Goal: Information Seeking & Learning: Learn about a topic

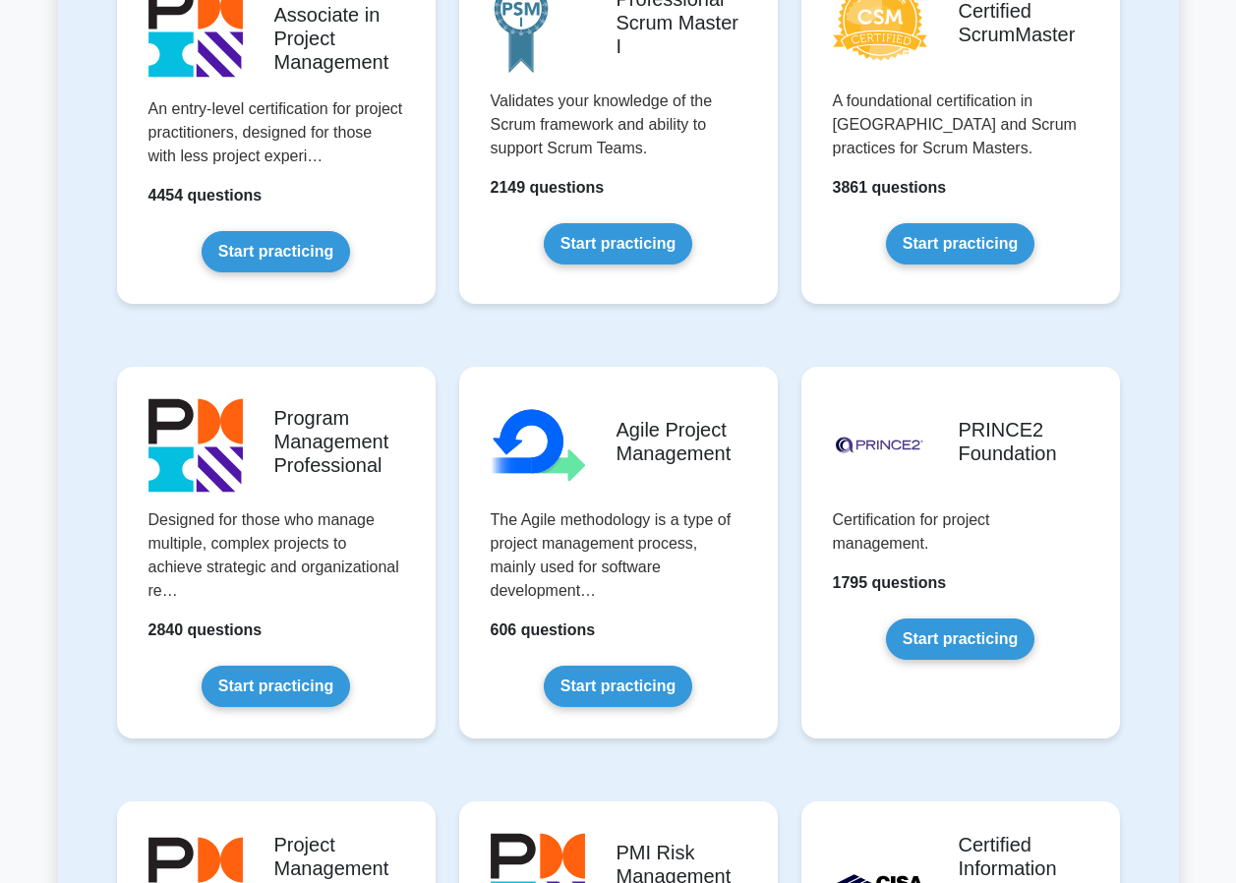
scroll to position [983, 0]
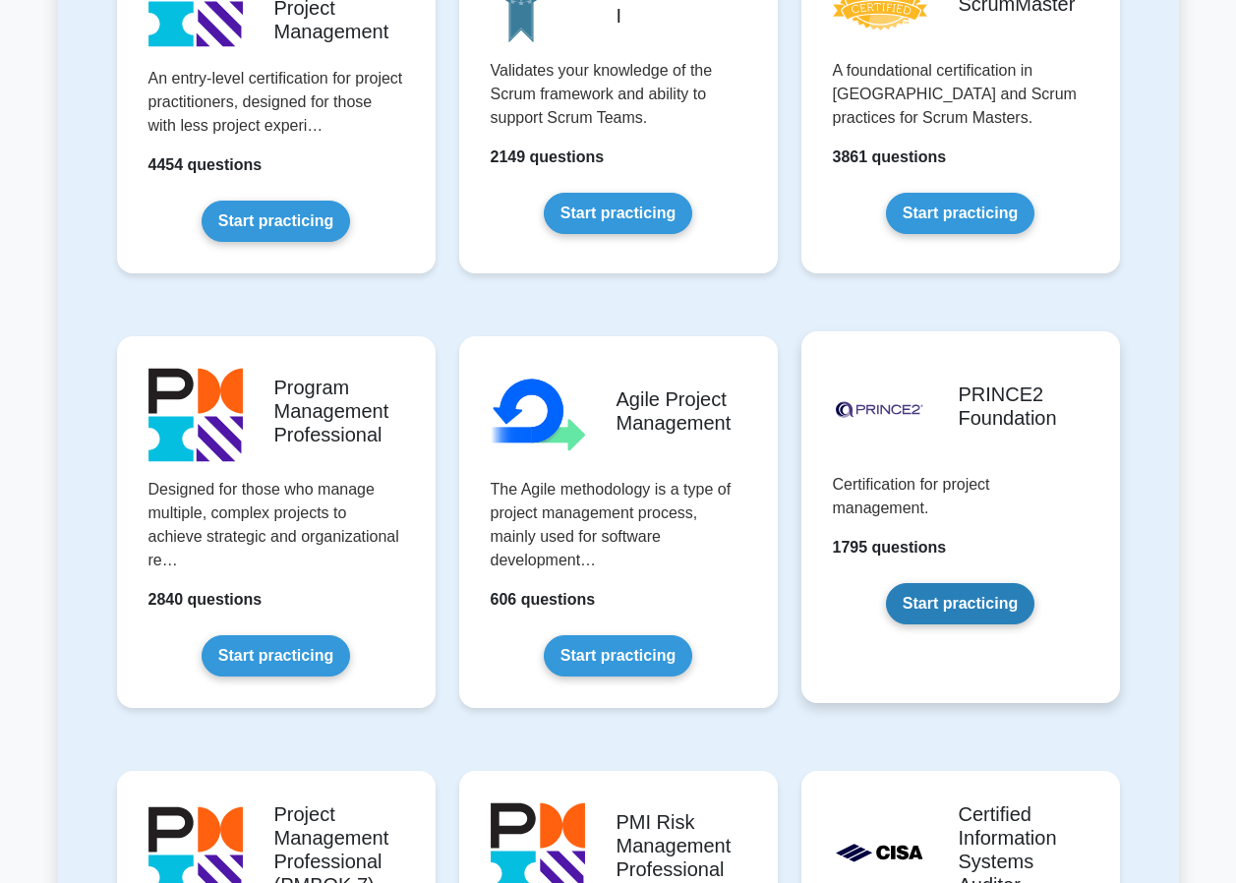
click at [968, 597] on link "Start practicing" at bounding box center [960, 603] width 148 height 41
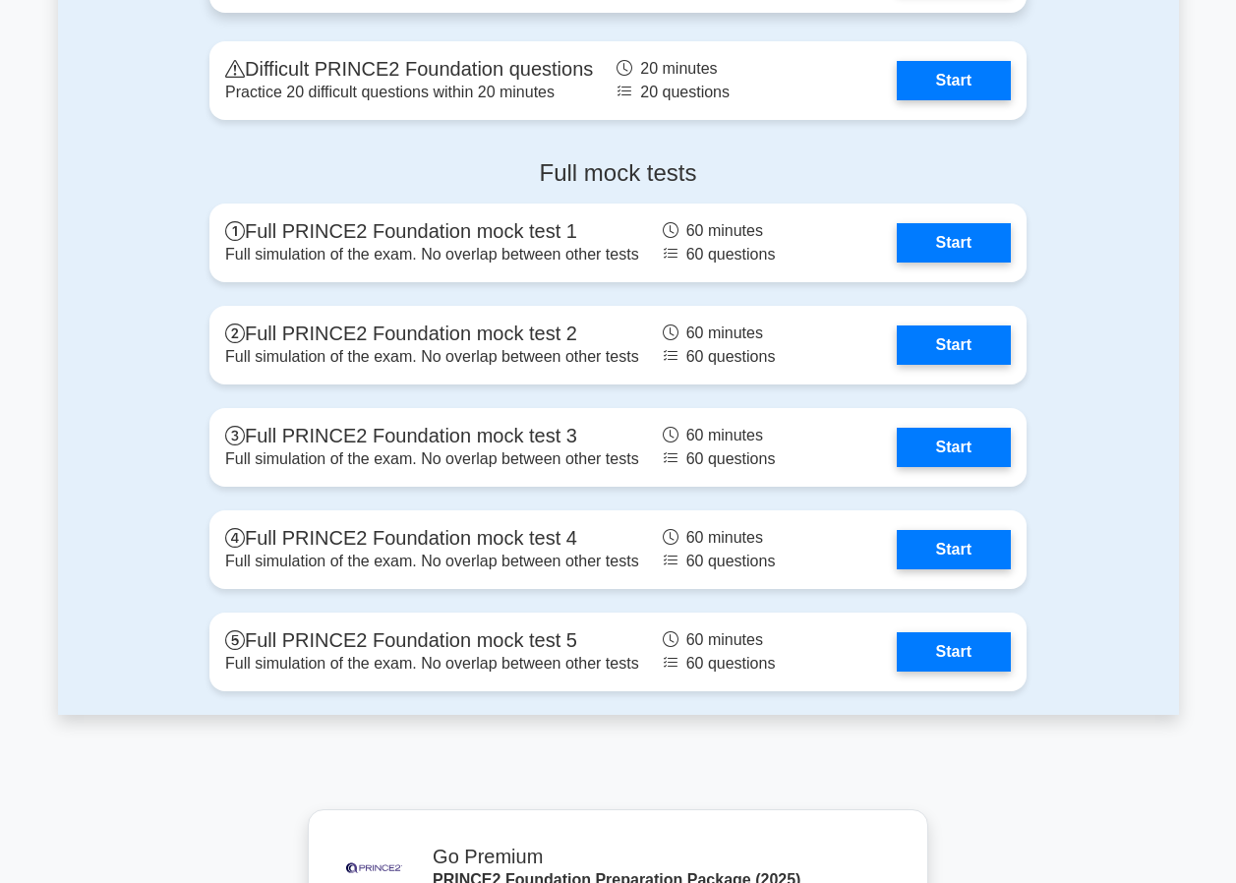
scroll to position [2852, 0]
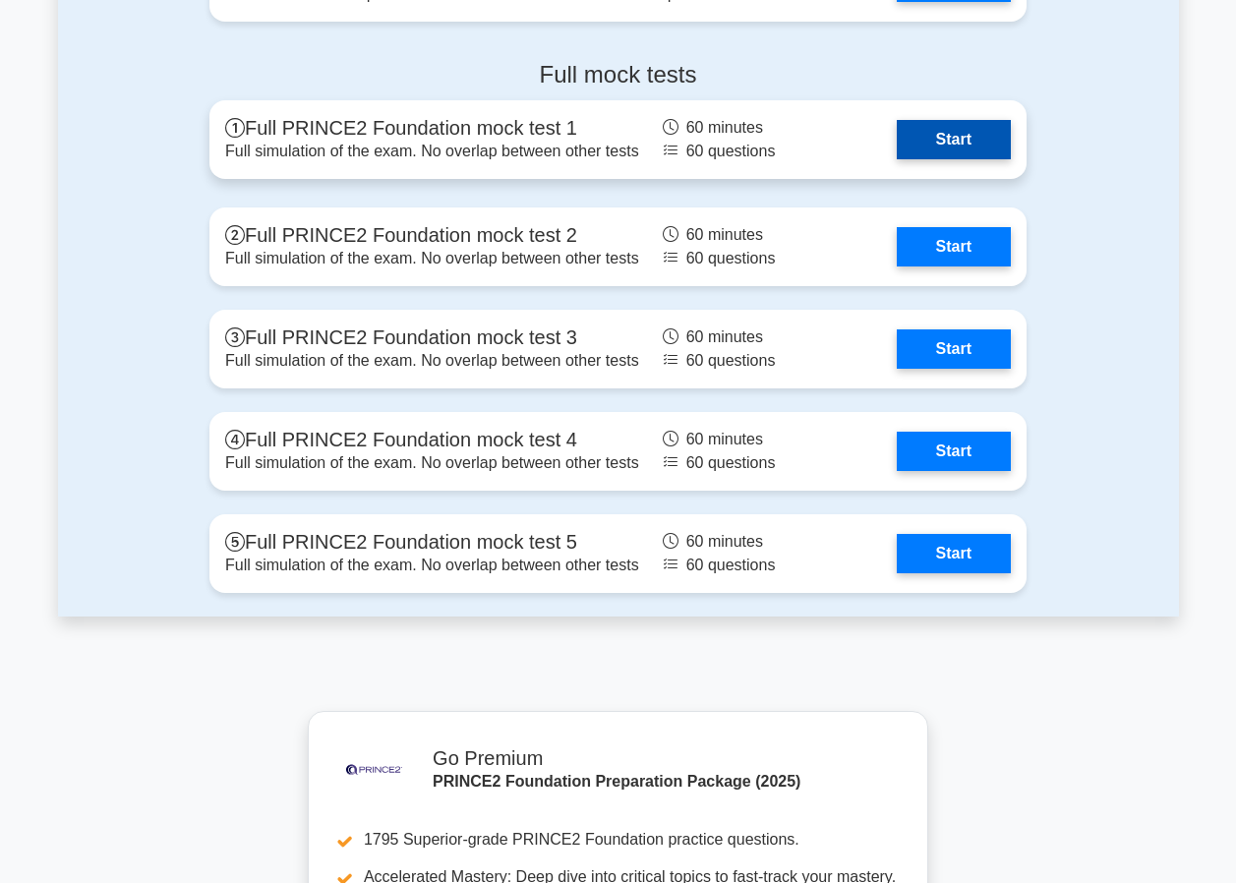
click at [961, 137] on link "Start" at bounding box center [954, 139] width 114 height 39
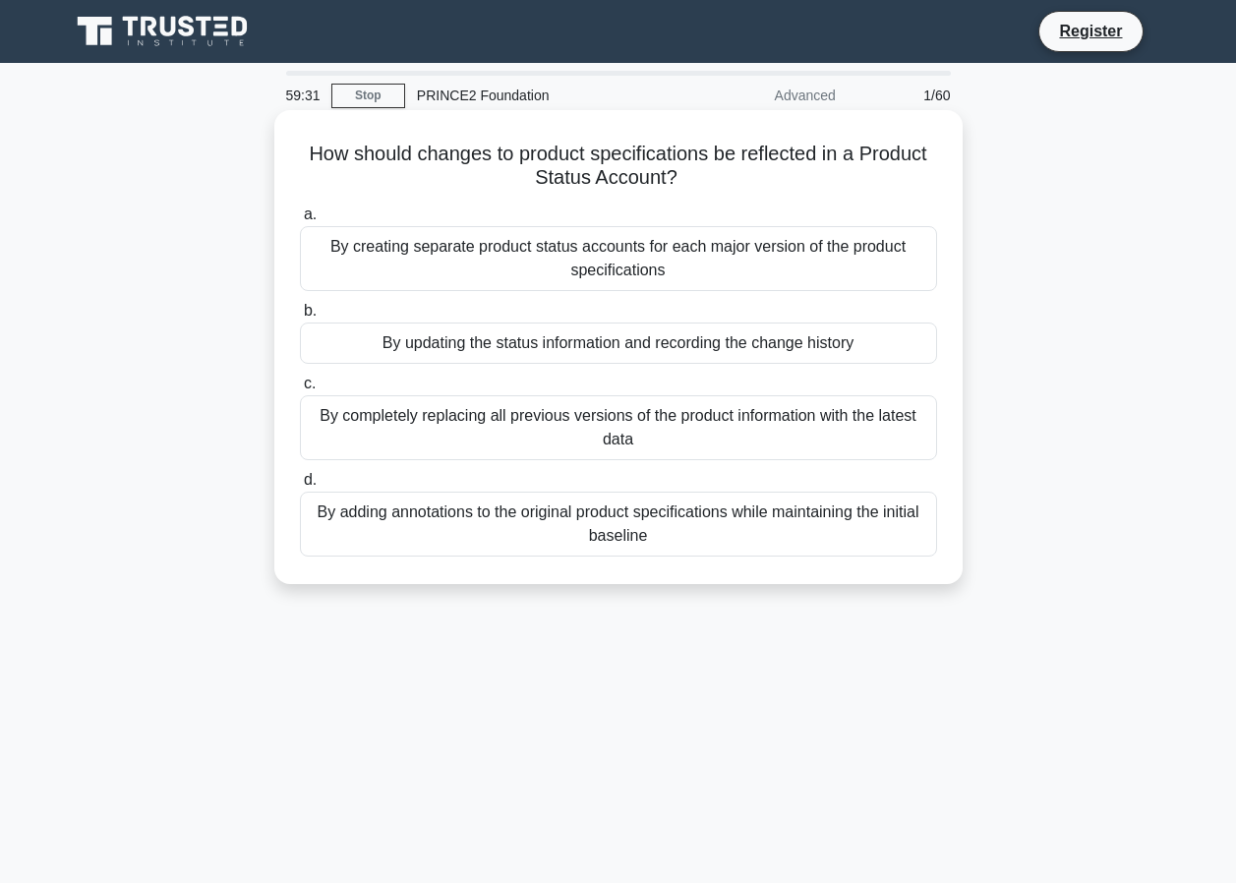
click at [698, 341] on div "By updating the status information and recording the change history" at bounding box center [618, 343] width 637 height 41
click at [300, 318] on input "b. By updating the status information and recording the change history" at bounding box center [300, 311] width 0 height 13
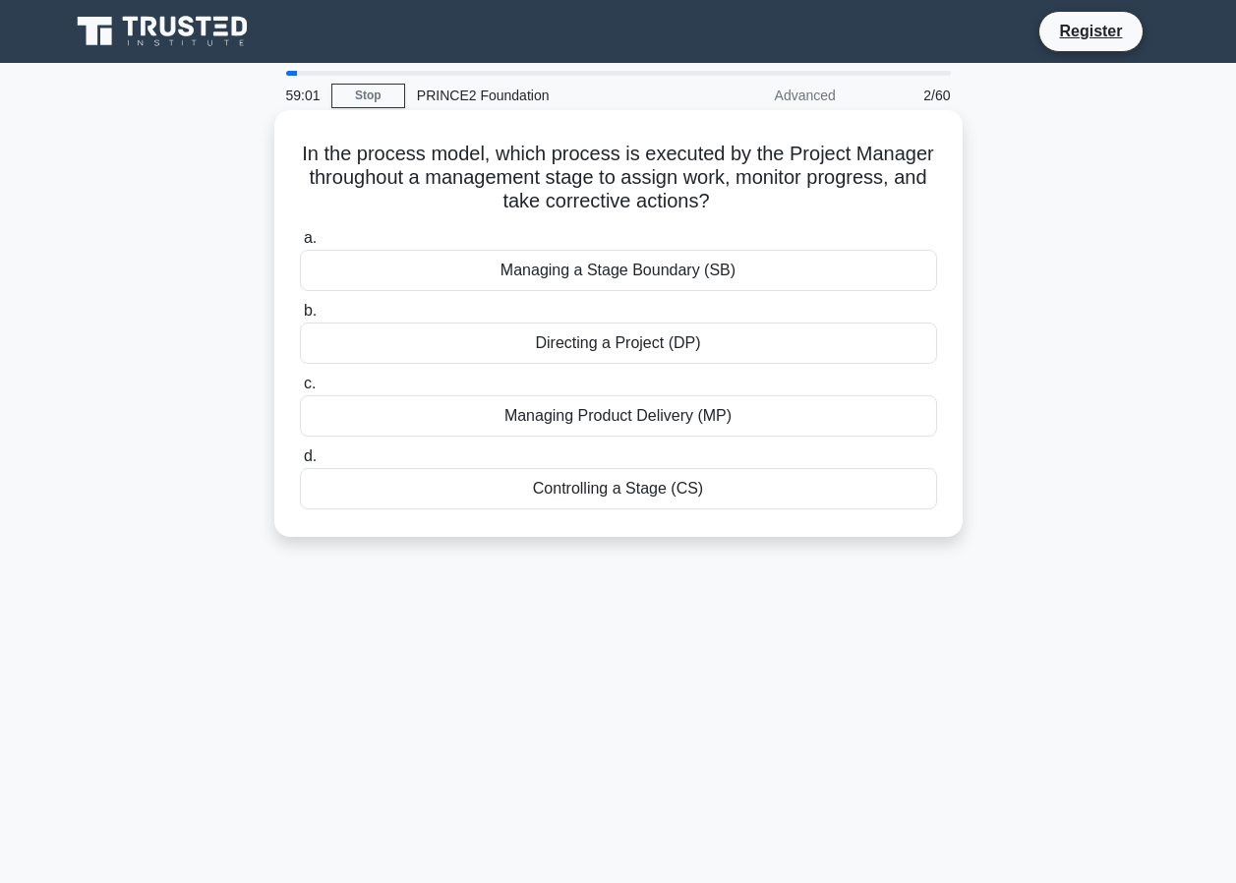
click at [625, 415] on div "Managing Product Delivery (MP)" at bounding box center [618, 415] width 637 height 41
click at [300, 390] on input "c. Managing Product Delivery (MP)" at bounding box center [300, 384] width 0 height 13
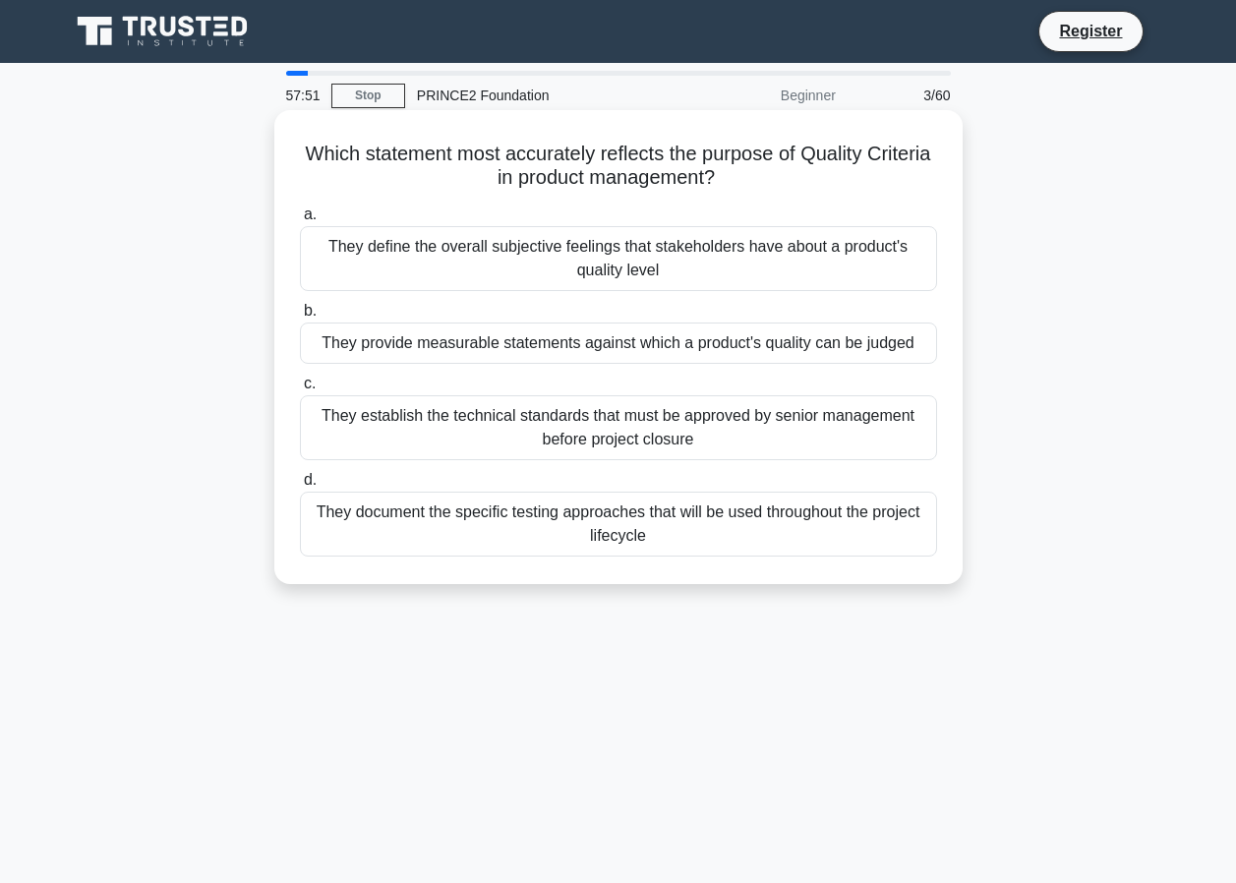
click at [418, 347] on div "They provide measurable statements against which a product's quality can be jud…" at bounding box center [618, 343] width 637 height 41
click at [300, 318] on input "b. They provide measurable statements against which a product's quality can be …" at bounding box center [300, 311] width 0 height 13
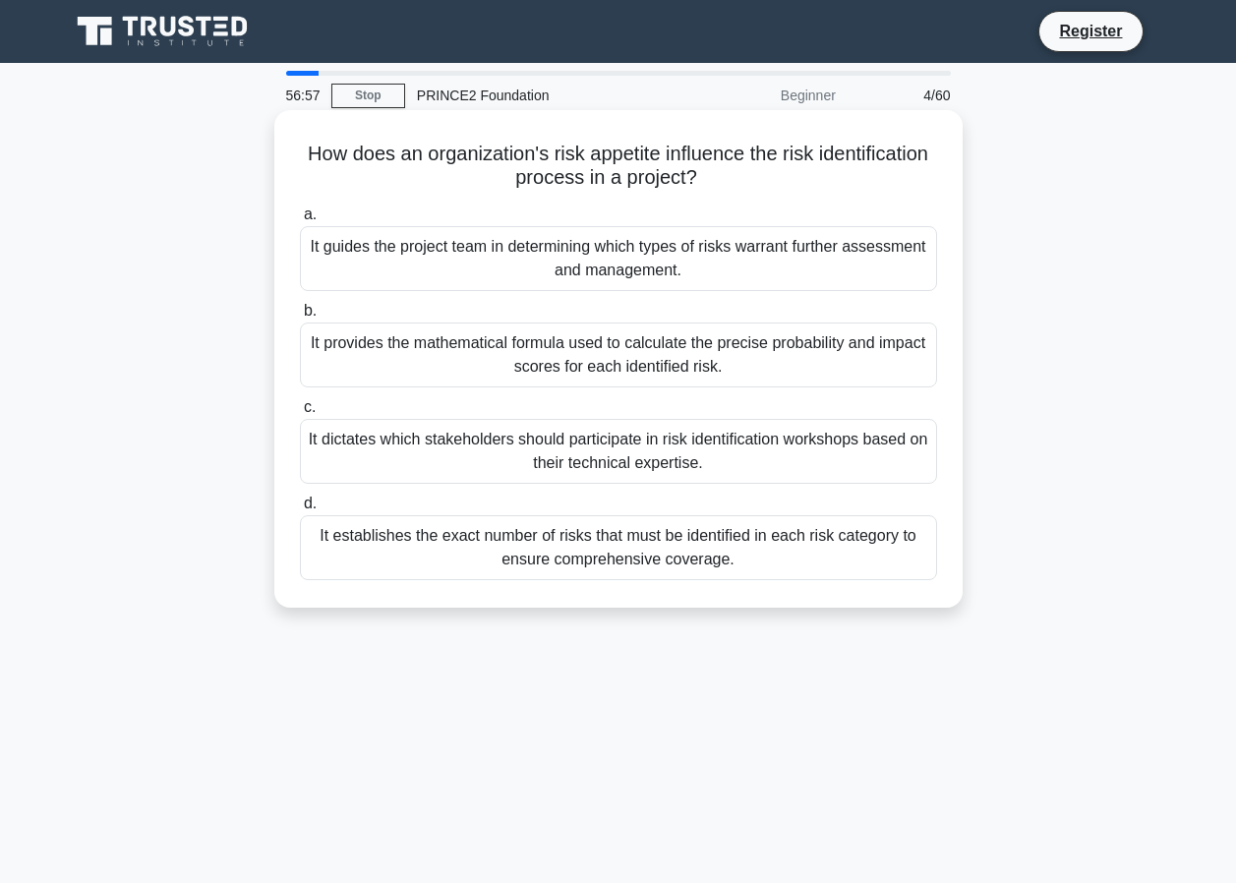
click at [427, 554] on div "It establishes the exact number of risks that must be identified in each risk c…" at bounding box center [618, 547] width 637 height 65
click at [300, 510] on input "d. It establishes the exact number of risks that must be identified in each ris…" at bounding box center [300, 504] width 0 height 13
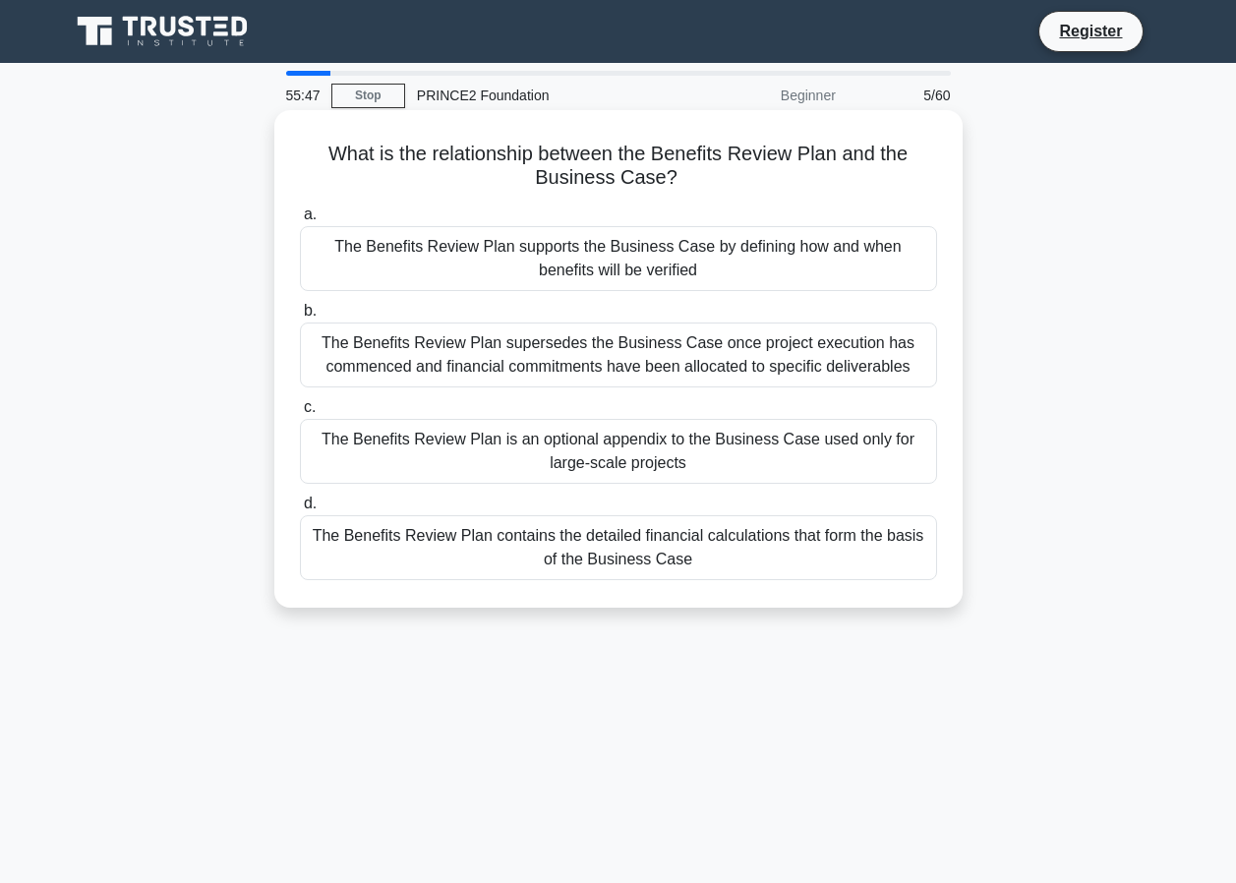
click at [549, 275] on div "The Benefits Review Plan supports the Business Case by defining how and when be…" at bounding box center [618, 258] width 637 height 65
click at [300, 221] on input "a. The Benefits Review Plan supports the Business Case by defining how and when…" at bounding box center [300, 214] width 0 height 13
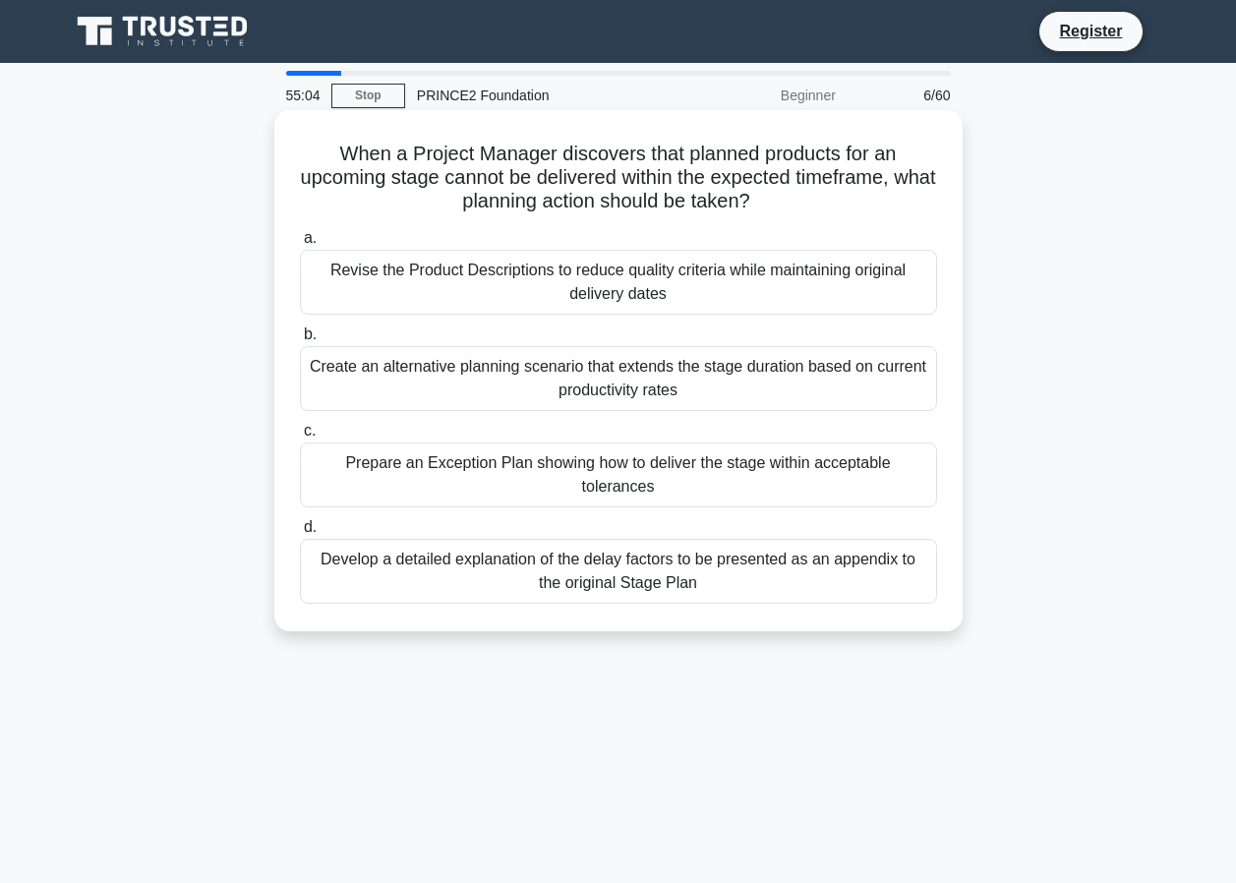
click at [625, 464] on div "Prepare an Exception Plan showing how to deliver the stage within acceptable to…" at bounding box center [618, 475] width 637 height 65
click at [300, 438] on input "c. Prepare an Exception Plan showing how to deliver the stage within acceptable…" at bounding box center [300, 431] width 0 height 13
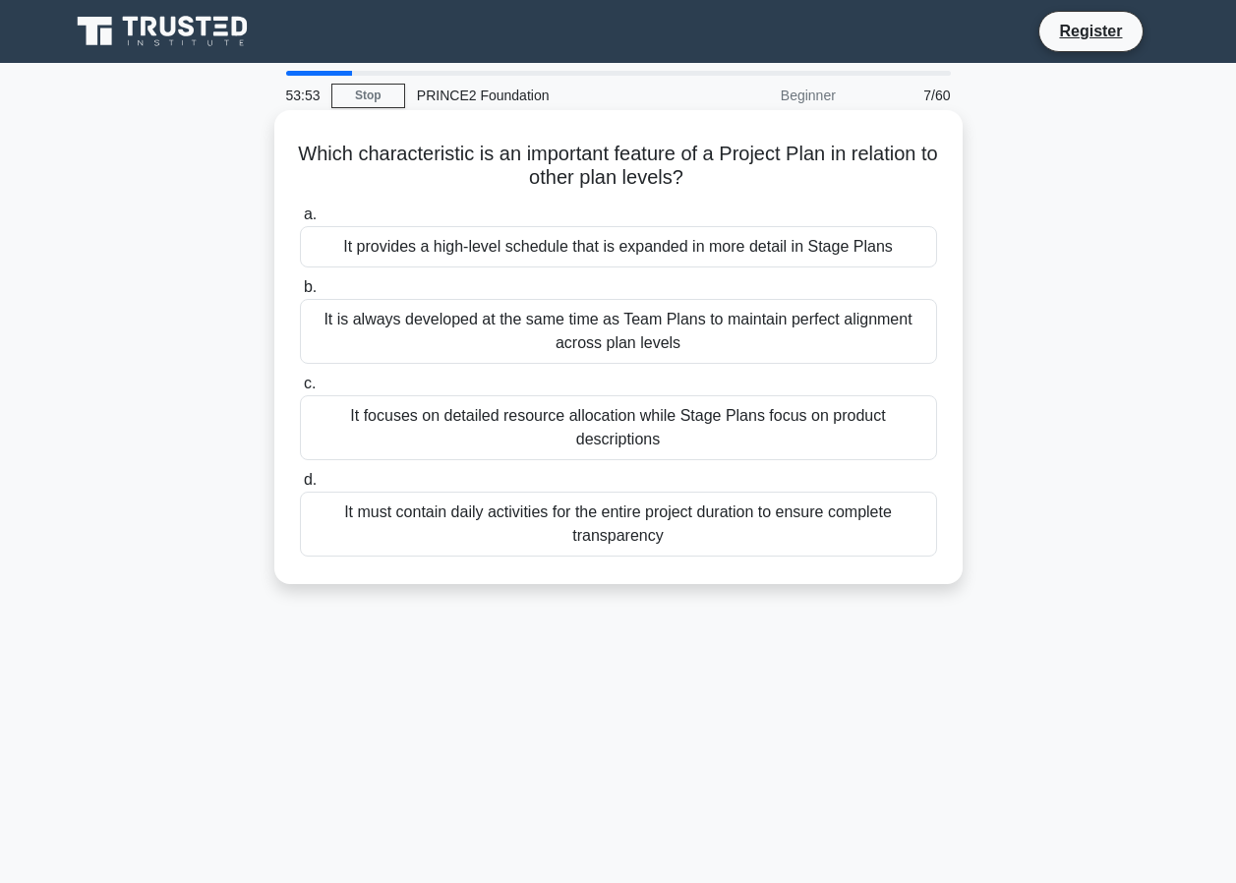
click at [433, 497] on div "It must contain daily activities for the entire project duration to ensure comp…" at bounding box center [618, 524] width 637 height 65
click at [300, 487] on input "d. It must contain daily activities for the entire project duration to ensure c…" at bounding box center [300, 480] width 0 height 13
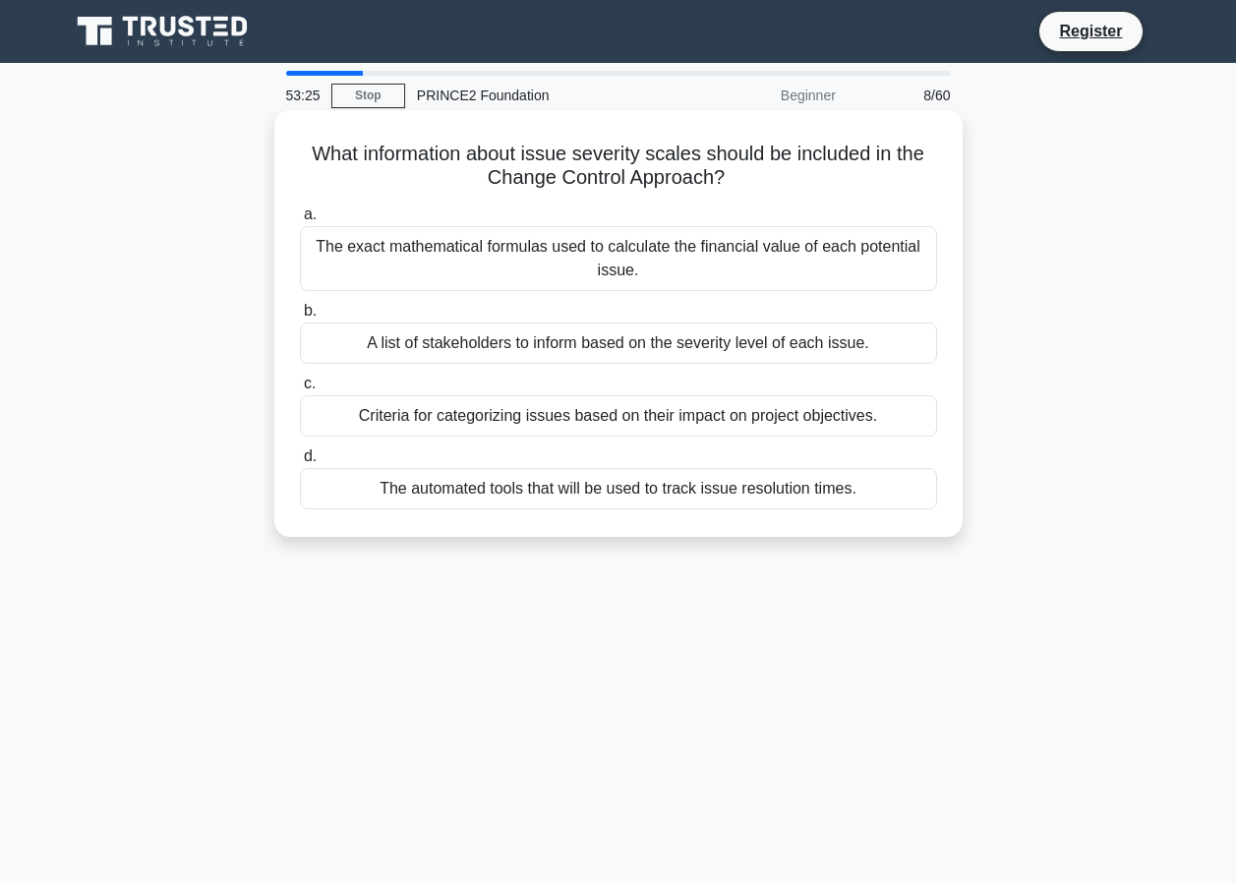
click at [436, 414] on div "Criteria for categorizing issues based on their impact on project objectives." at bounding box center [618, 415] width 637 height 41
click at [351, 415] on div "Criteria for categorizing issues based on their impact on project objectives." at bounding box center [618, 415] width 637 height 41
click at [300, 390] on input "c. Criteria for categorizing issues based on their impact on project objectives." at bounding box center [300, 384] width 0 height 13
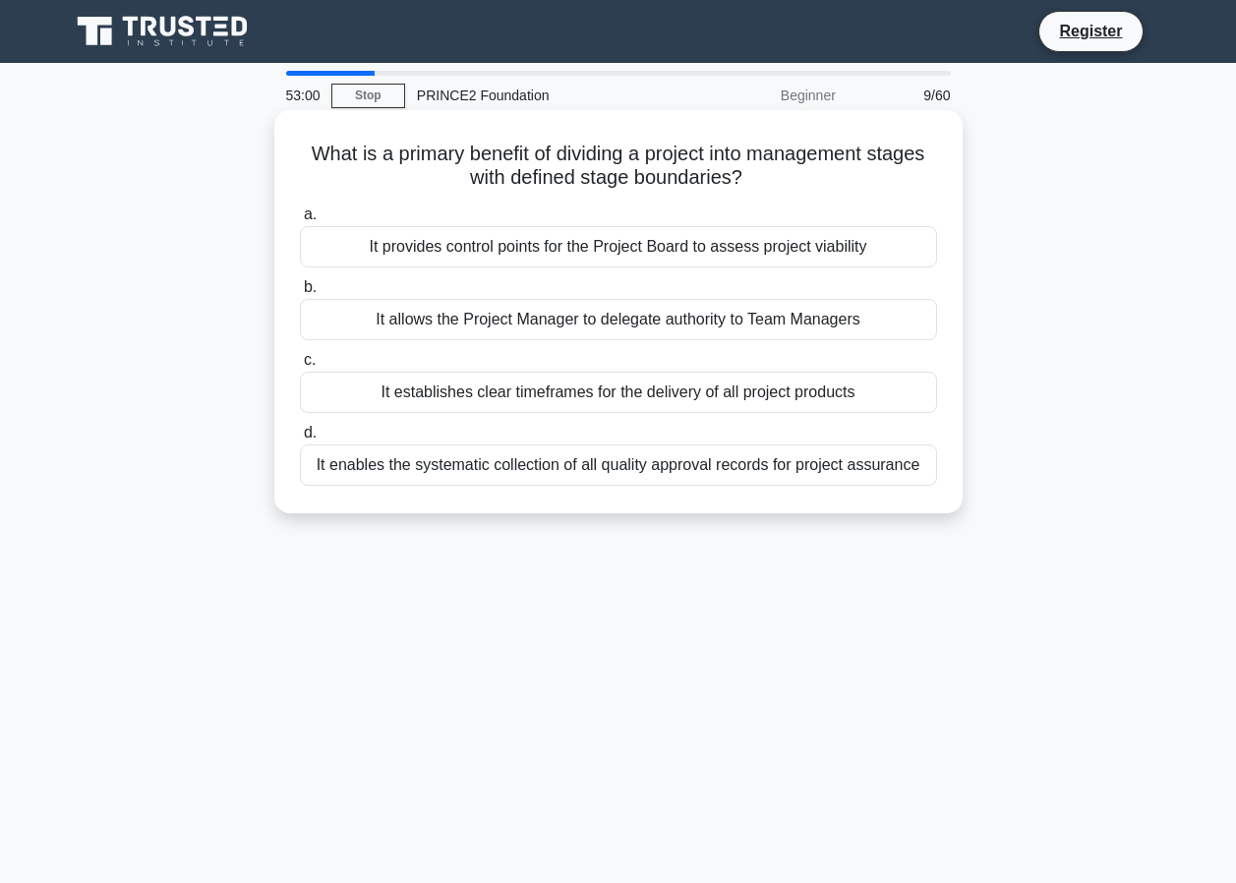
click at [618, 256] on div "It provides control points for the Project Board to assess project viability" at bounding box center [618, 246] width 637 height 41
click at [300, 221] on input "a. It provides control points for the Project Board to assess project viability" at bounding box center [300, 214] width 0 height 13
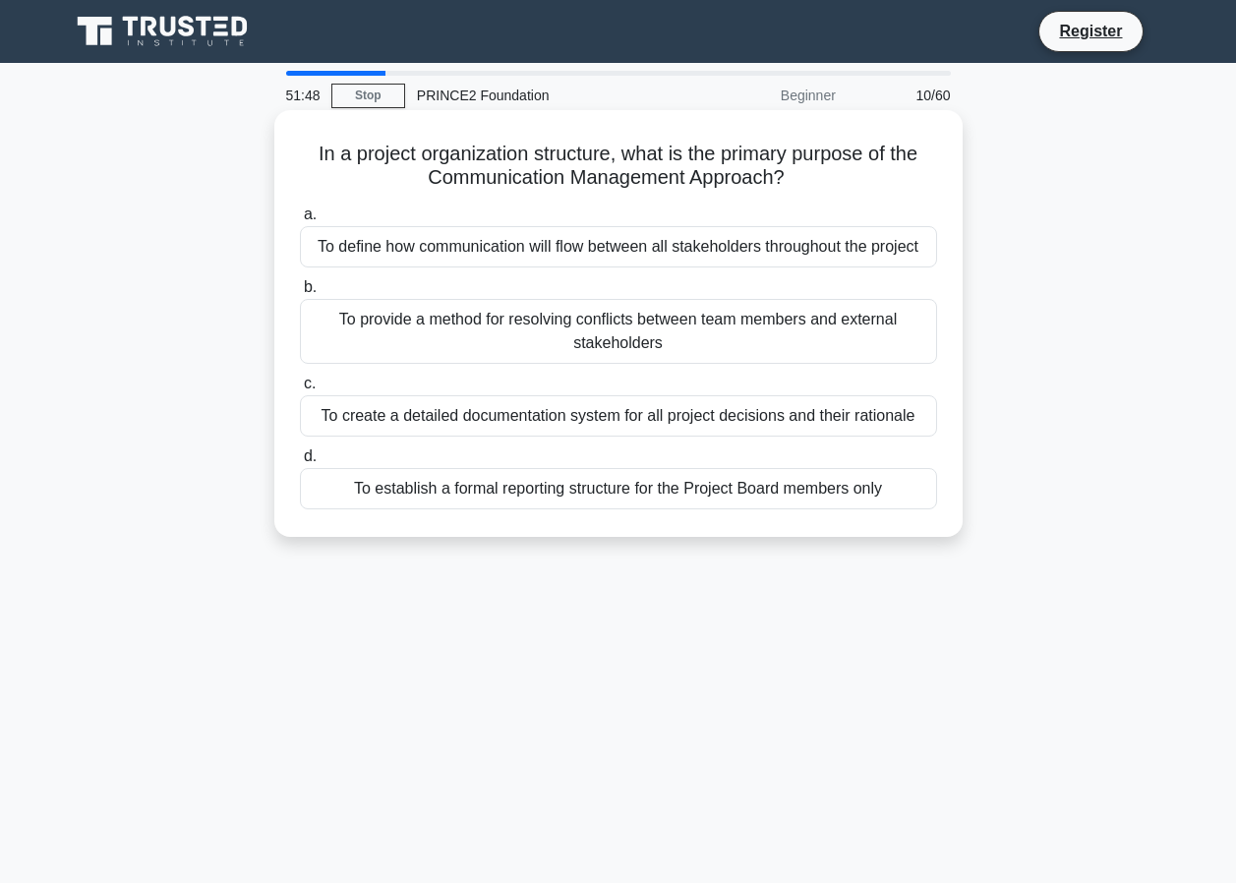
click at [538, 243] on div "To define how communication will flow between all stakeholders throughout the p…" at bounding box center [618, 246] width 637 height 41
click at [300, 221] on input "a. To define how communication will flow between all stakeholders throughout th…" at bounding box center [300, 214] width 0 height 13
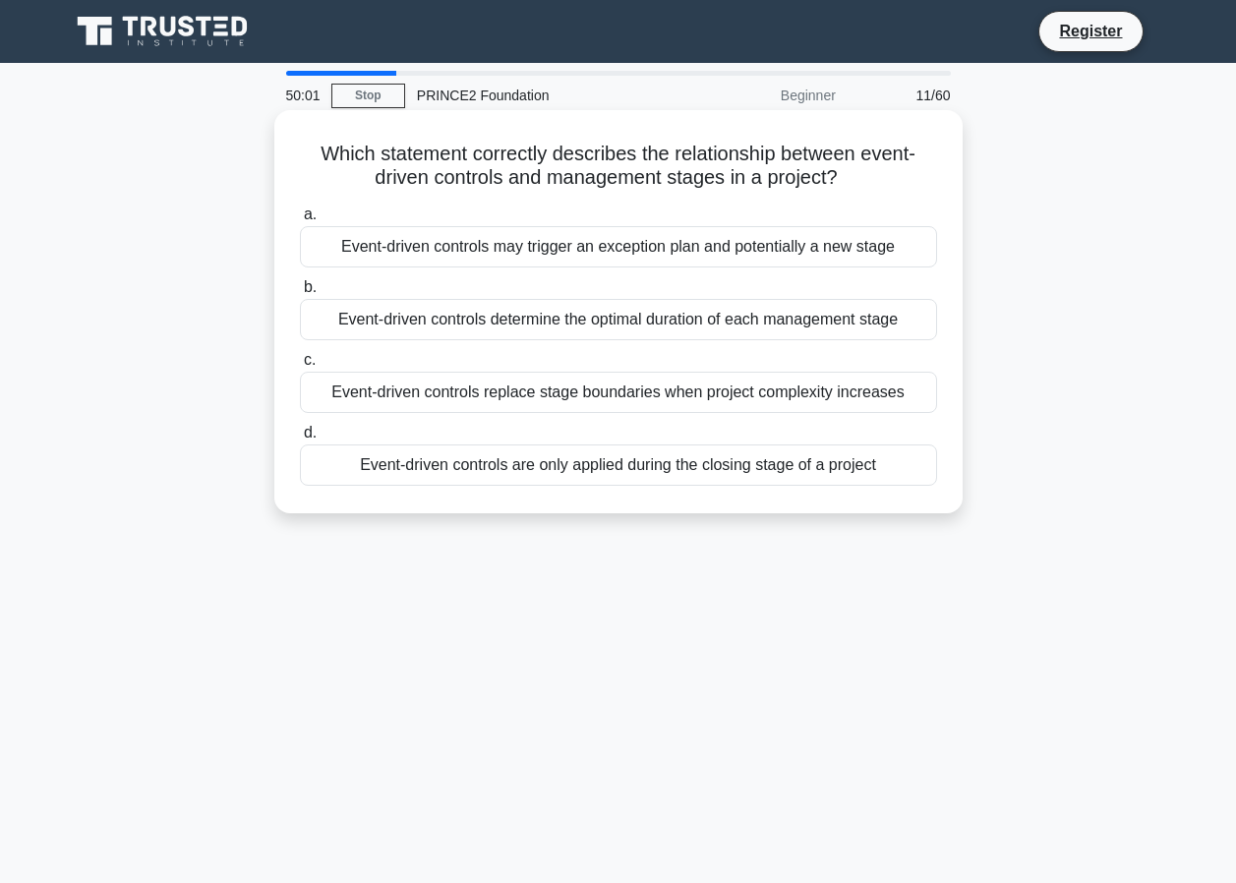
click at [522, 254] on div "Event-driven controls may trigger an exception plan and potentially a new stage" at bounding box center [618, 246] width 637 height 41
click at [300, 221] on input "a. Event-driven controls may trigger an exception plan and potentially a new st…" at bounding box center [300, 214] width 0 height 13
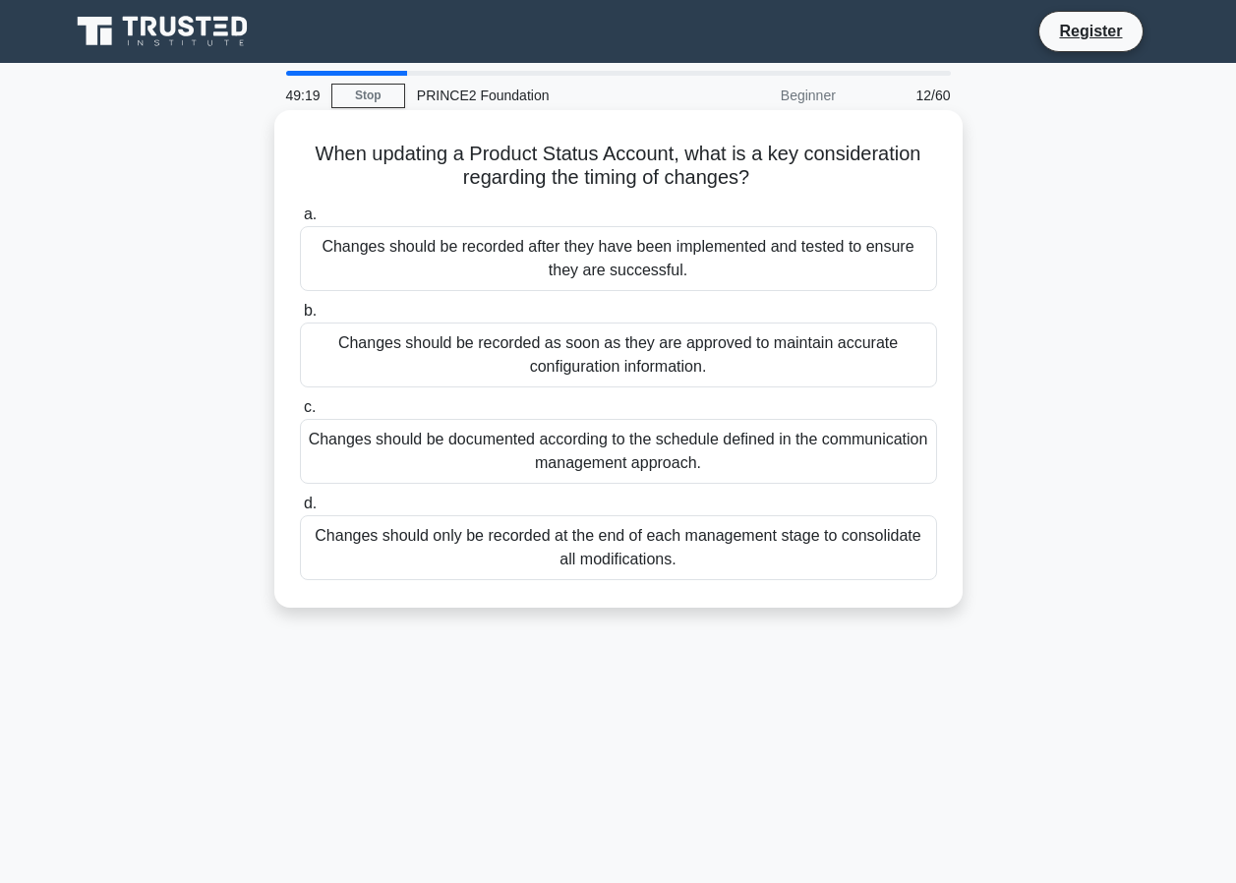
click at [719, 373] on div "Changes should be recorded as soon as they are approved to maintain accurate co…" at bounding box center [618, 355] width 637 height 65
click at [300, 318] on input "b. Changes should be recorded as soon as they are approved to maintain accurate…" at bounding box center [300, 311] width 0 height 13
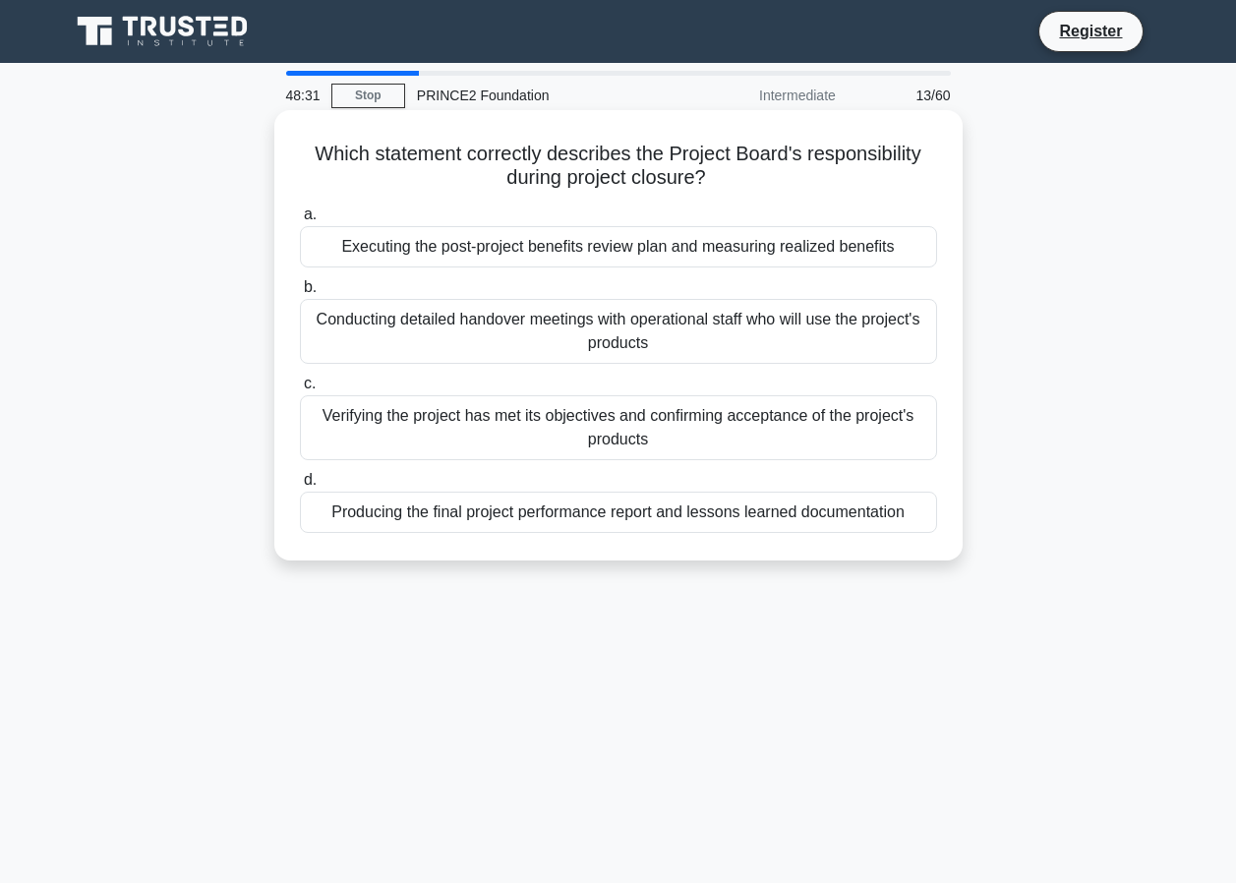
click at [723, 445] on div "Verifying the project has met its objectives and confirming acceptance of the p…" at bounding box center [618, 427] width 637 height 65
click at [300, 390] on input "c. Verifying the project has met its objectives and confirming acceptance of th…" at bounding box center [300, 384] width 0 height 13
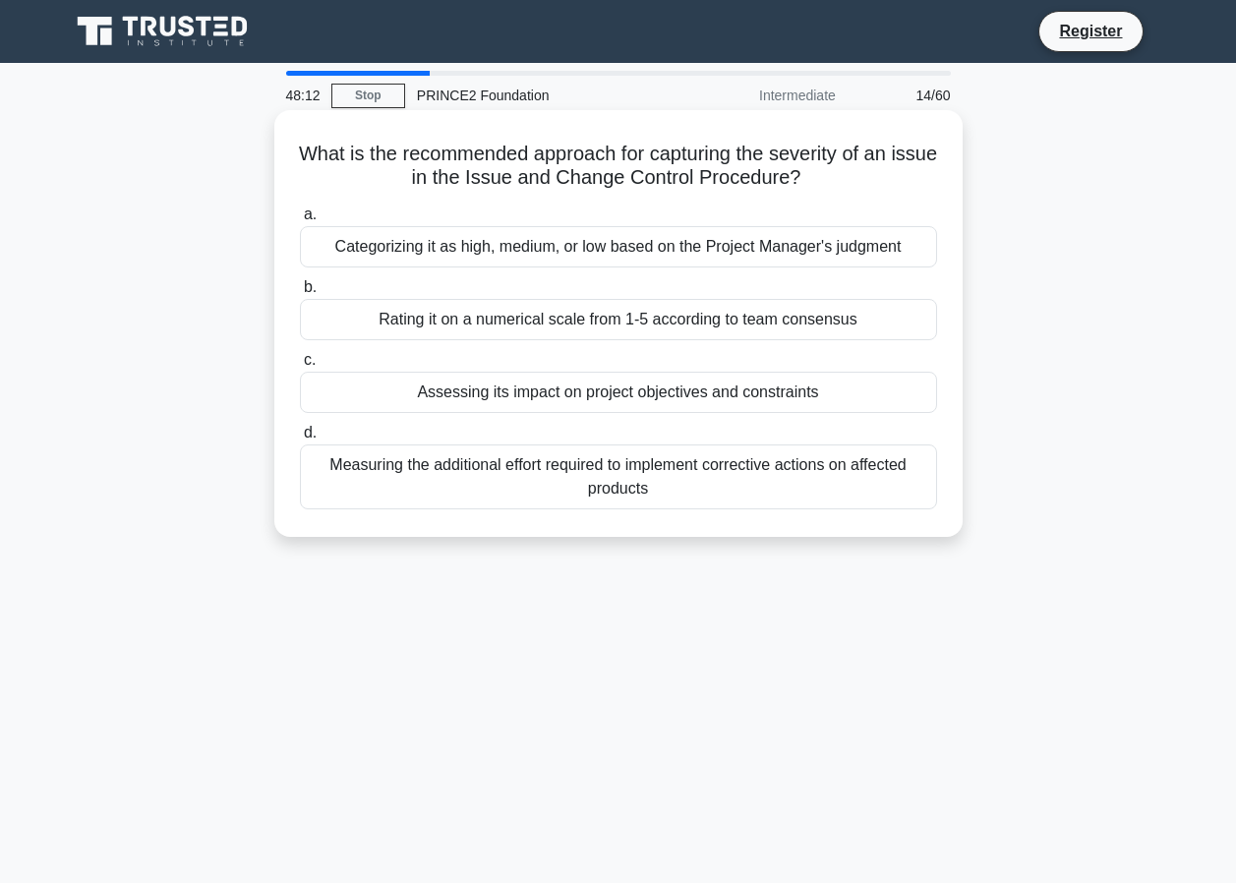
click at [579, 253] on div "Categorizing it as high, medium, or low based on the Project Manager's judgment" at bounding box center [618, 246] width 637 height 41
click at [300, 221] on input "a. Categorizing it as high, medium, or low based on the Project Manager's judgm…" at bounding box center [300, 214] width 0 height 13
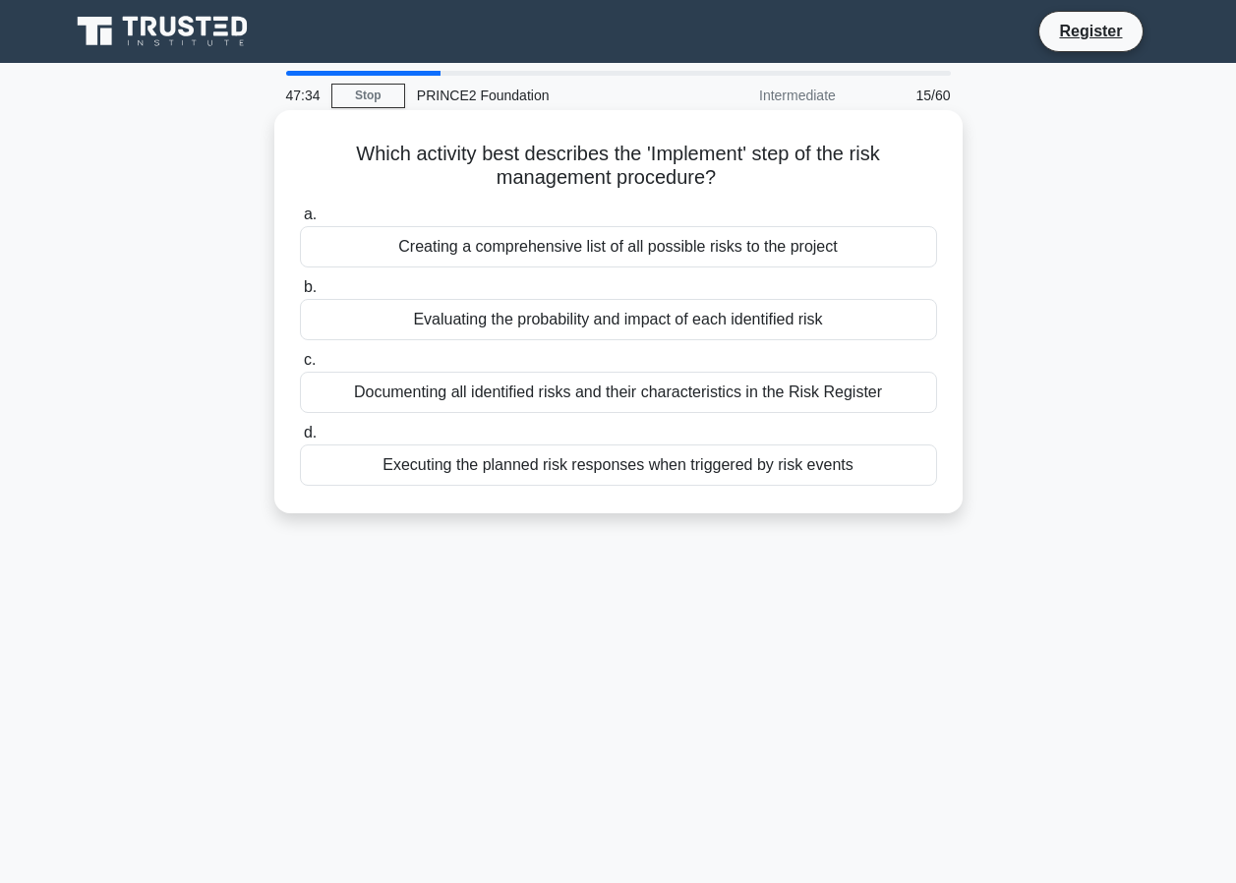
click at [664, 468] on div "Executing the planned risk responses when triggered by risk events" at bounding box center [618, 465] width 637 height 41
click at [300, 440] on input "d. Executing the planned risk responses when triggered by risk events" at bounding box center [300, 433] width 0 height 13
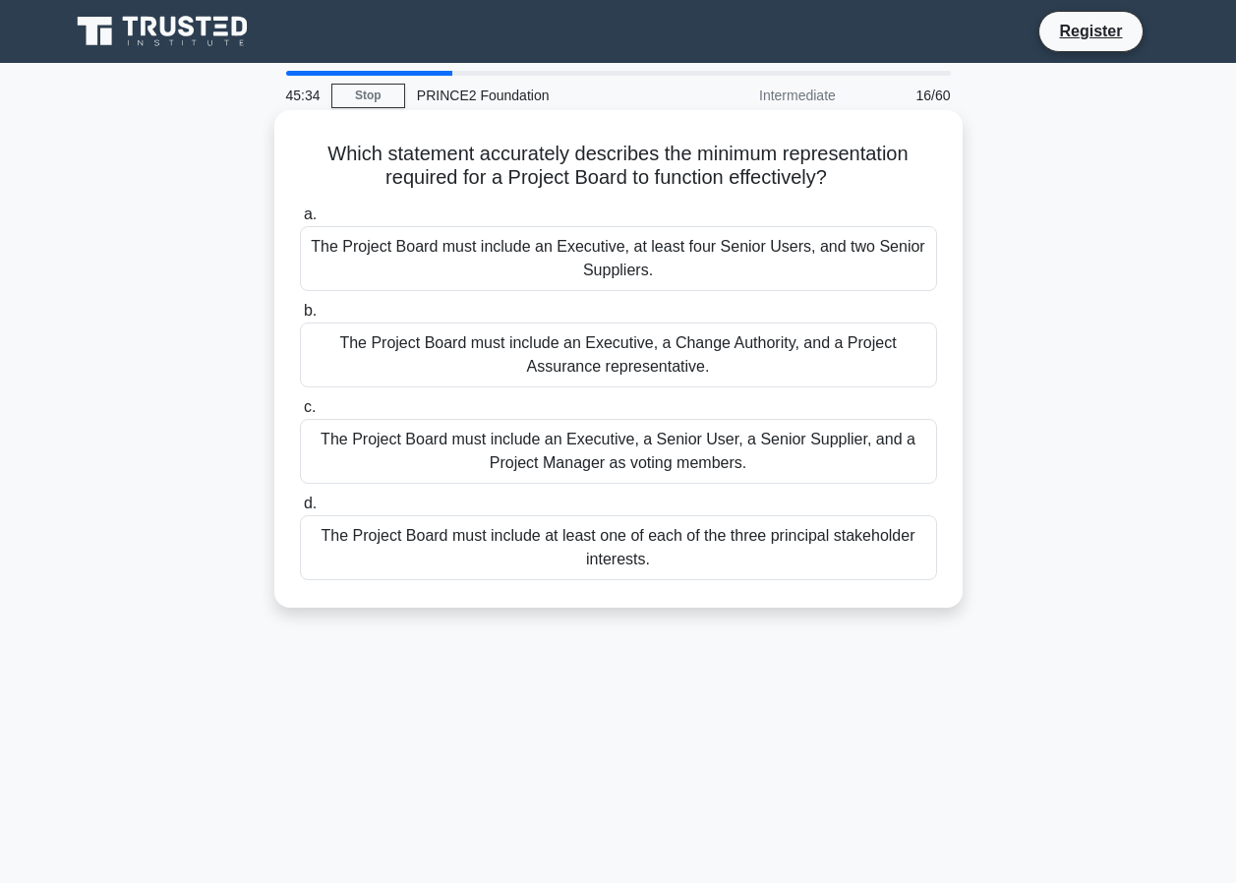
click at [468, 558] on div "The Project Board must include at least one of each of the three principal stak…" at bounding box center [618, 547] width 637 height 65
click at [300, 510] on input "d. The Project Board must include at least one of each of the three principal s…" at bounding box center [300, 504] width 0 height 13
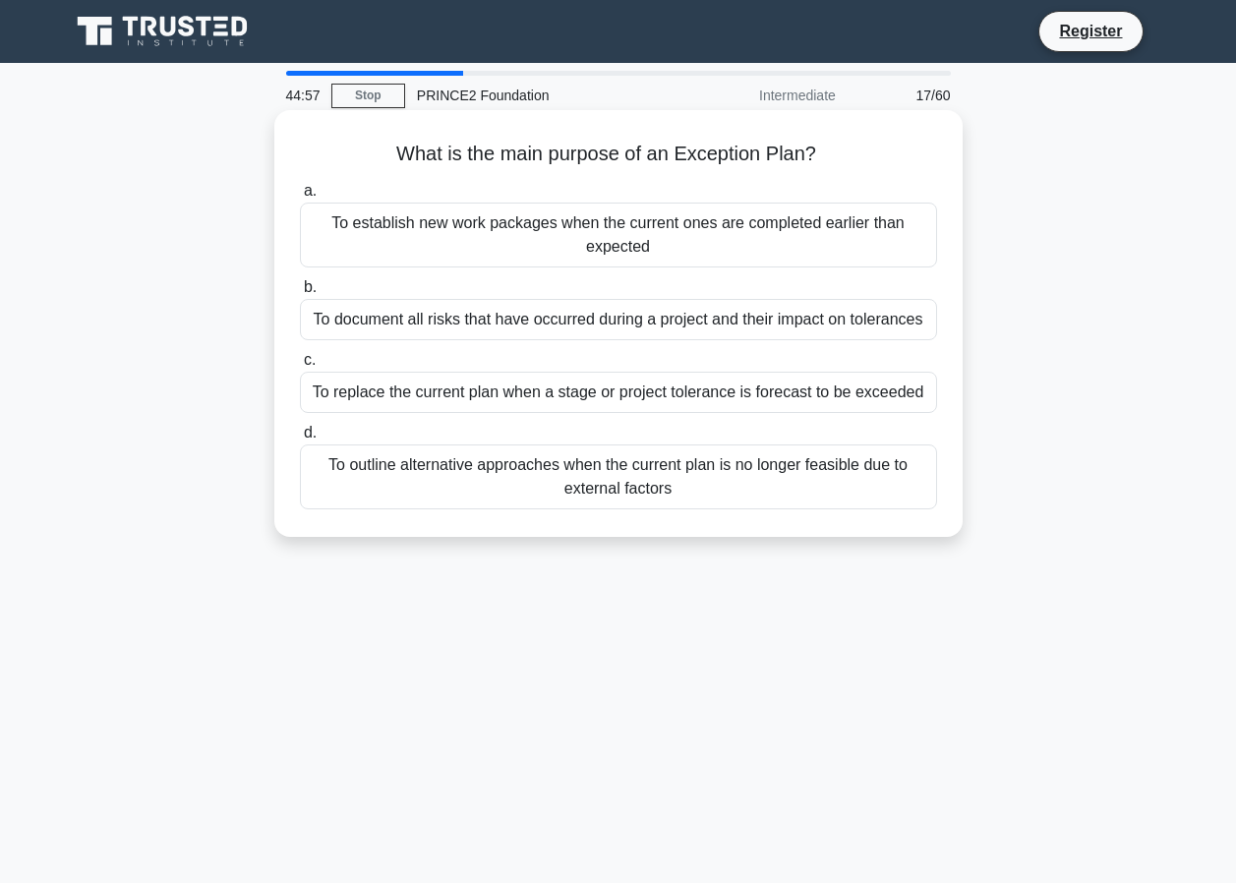
click at [414, 393] on div "To replace the current plan when a stage or project tolerance is forecast to be…" at bounding box center [618, 392] width 637 height 41
click at [300, 367] on input "c. To replace the current plan when a stage or project tolerance is forecast to…" at bounding box center [300, 360] width 0 height 13
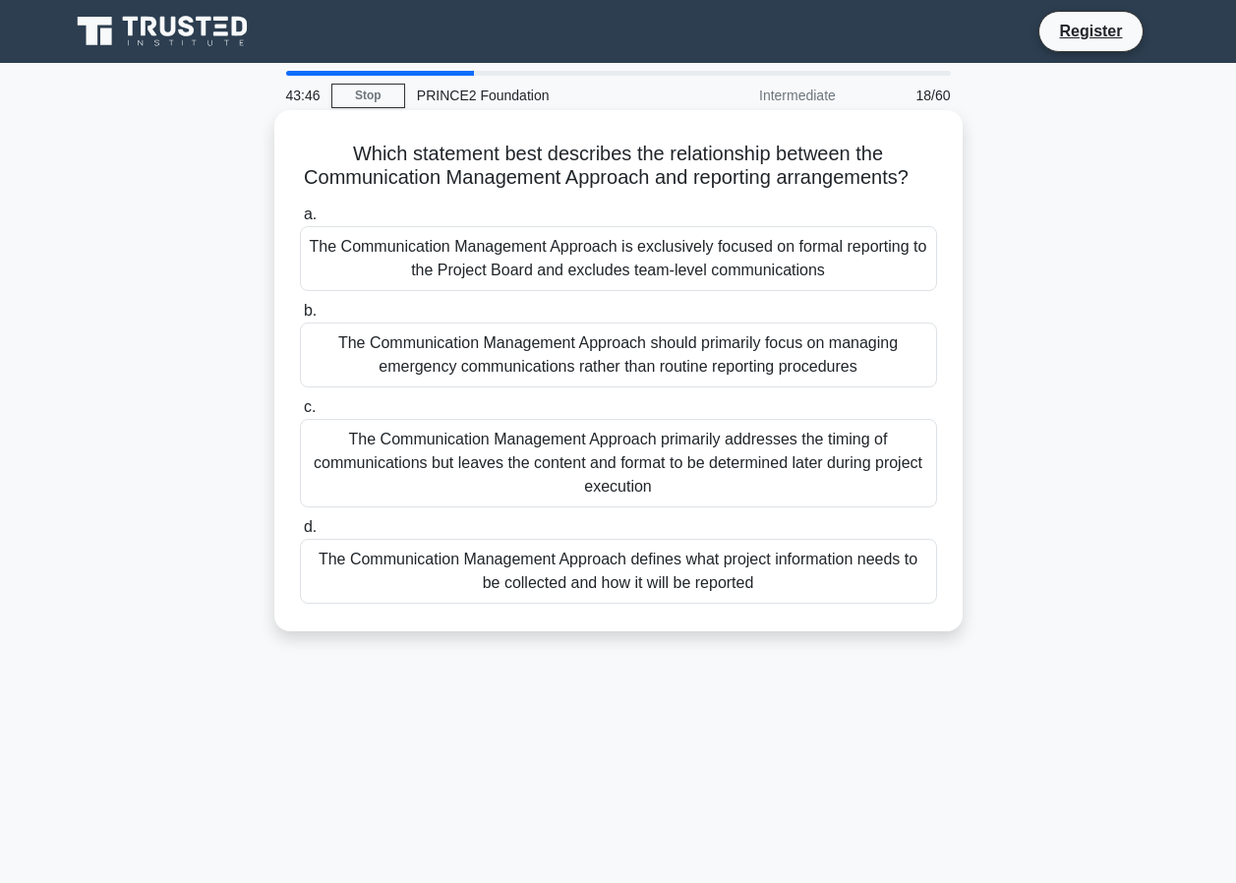
click at [374, 604] on div "The Communication Management Approach defines what project information needs to…" at bounding box center [618, 571] width 637 height 65
click at [300, 534] on input "d. The Communication Management Approach defines what project information needs…" at bounding box center [300, 527] width 0 height 13
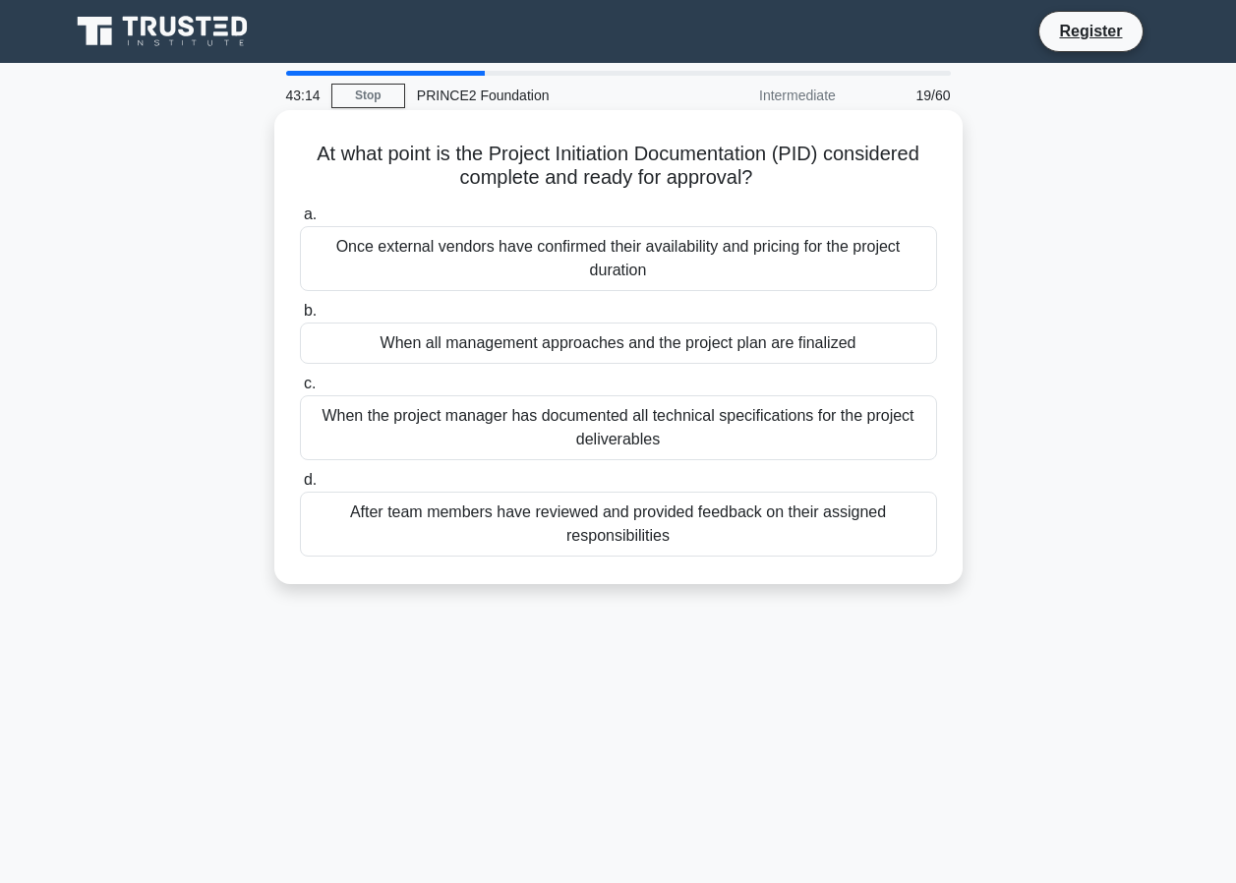
click at [418, 347] on div "When all management approaches and the project plan are finalized" at bounding box center [618, 343] width 637 height 41
click at [300, 318] on input "b. When all management approaches and the project plan are finalized" at bounding box center [300, 311] width 0 height 13
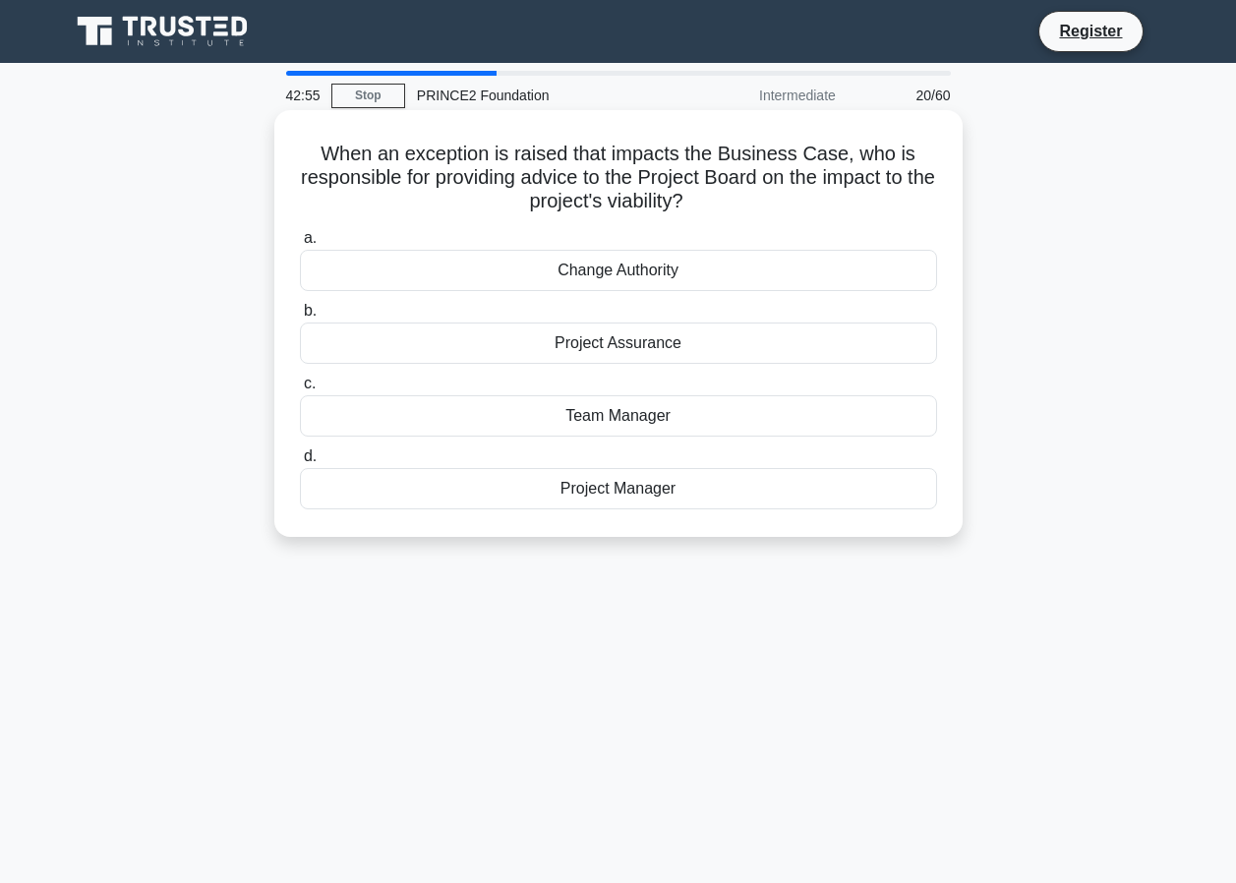
click at [615, 496] on div "Project Manager" at bounding box center [618, 488] width 637 height 41
click at [300, 463] on input "d. Project Manager" at bounding box center [300, 456] width 0 height 13
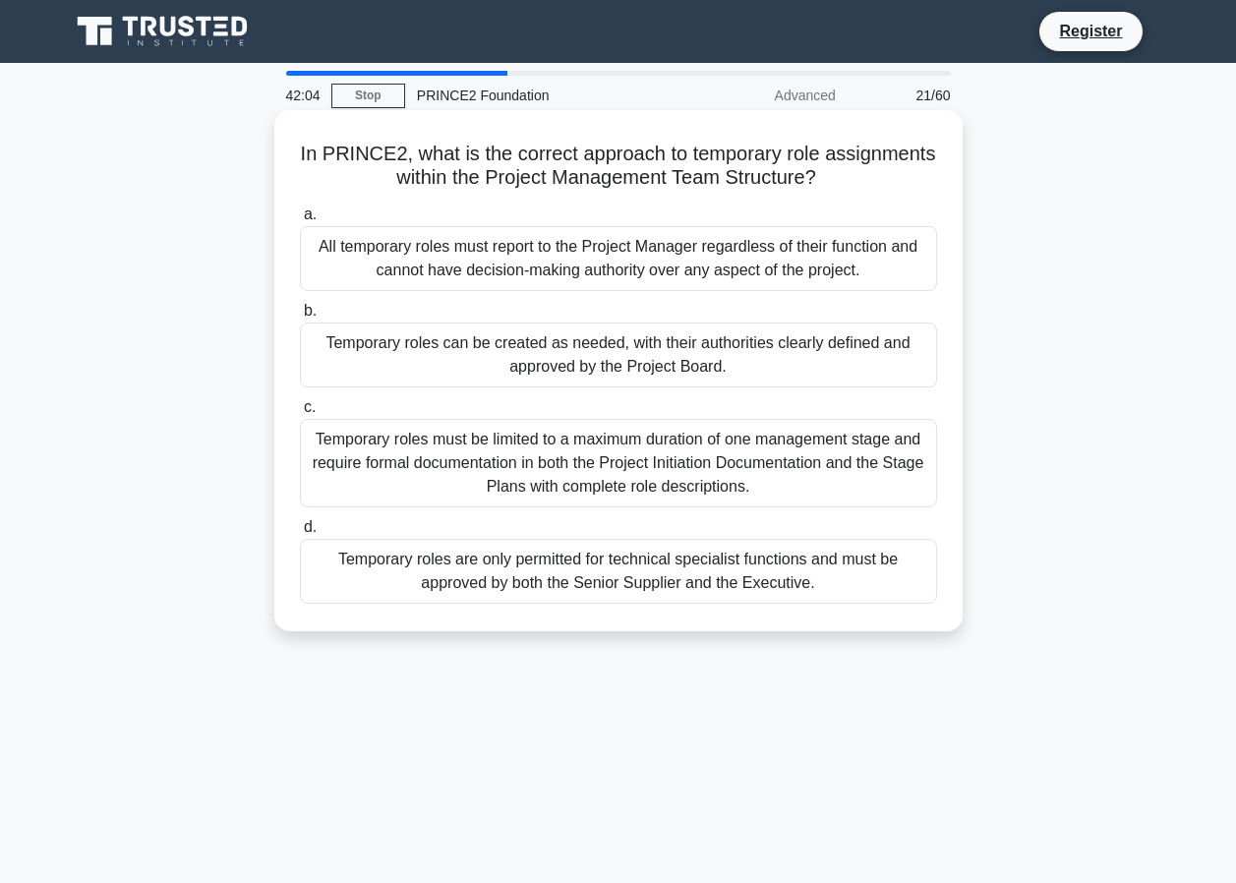
click at [608, 355] on div "Temporary roles can be created as needed, with their authorities clearly define…" at bounding box center [618, 355] width 637 height 65
click at [300, 318] on input "b. Temporary roles can be created as needed, with their authorities clearly def…" at bounding box center [300, 311] width 0 height 13
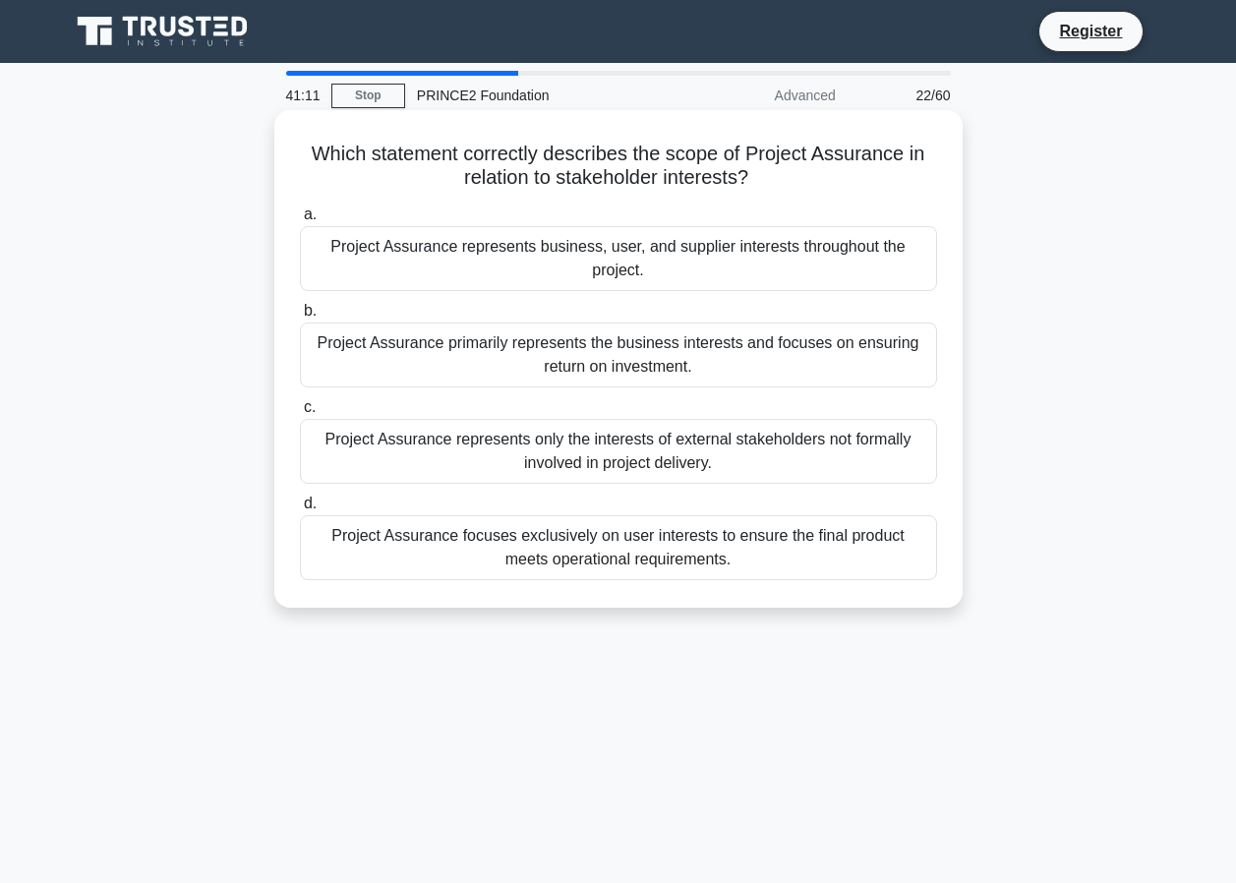
click at [524, 259] on div "Project Assurance represents business, user, and supplier interests throughout …" at bounding box center [618, 258] width 637 height 65
click at [300, 221] on input "a. Project Assurance represents business, user, and supplier interests througho…" at bounding box center [300, 214] width 0 height 13
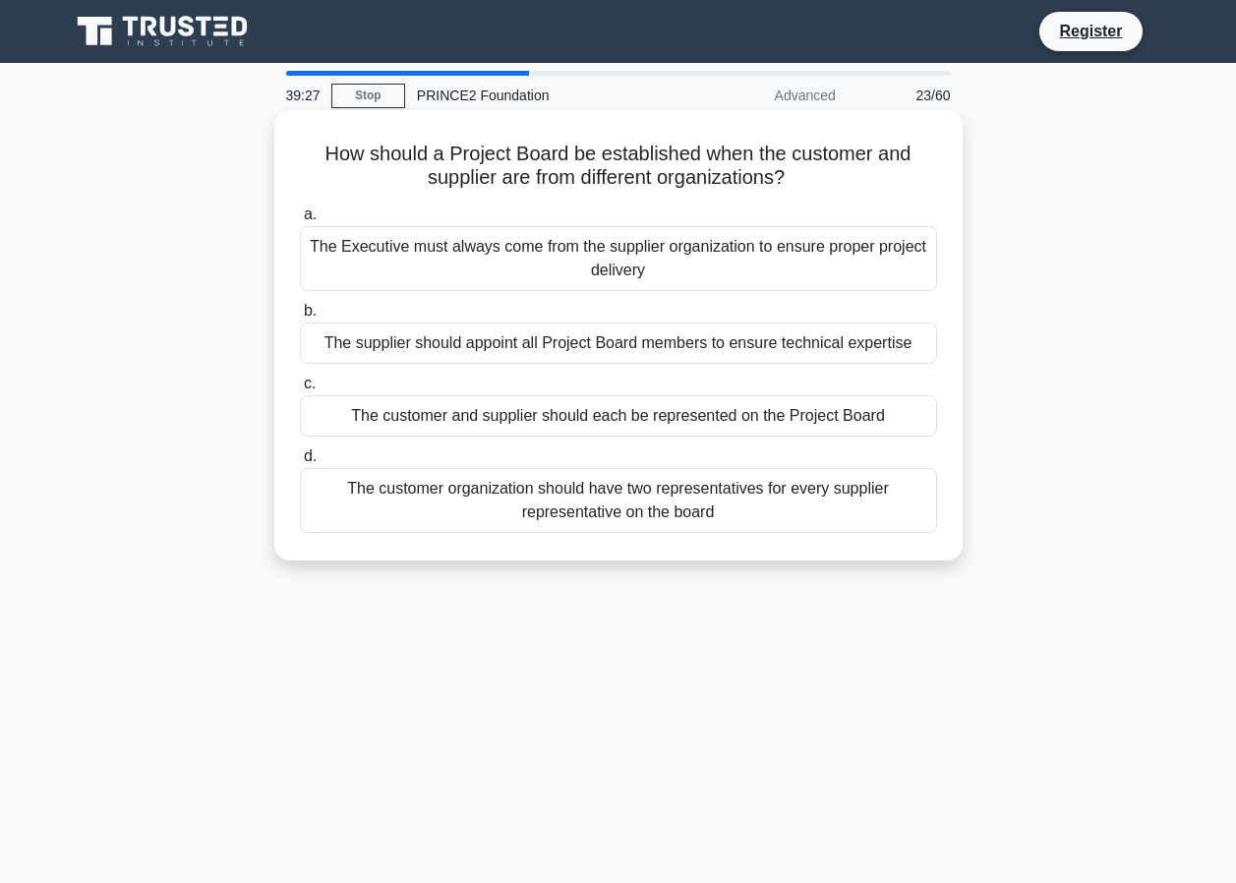
click at [615, 414] on div "The customer and supplier should each be represented on the Project Board" at bounding box center [618, 415] width 637 height 41
click at [300, 390] on input "c. The customer and supplier should each be represented on the Project Board" at bounding box center [300, 384] width 0 height 13
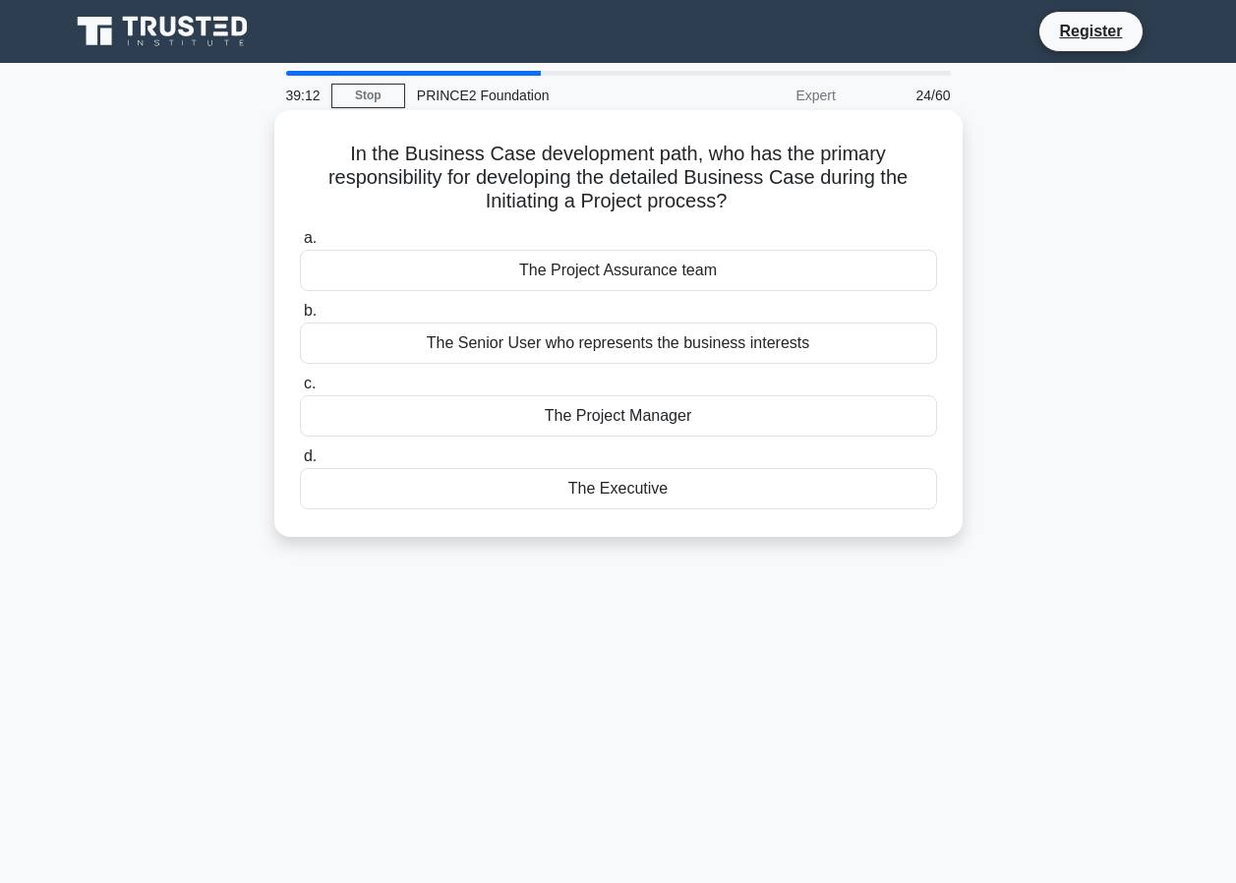
click at [597, 421] on div "The Project Manager" at bounding box center [618, 415] width 637 height 41
click at [300, 390] on input "c. The Project Manager" at bounding box center [300, 384] width 0 height 13
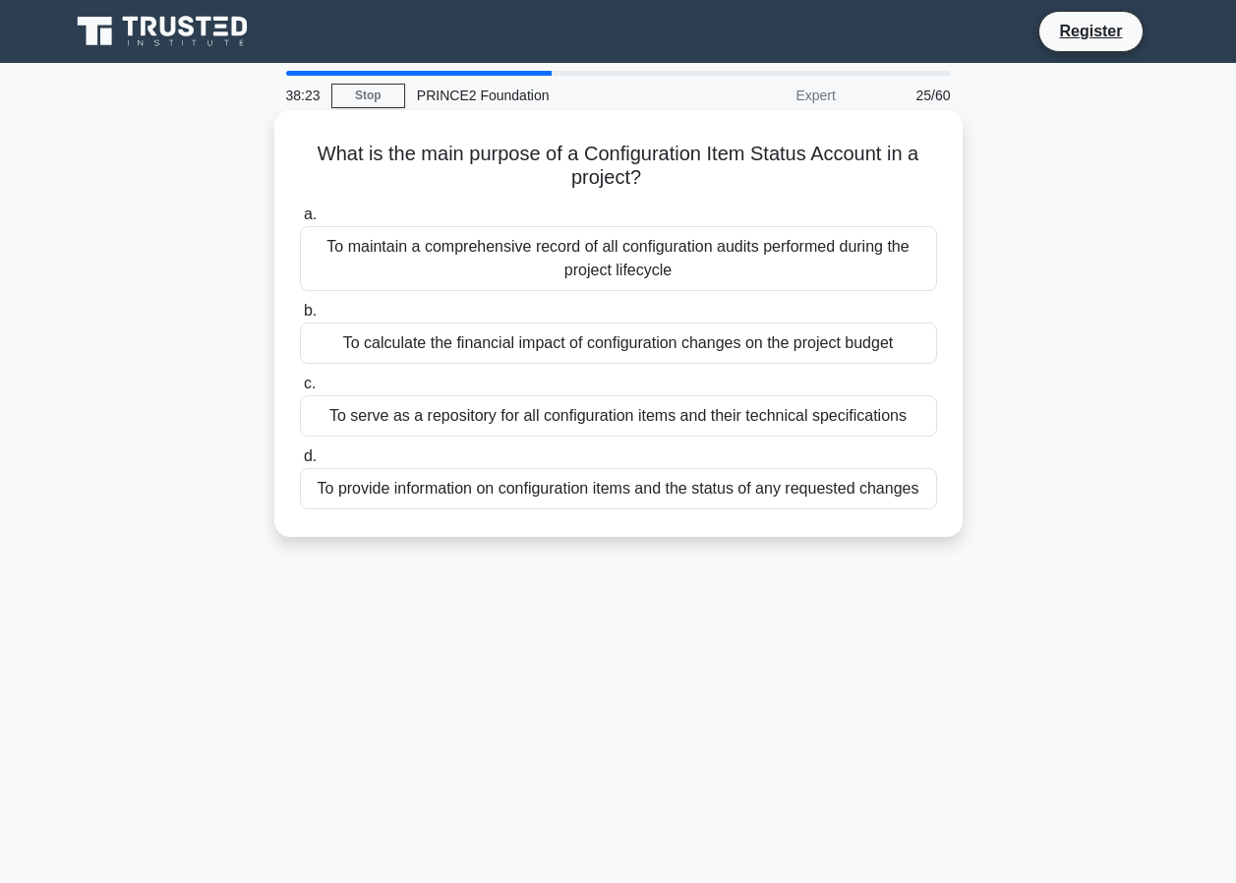
click at [584, 482] on div "To provide information on configuration items and the status of any requested c…" at bounding box center [618, 488] width 637 height 41
click at [300, 463] on input "d. To provide information on configuration items and the status of any requeste…" at bounding box center [300, 456] width 0 height 13
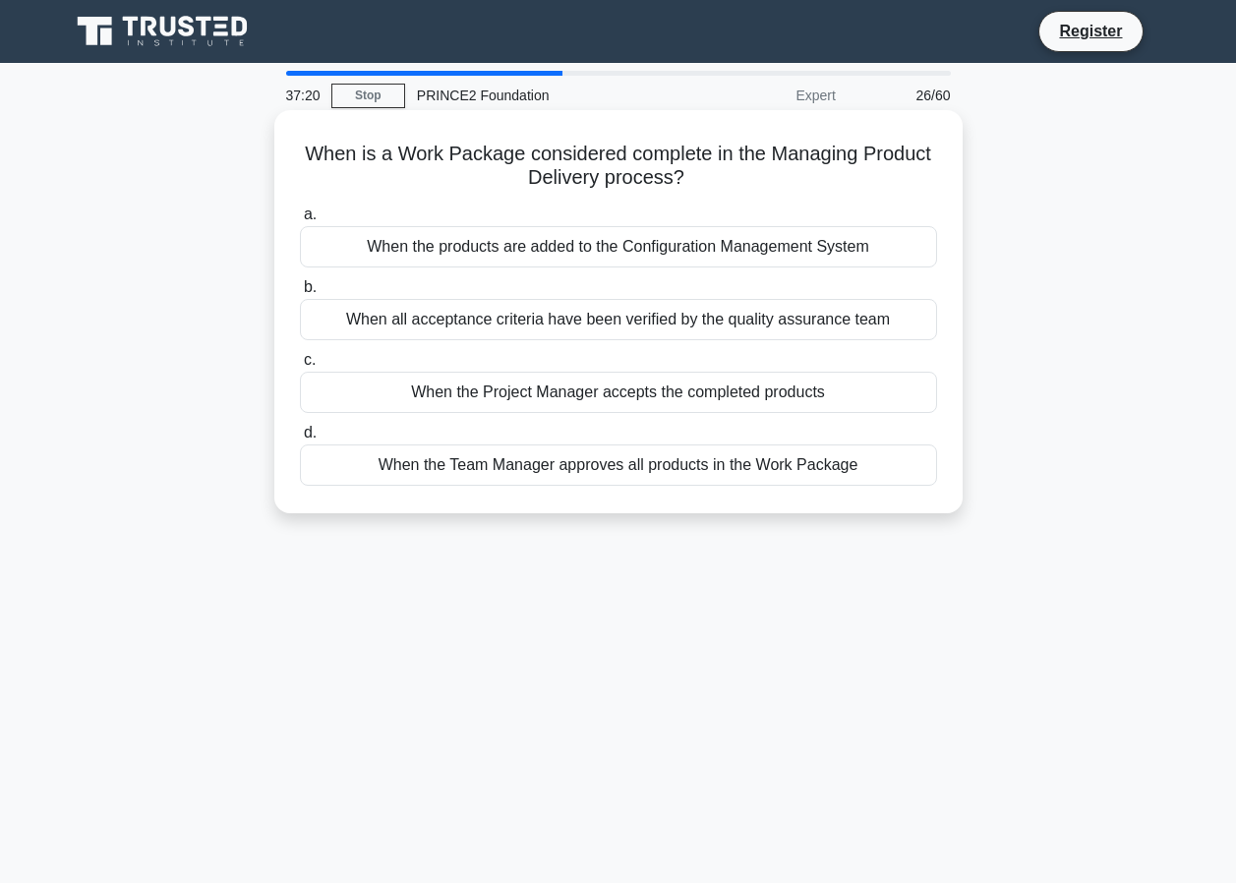
click at [470, 323] on div "When all acceptance criteria have been verified by the quality assurance team" at bounding box center [618, 319] width 637 height 41
click at [300, 294] on input "b. When all acceptance criteria have been verified by the quality assurance team" at bounding box center [300, 287] width 0 height 13
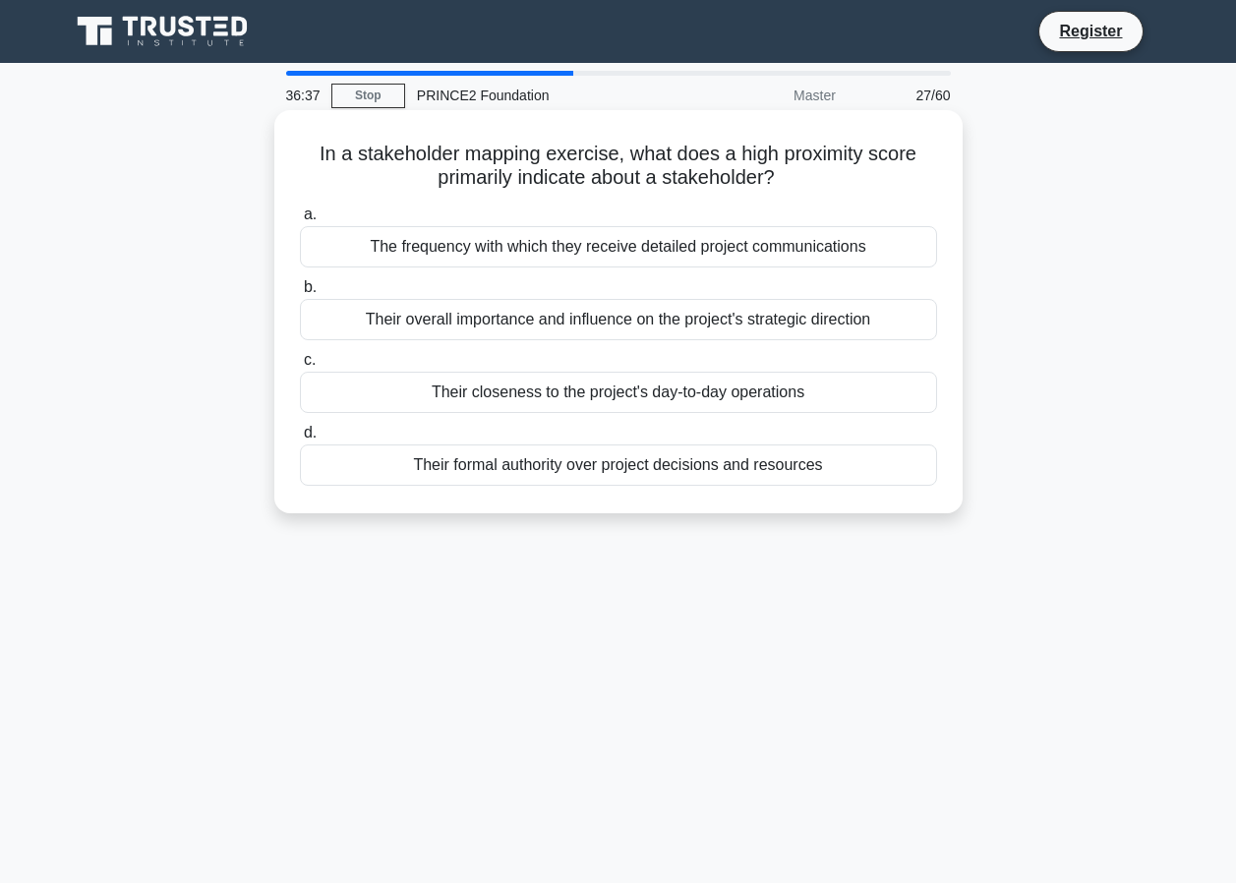
click at [523, 388] on div "Their closeness to the project's day-to-day operations" at bounding box center [618, 392] width 637 height 41
click at [300, 367] on input "c. Their closeness to the project's day-to-day operations" at bounding box center [300, 360] width 0 height 13
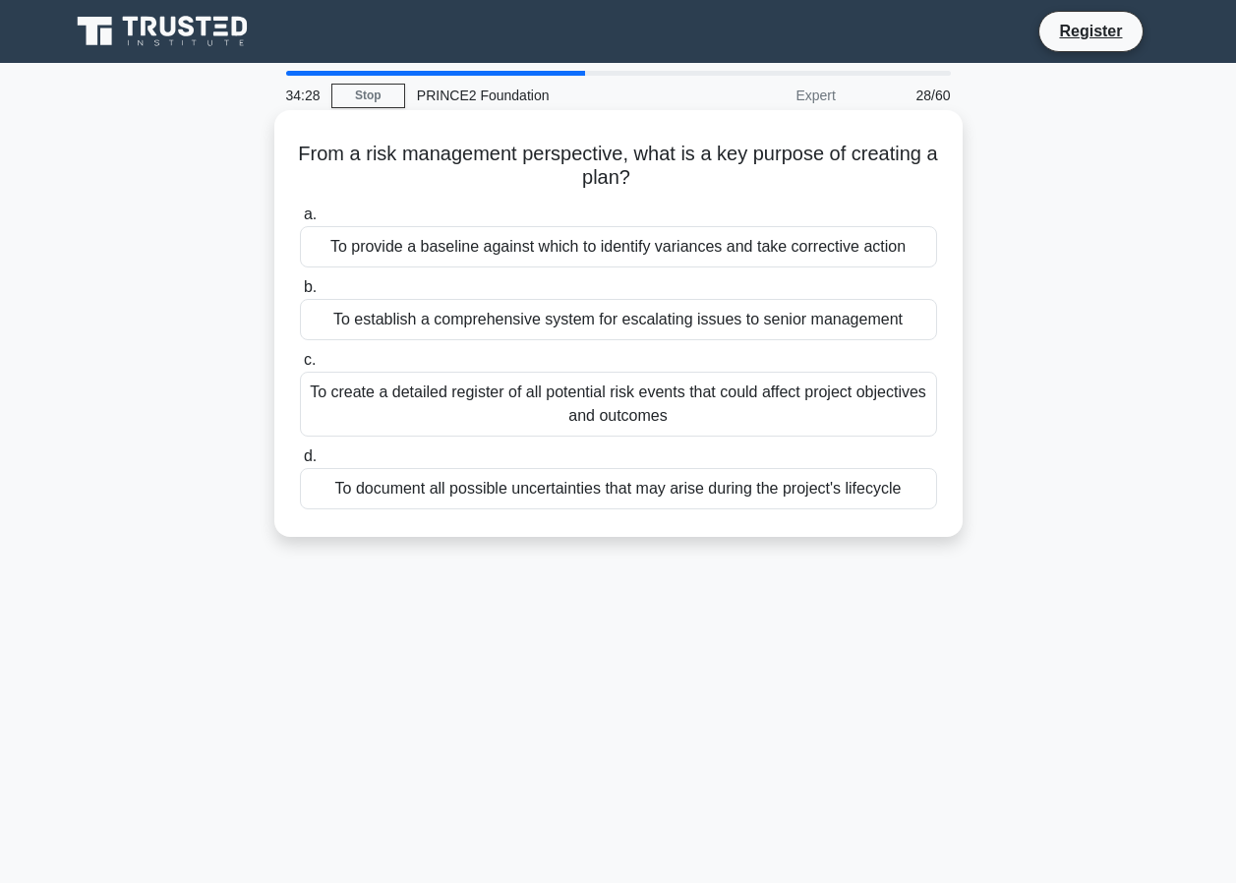
click at [485, 401] on div "To create a detailed register of all potential risk events that could affect pr…" at bounding box center [618, 404] width 637 height 65
click at [300, 367] on input "c. To create a detailed register of all potential risk events that could affect…" at bounding box center [300, 360] width 0 height 13
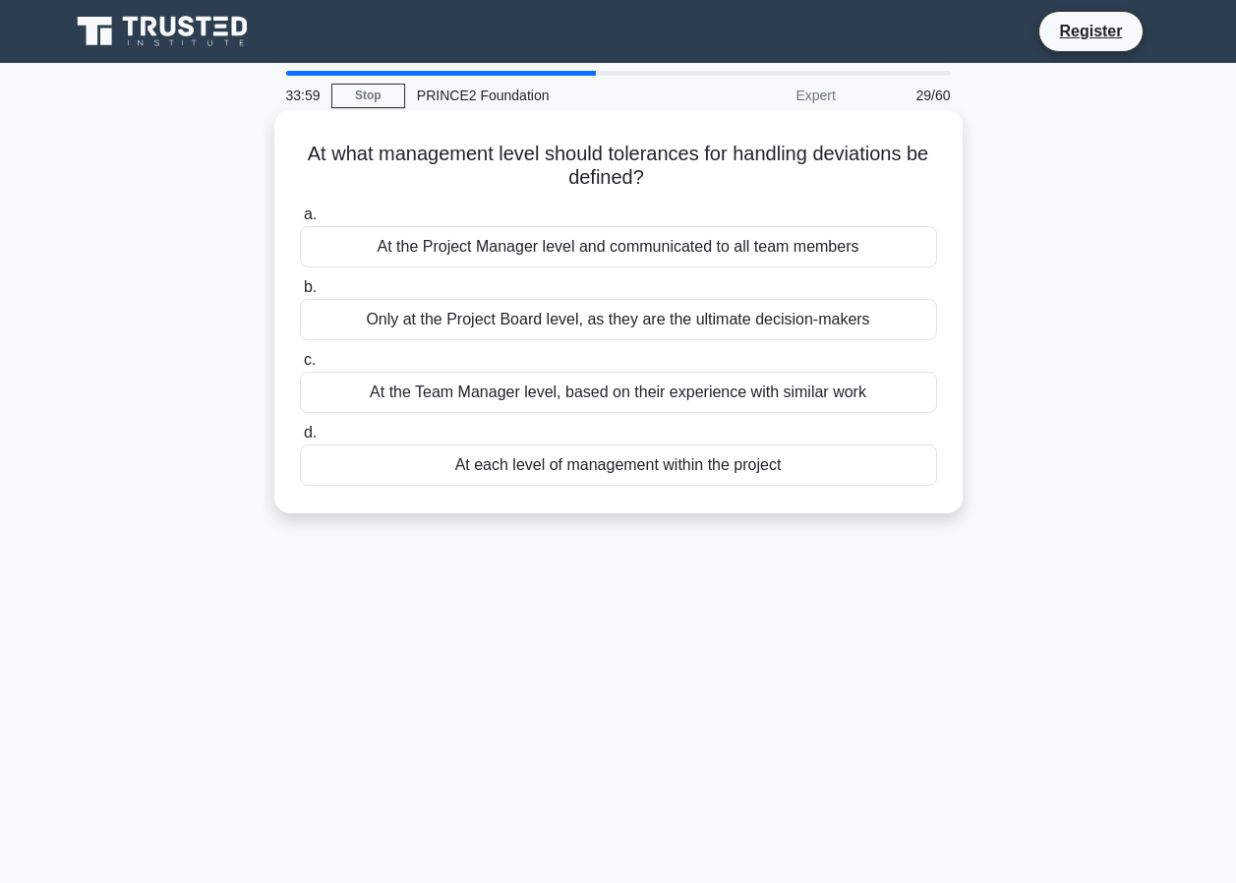
click at [477, 466] on div "At each level of management within the project" at bounding box center [618, 465] width 637 height 41
click at [300, 440] on input "d. At each level of management within the project" at bounding box center [300, 433] width 0 height 13
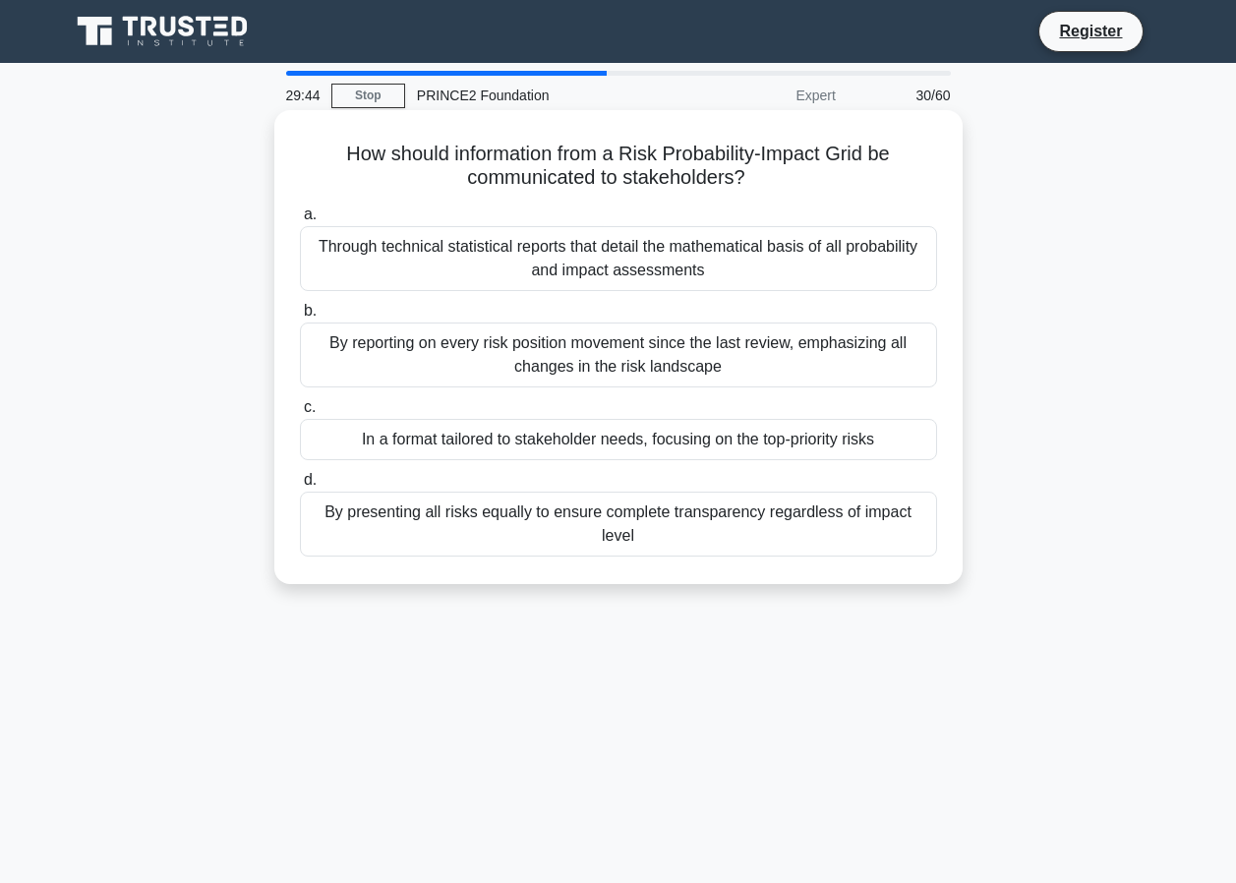
click at [426, 440] on div "In a format tailored to stakeholder needs, focusing on the top-priority risks" at bounding box center [618, 439] width 637 height 41
click at [300, 414] on input "c. In a format tailored to stakeholder needs, focusing on the top-priority risks" at bounding box center [300, 407] width 0 height 13
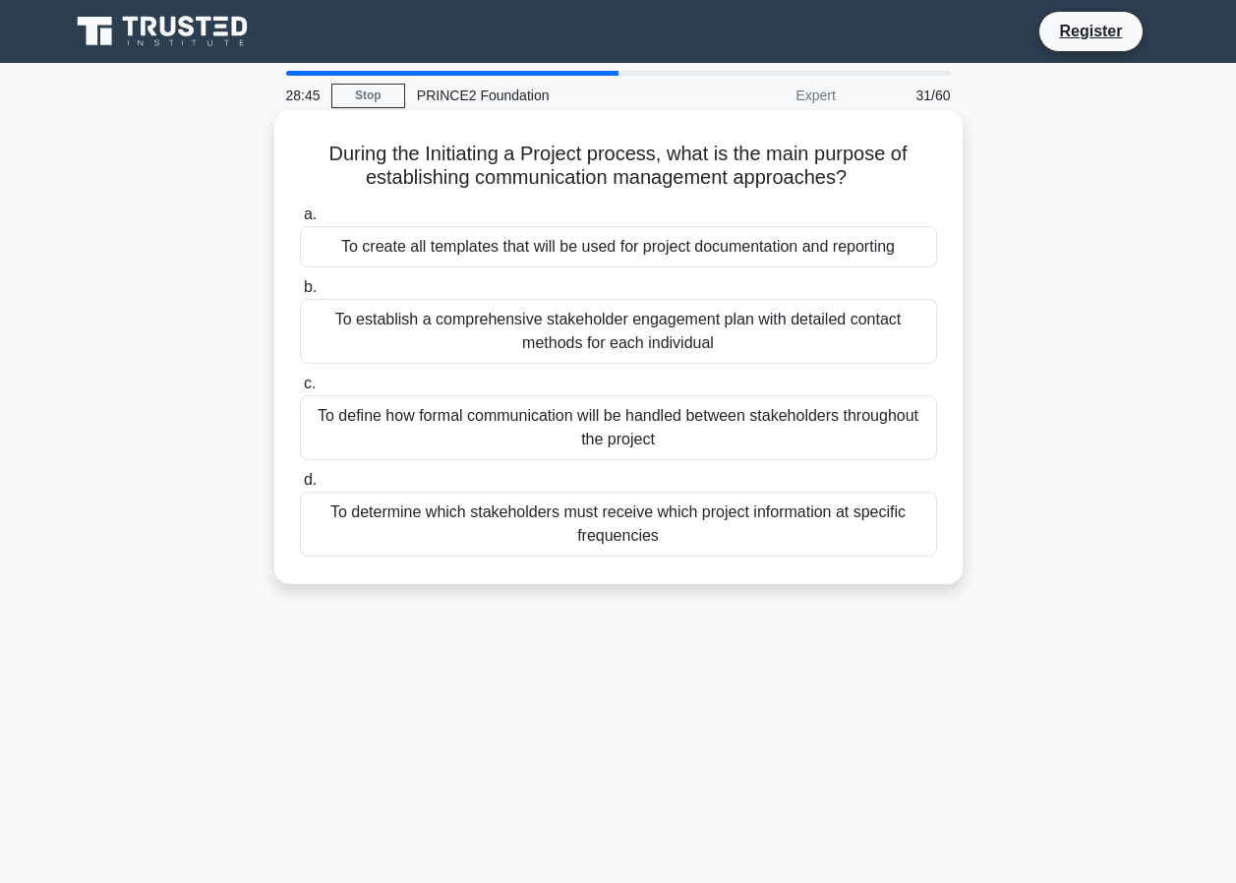
click at [505, 435] on div "To define how formal communication will be handled between stakeholders through…" at bounding box center [618, 427] width 637 height 65
click at [300, 390] on input "c. To define how formal communication will be handled between stakeholders thro…" at bounding box center [300, 384] width 0 height 13
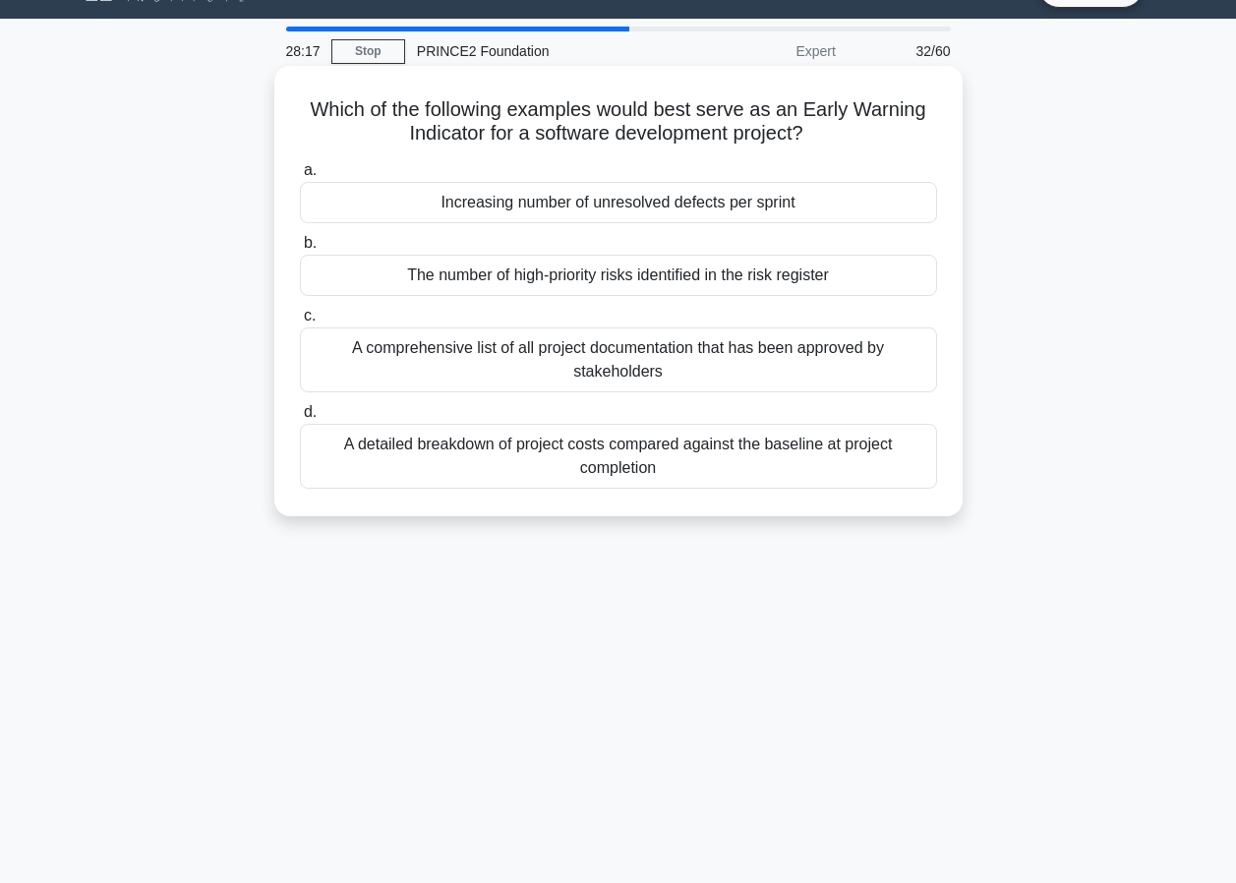
scroll to position [98, 0]
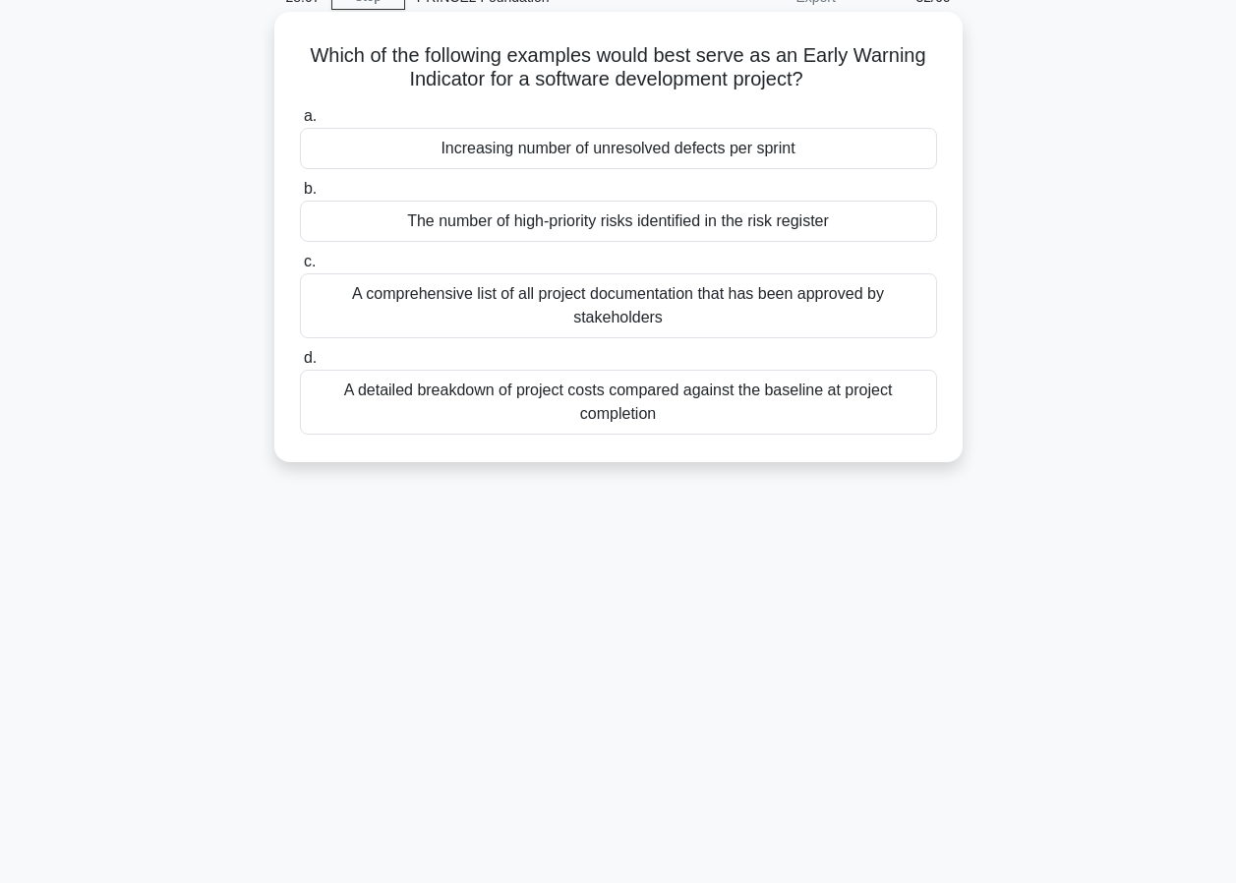
click at [632, 153] on div "Increasing number of unresolved defects per sprint" at bounding box center [618, 148] width 637 height 41
click at [300, 123] on input "a. Increasing number of unresolved defects per sprint" at bounding box center [300, 116] width 0 height 13
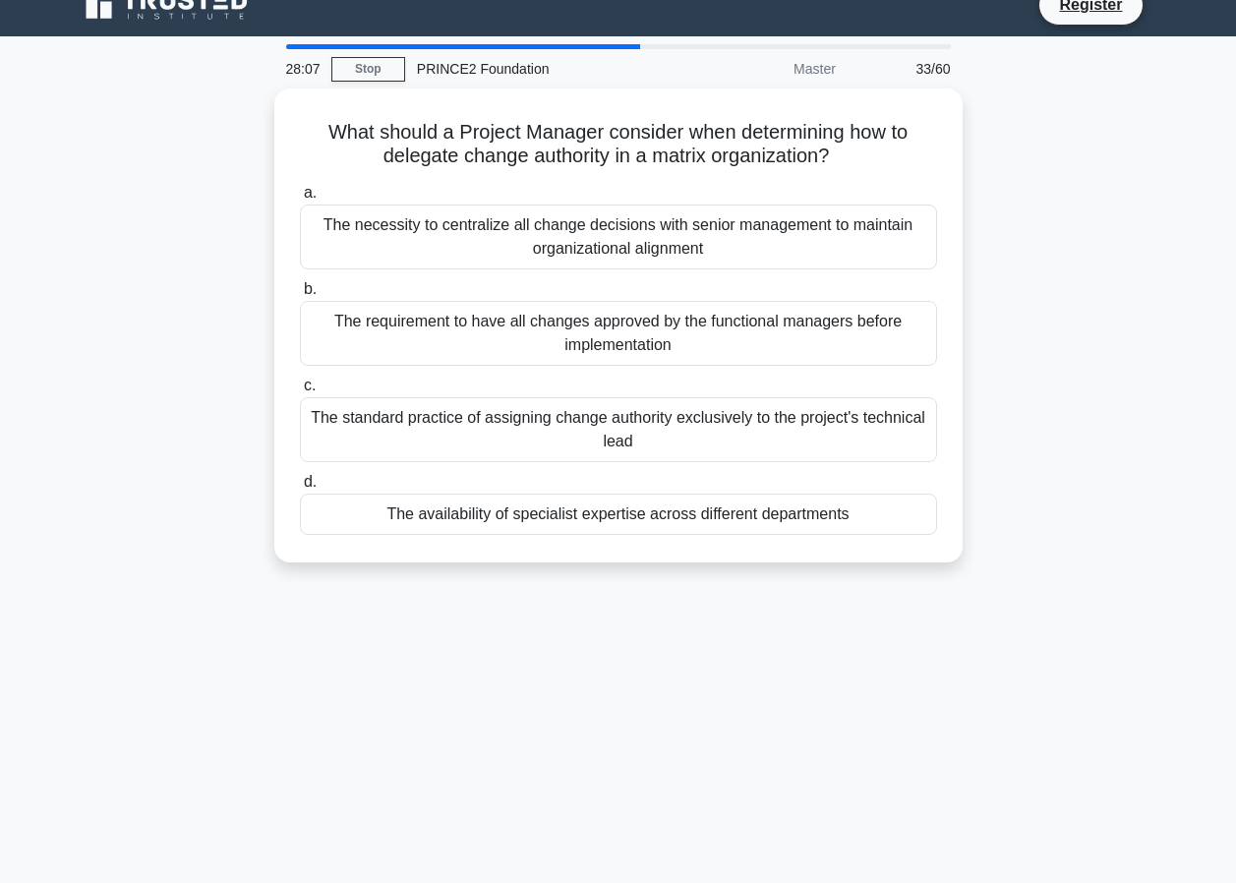
scroll to position [0, 0]
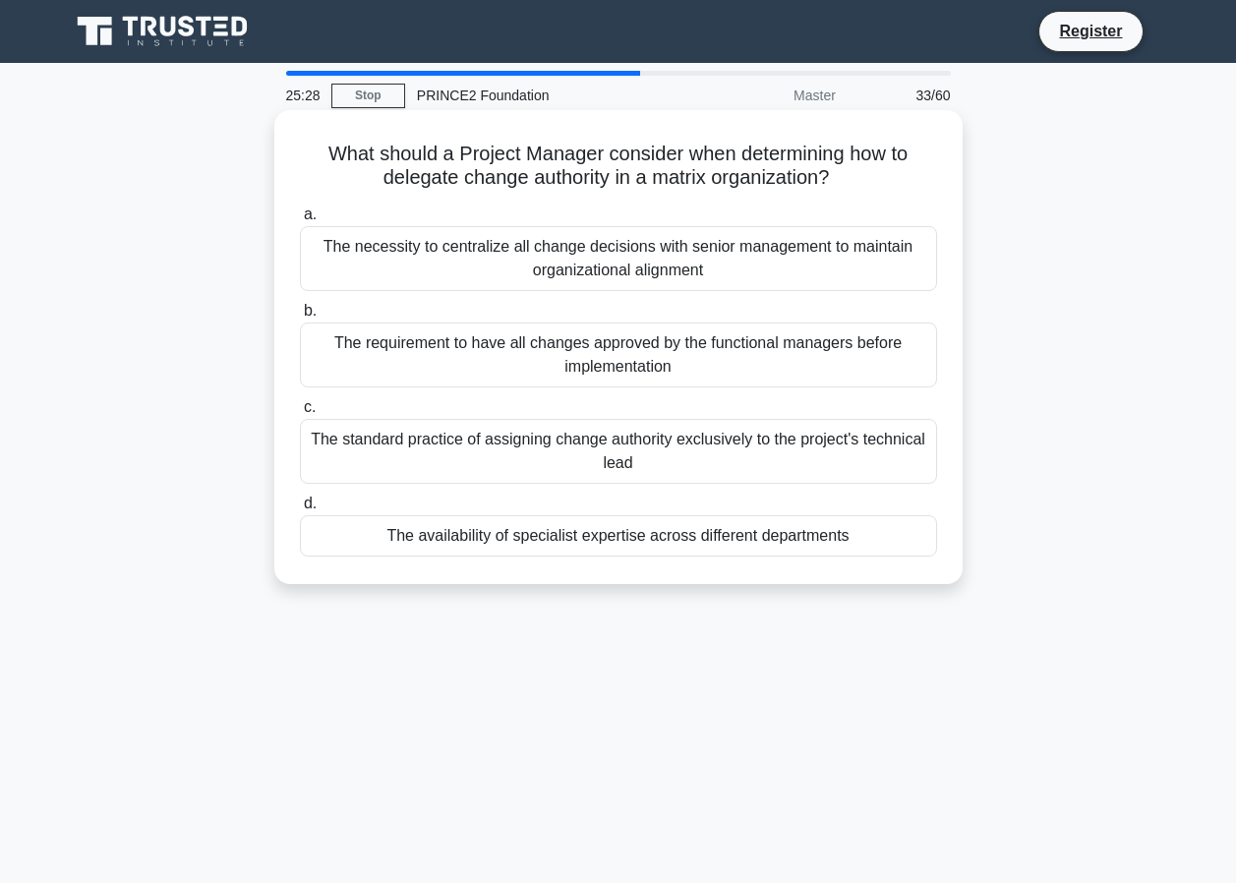
click at [549, 353] on div "The requirement to have all changes approved by the functional managers before …" at bounding box center [618, 355] width 637 height 65
click at [300, 318] on input "b. The requirement to have all changes approved by the functional managers befo…" at bounding box center [300, 311] width 0 height 13
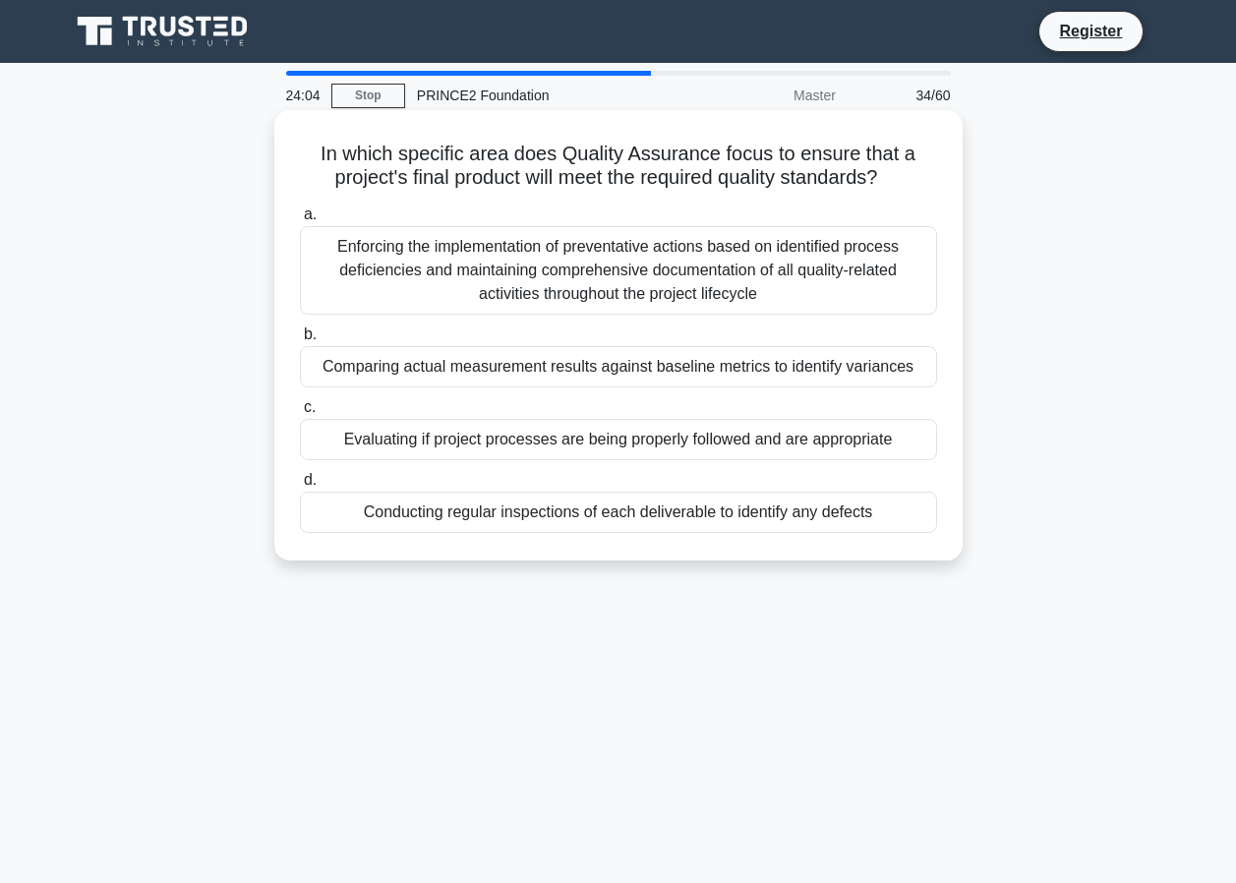
click at [516, 440] on div "Evaluating if project processes are being properly followed and are appropriate" at bounding box center [618, 439] width 637 height 41
click at [300, 414] on input "c. Evaluating if project processes are being properly followed and are appropri…" at bounding box center [300, 407] width 0 height 13
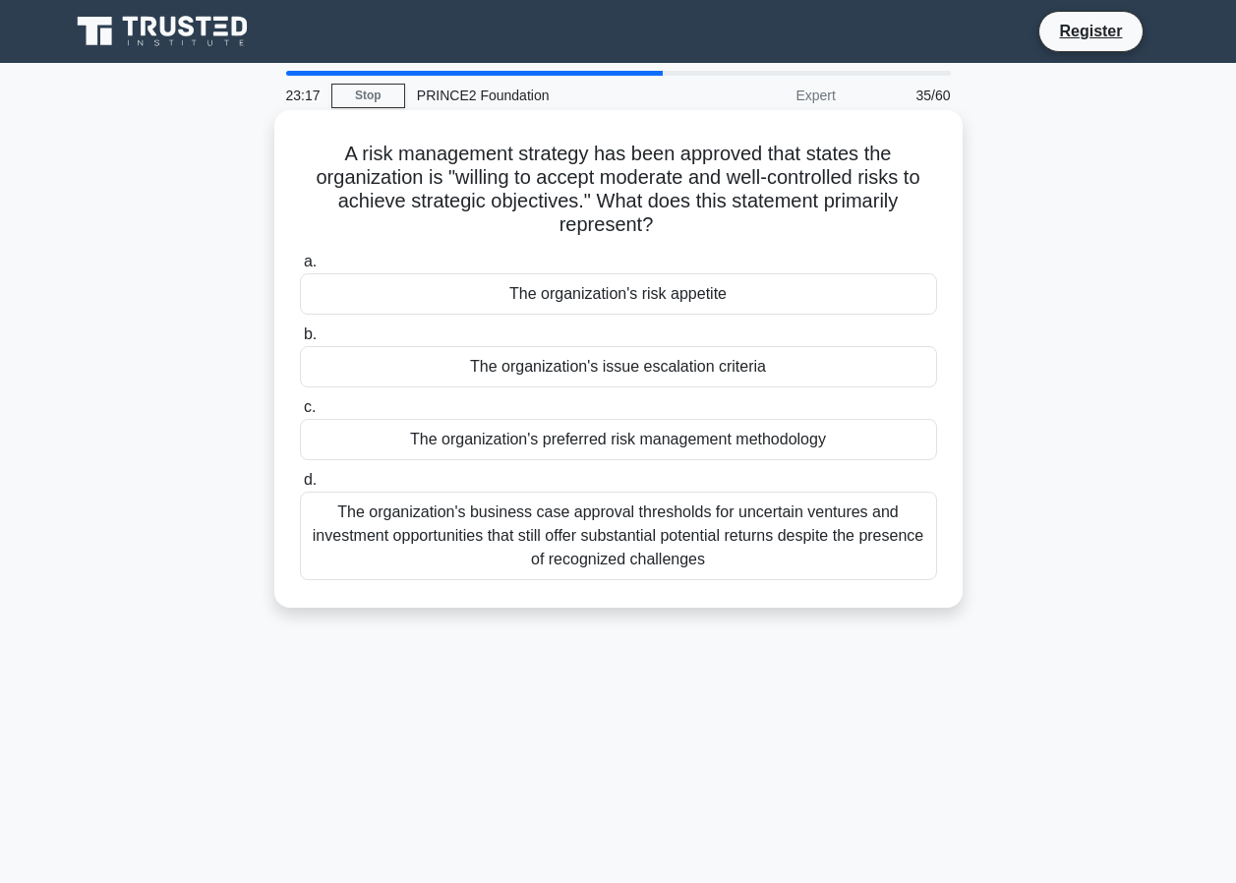
click at [679, 291] on div "The organization's risk appetite" at bounding box center [618, 293] width 637 height 41
click at [300, 268] on input "a. The organization's risk appetite" at bounding box center [300, 262] width 0 height 13
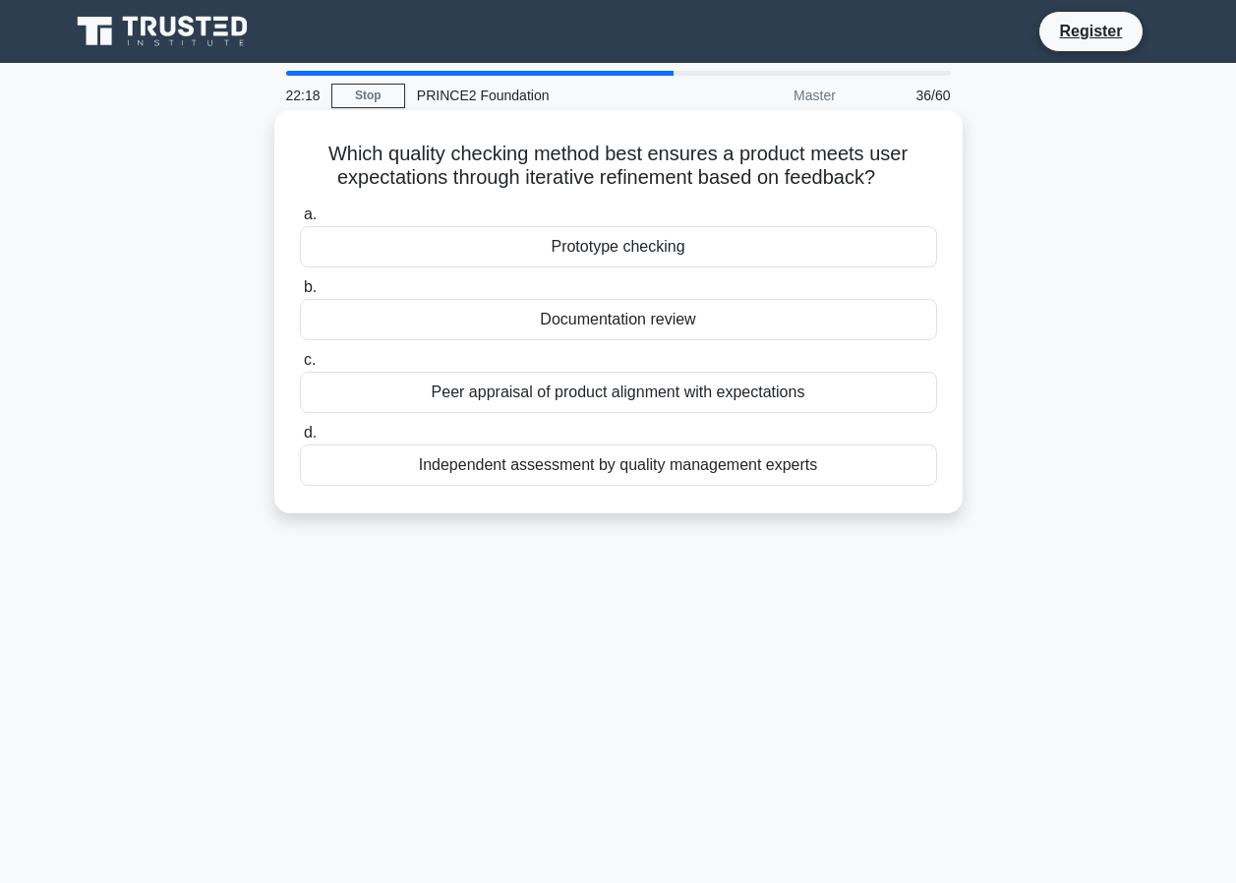
click at [646, 395] on div "Peer appraisal of product alignment with expectations" at bounding box center [618, 392] width 637 height 41
click at [300, 367] on input "c. Peer appraisal of product alignment with expectations" at bounding box center [300, 360] width 0 height 13
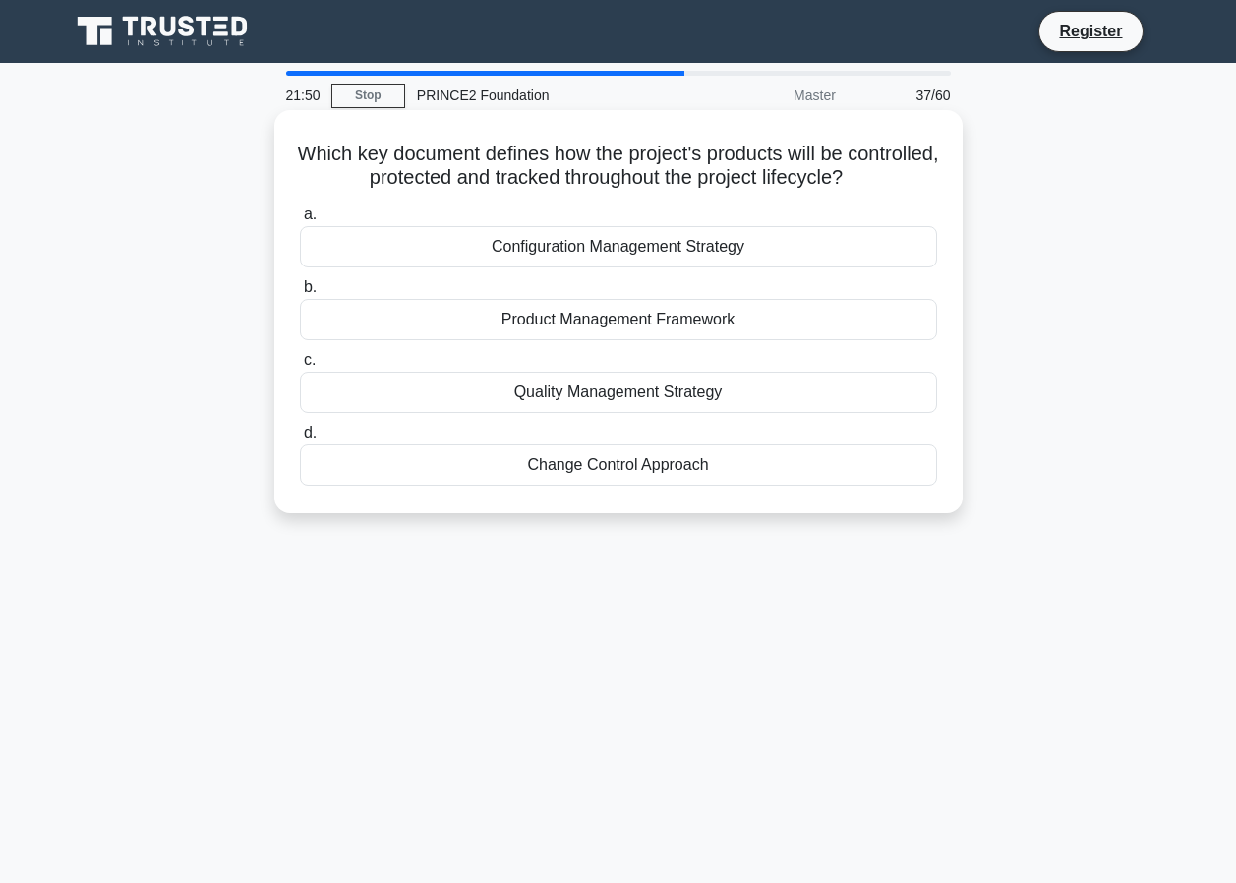
click at [586, 251] on div "Configuration Management Strategy" at bounding box center [618, 246] width 637 height 41
click at [300, 221] on input "a. Configuration Management Strategy" at bounding box center [300, 214] width 0 height 13
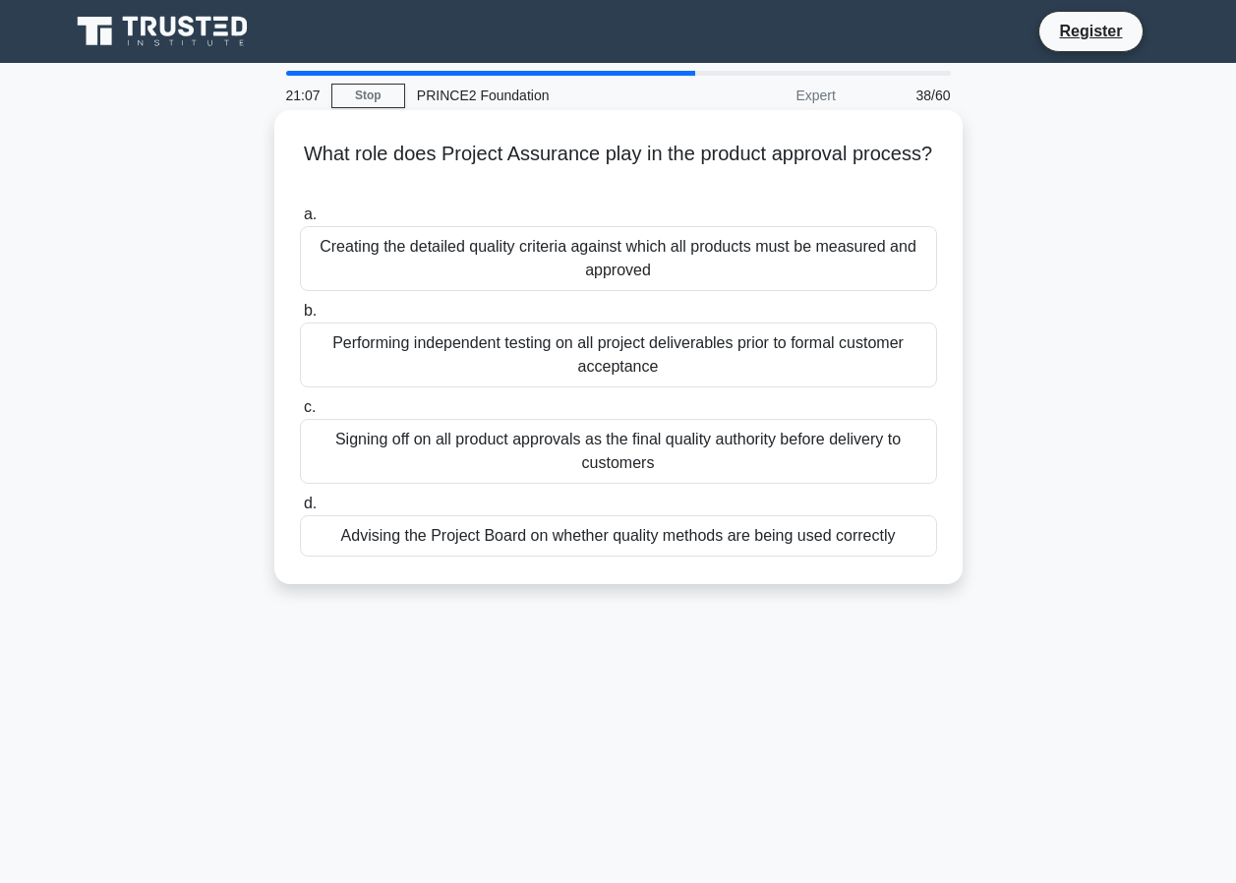
click at [472, 547] on div "Advising the Project Board on whether quality methods are being used correctly" at bounding box center [618, 535] width 637 height 41
drag, startPoint x: 472, startPoint y: 547, endPoint x: 559, endPoint y: 540, distance: 86.8
click at [559, 540] on div "Advising the Project Board on whether quality methods are being used correctly" at bounding box center [618, 535] width 637 height 41
click at [300, 510] on input "d. Advising the Project Board on whether quality methods are being used correct…" at bounding box center [300, 504] width 0 height 13
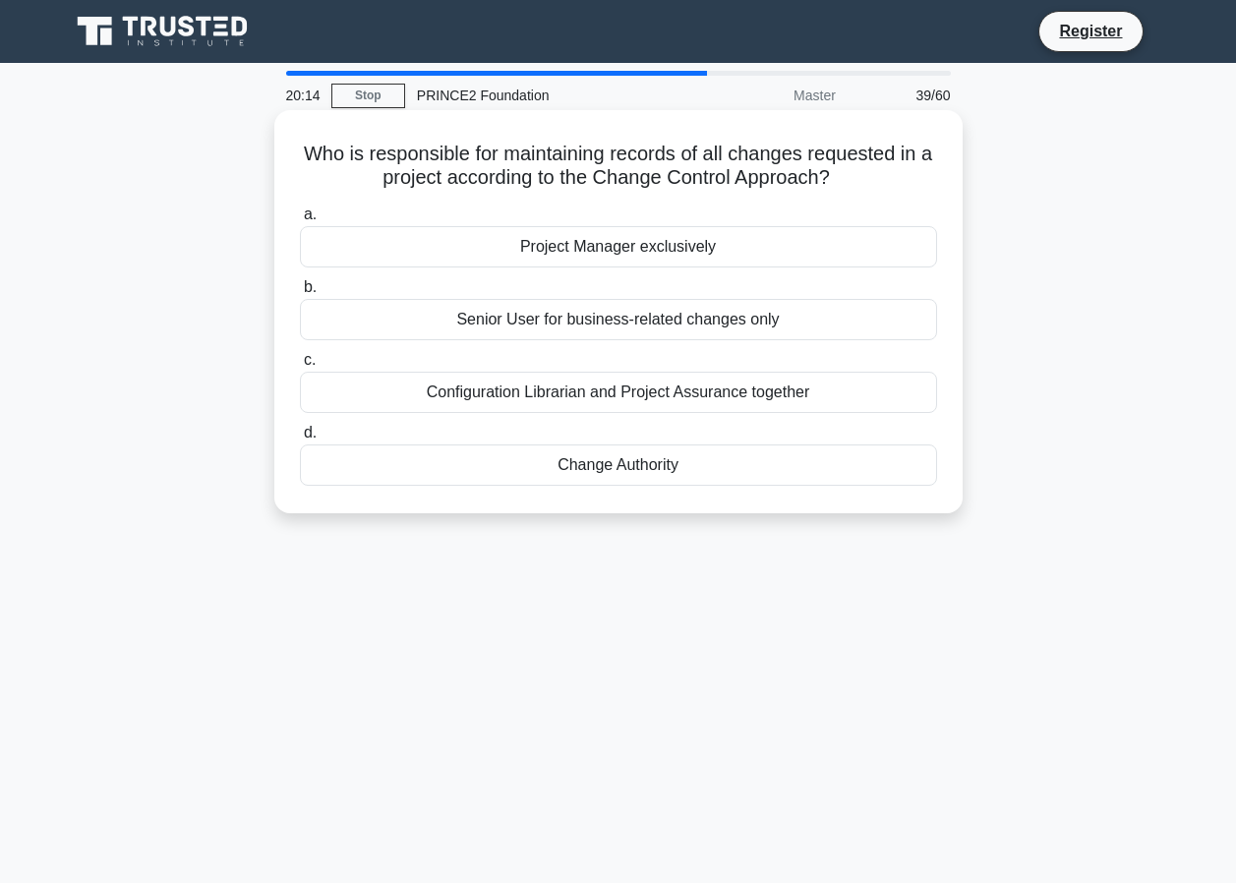
click at [624, 255] on div "Project Manager exclusively" at bounding box center [618, 246] width 637 height 41
click at [300, 221] on input "a. Project Manager exclusively" at bounding box center [300, 214] width 0 height 13
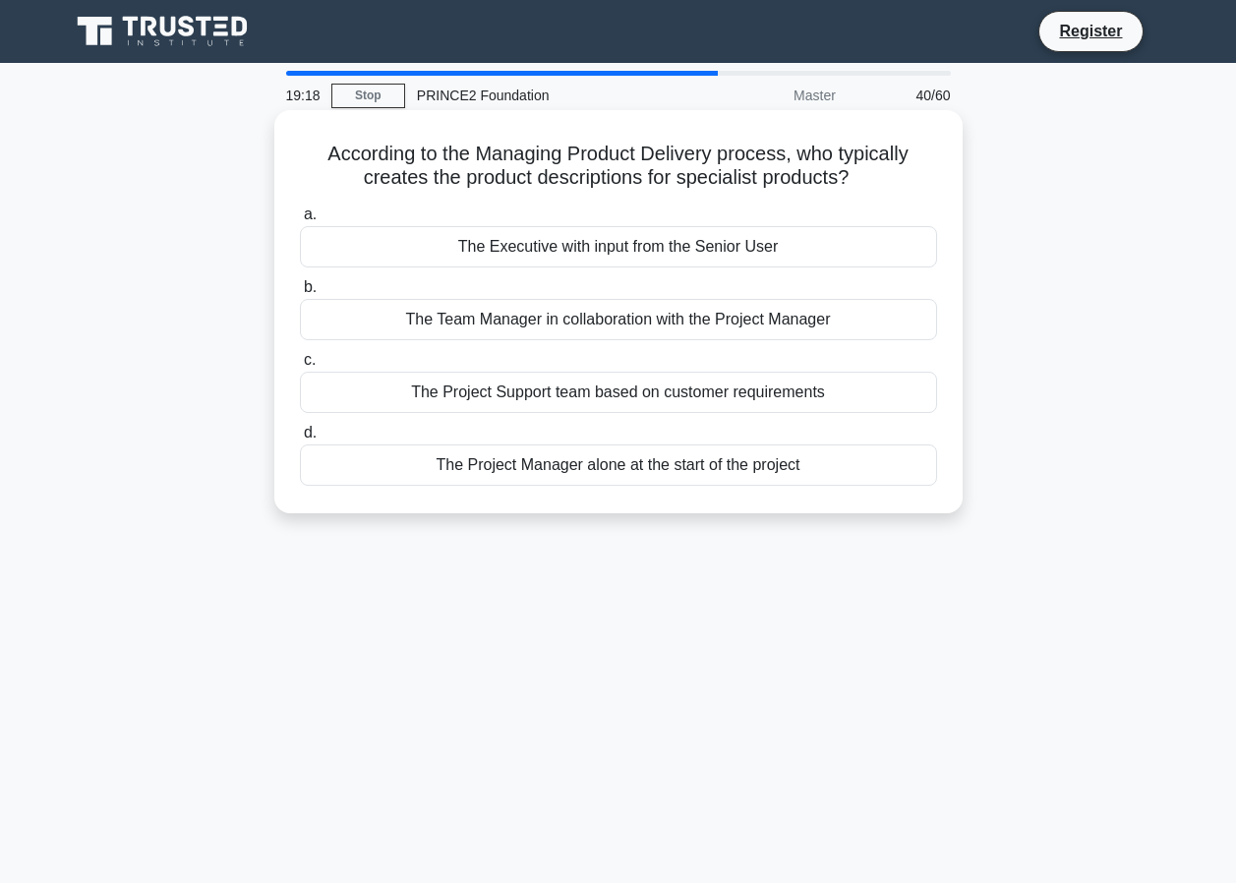
click at [658, 238] on div "The Executive with input from the Senior User" at bounding box center [618, 246] width 637 height 41
click at [300, 221] on input "a. The Executive with input from the Senior User" at bounding box center [300, 214] width 0 height 13
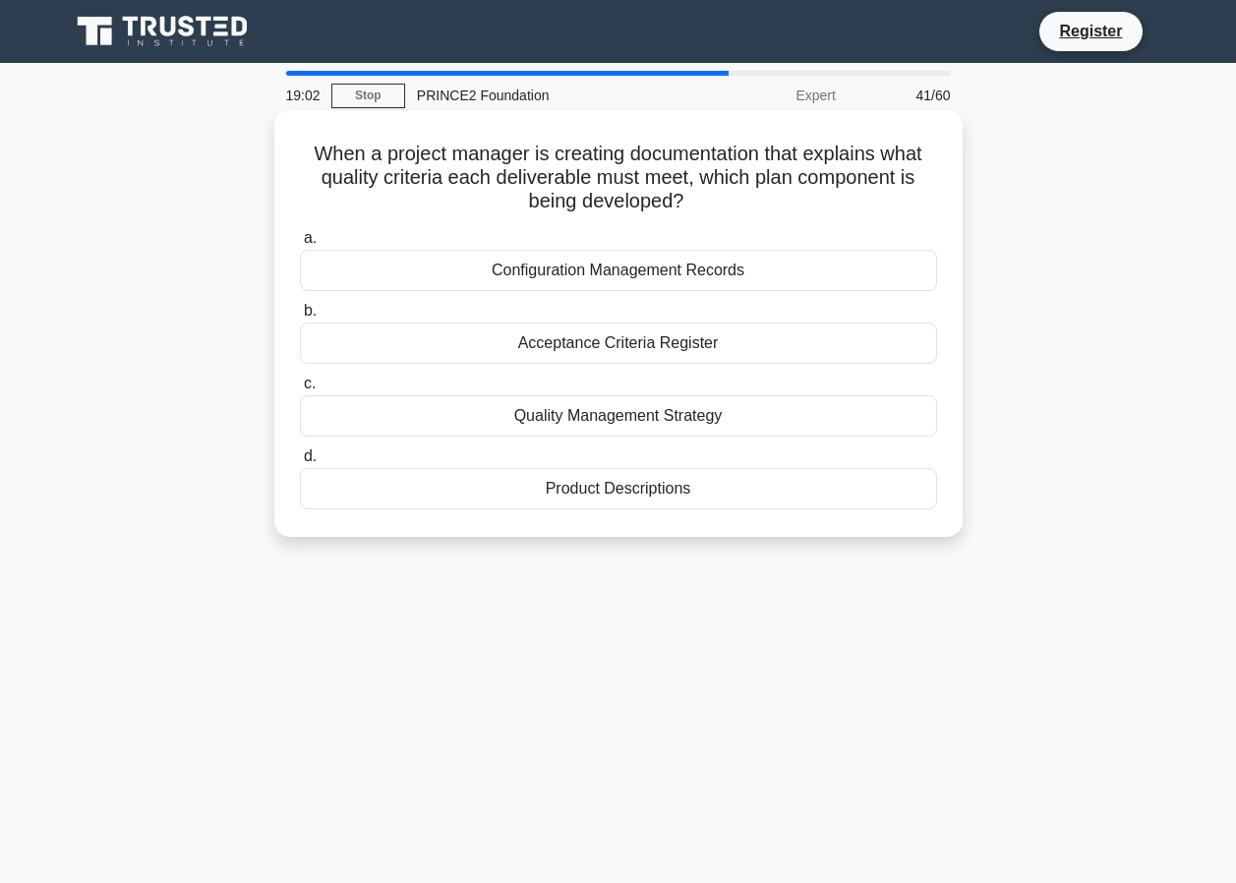
click at [642, 414] on div "Quality Management Strategy" at bounding box center [618, 415] width 637 height 41
click at [300, 390] on input "c. Quality Management Strategy" at bounding box center [300, 384] width 0 height 13
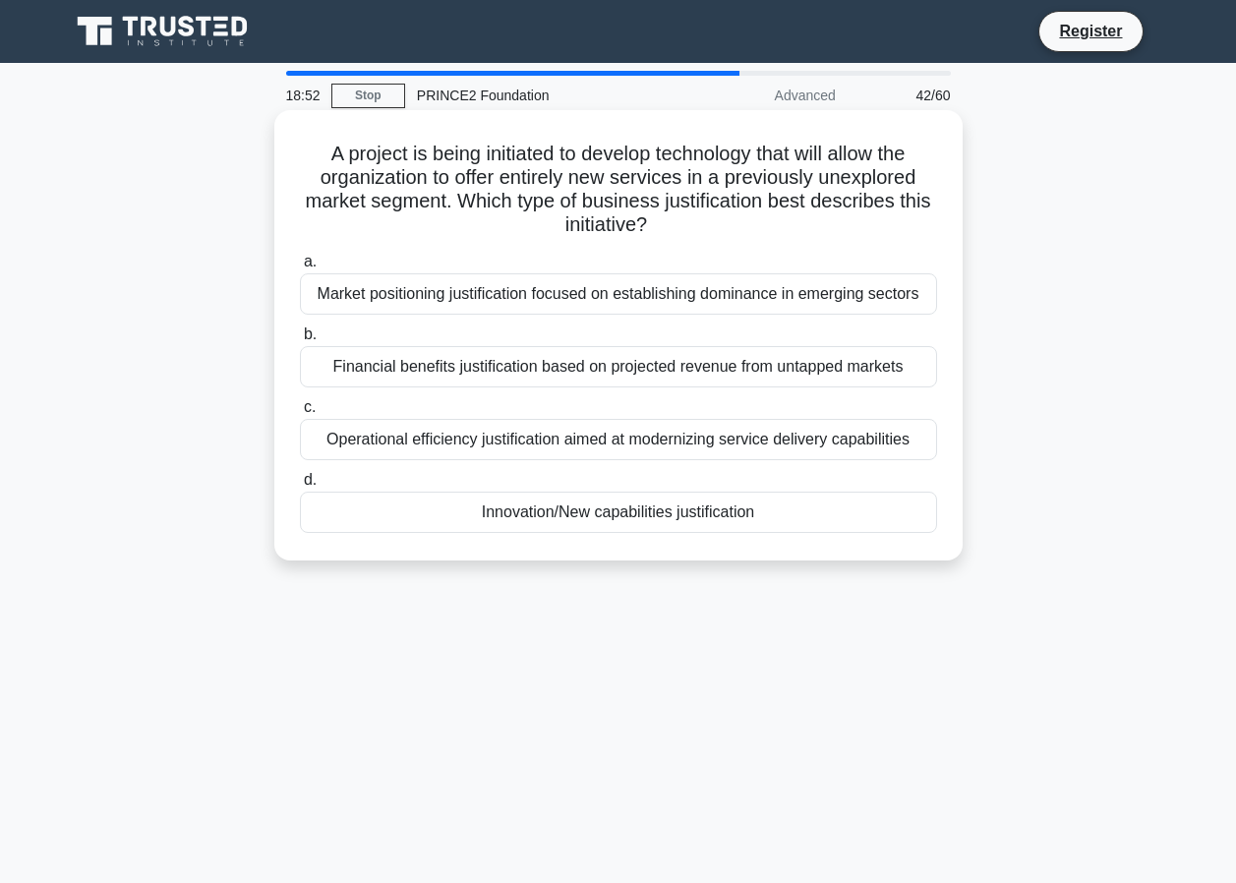
click at [626, 506] on div "Innovation/New capabilities justification" at bounding box center [618, 512] width 637 height 41
click at [300, 487] on input "d. Innovation/New capabilities justification" at bounding box center [300, 480] width 0 height 13
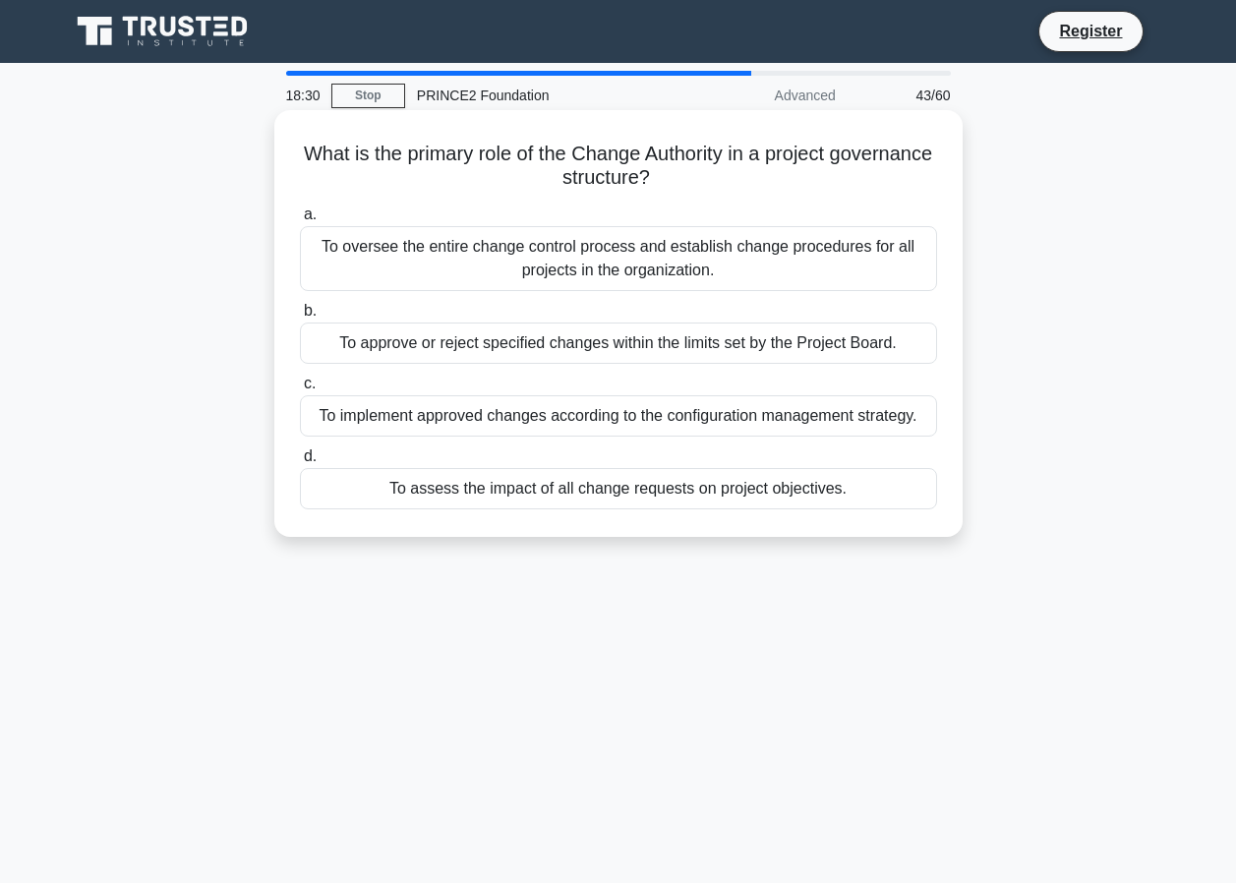
click at [733, 355] on div "To approve or reject specified changes within the limits set by the Project Boa…" at bounding box center [618, 343] width 637 height 41
click at [300, 318] on input "b. To approve or reject specified changes within the limits set by the Project …" at bounding box center [300, 311] width 0 height 13
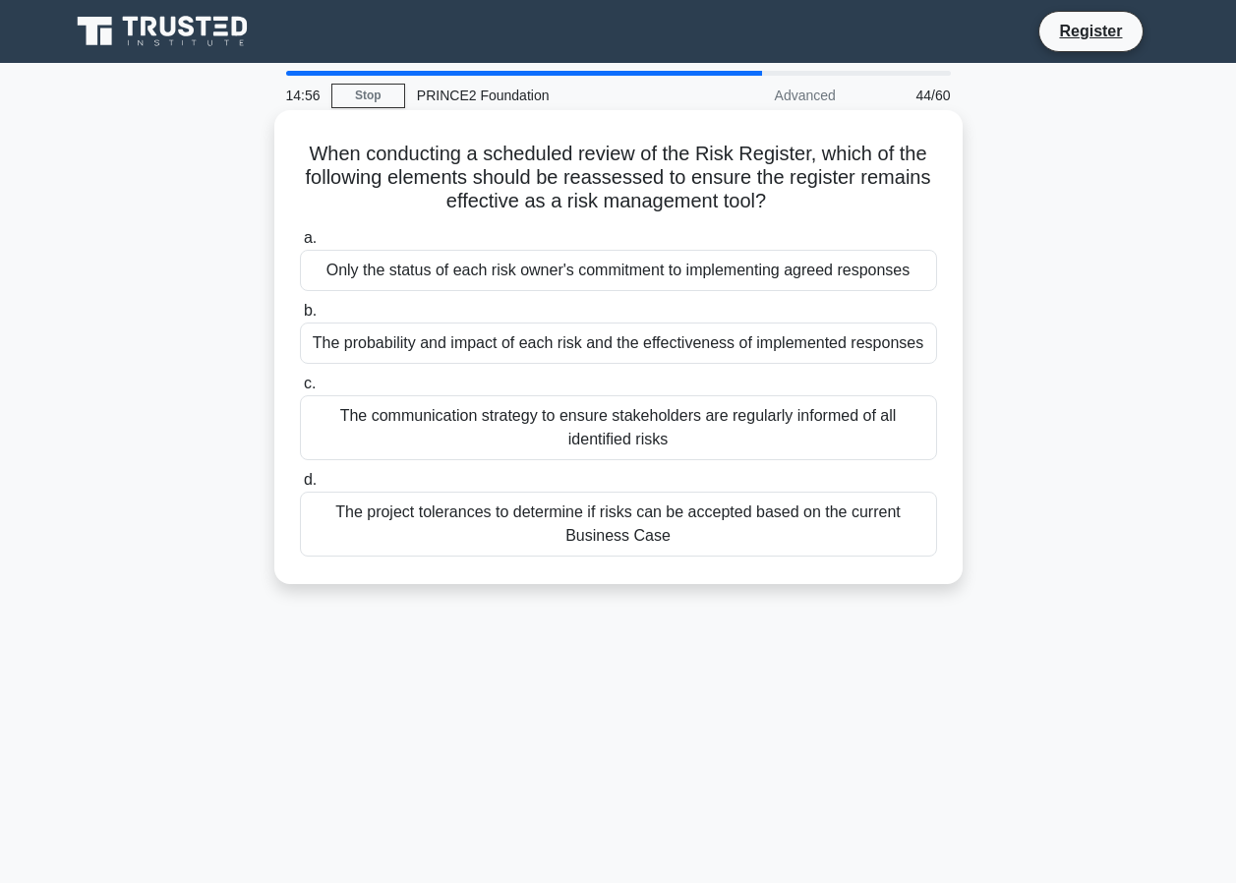
click at [404, 440] on div "The communication strategy to ensure stakeholders are regularly informed of all…" at bounding box center [618, 427] width 637 height 65
click at [300, 390] on input "c. The communication strategy to ensure stakeholders are regularly informed of …" at bounding box center [300, 384] width 0 height 13
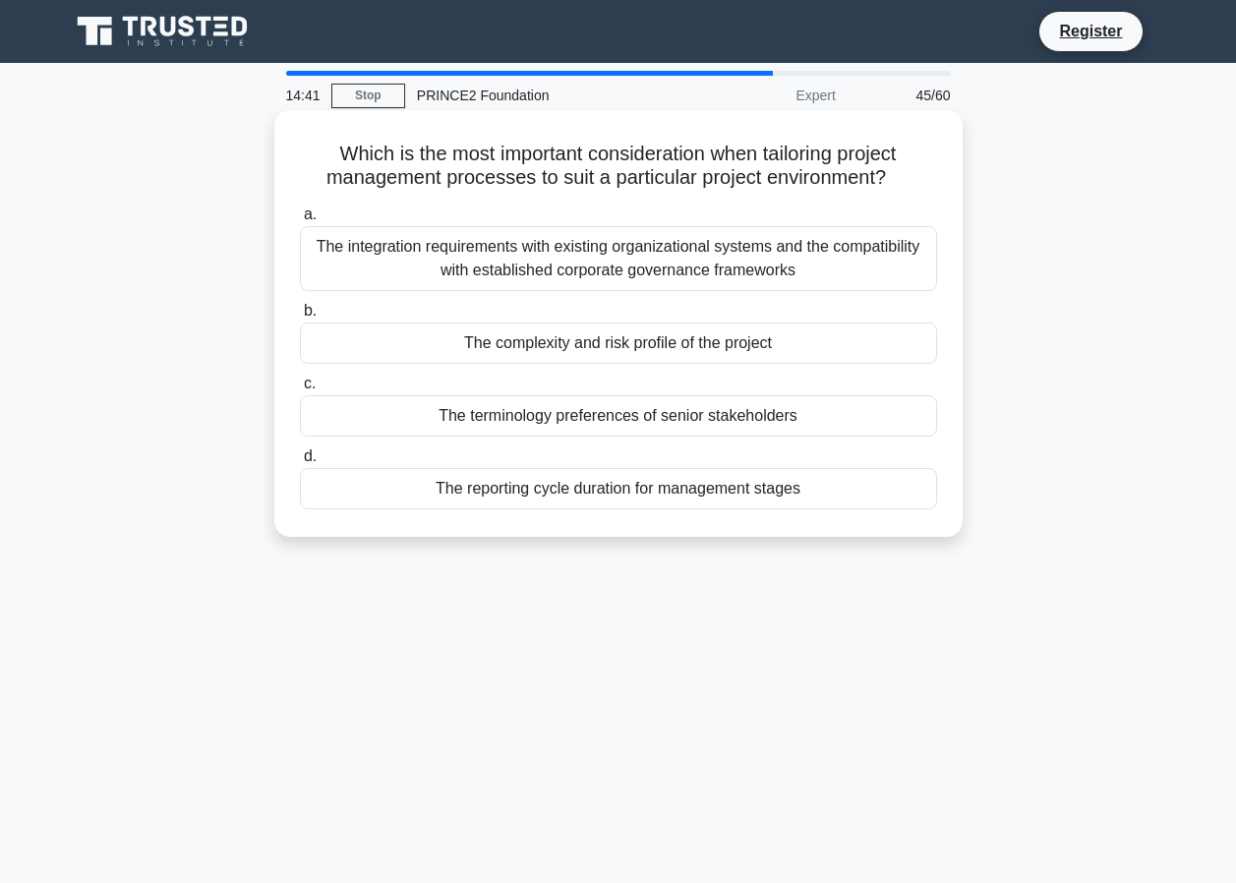
click at [674, 350] on div "The complexity and risk profile of the project" at bounding box center [618, 343] width 637 height 41
click at [300, 318] on input "b. The complexity and risk profile of the project" at bounding box center [300, 311] width 0 height 13
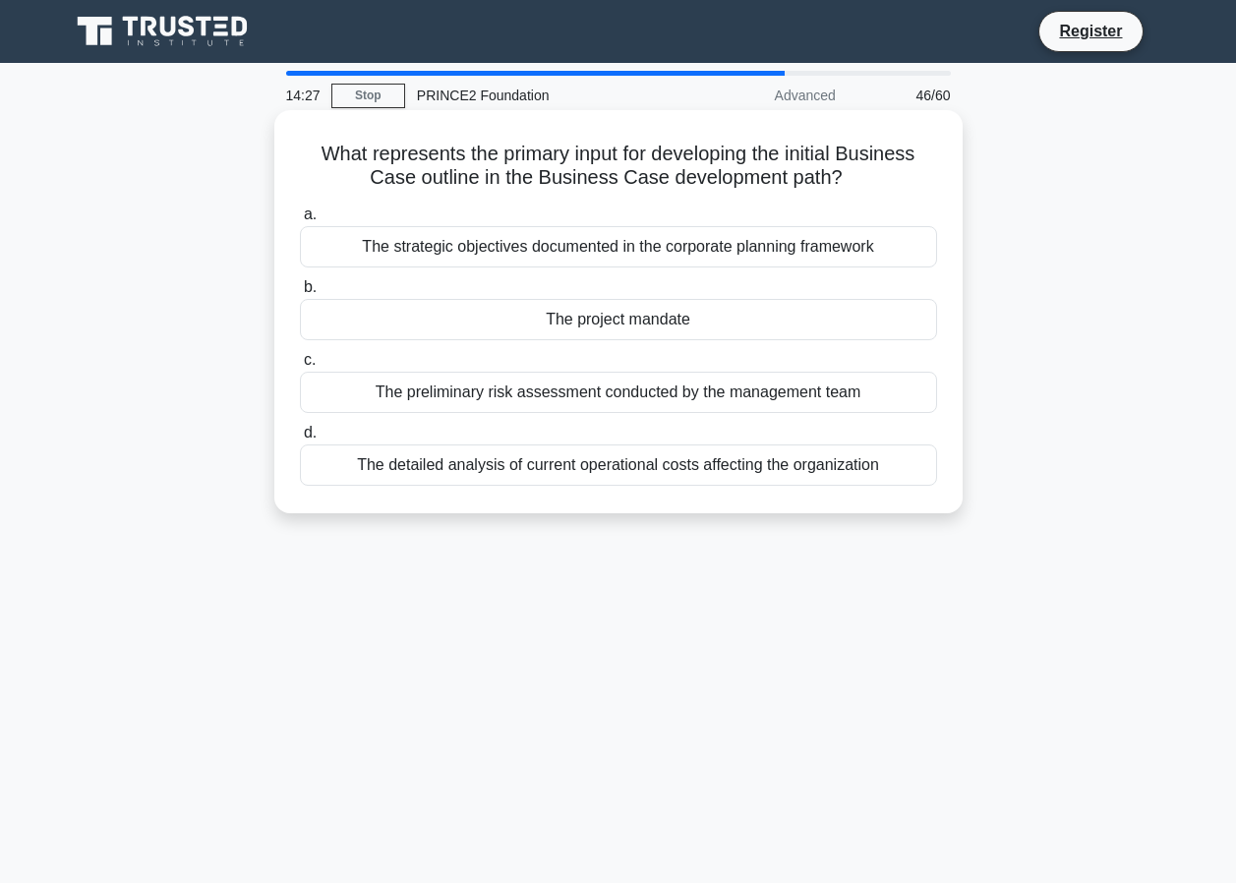
click at [479, 324] on div "The project mandate" at bounding box center [618, 319] width 637 height 41
click at [300, 294] on input "b. The project mandate" at bounding box center [300, 287] width 0 height 13
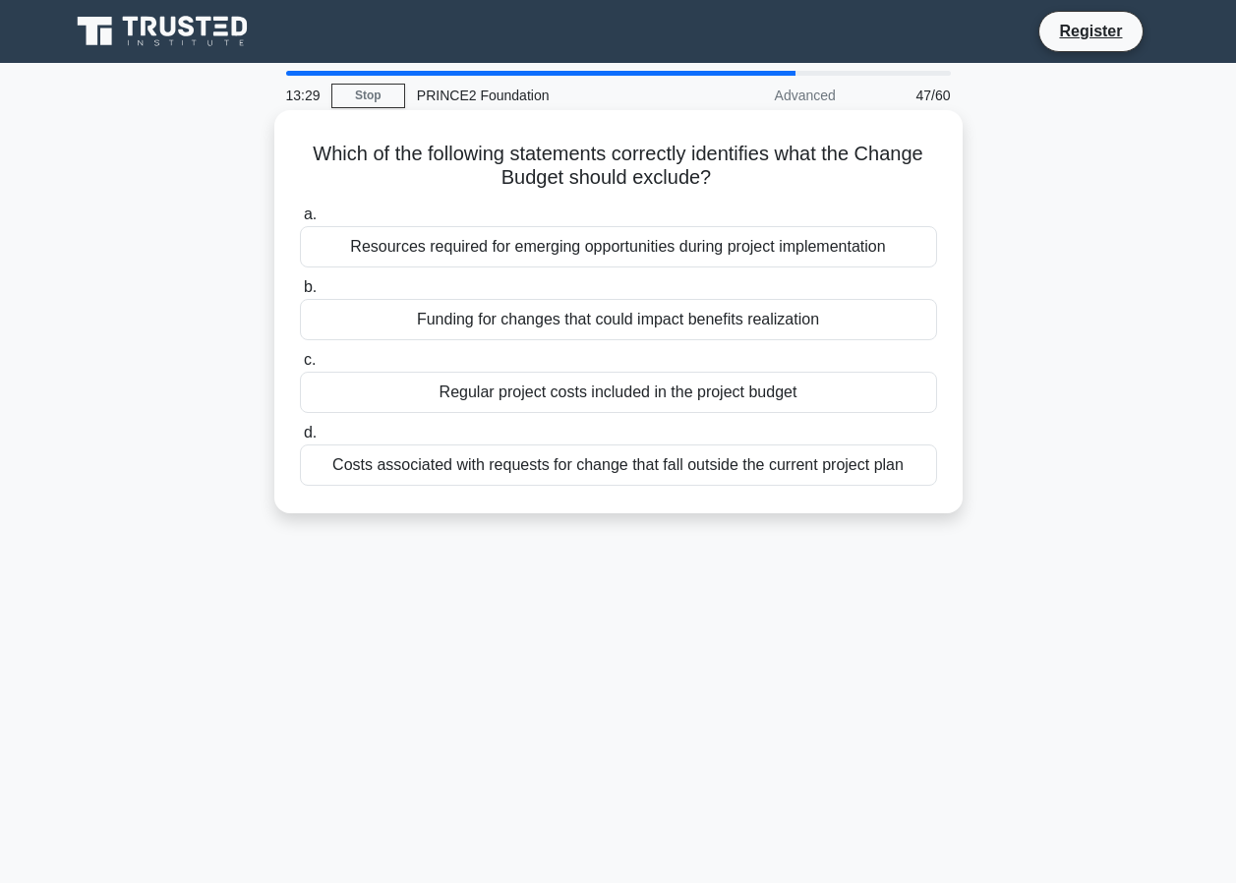
click at [620, 391] on div "Regular project costs included in the project budget" at bounding box center [618, 392] width 637 height 41
click at [300, 367] on input "c. Regular project costs included in the project budget" at bounding box center [300, 360] width 0 height 13
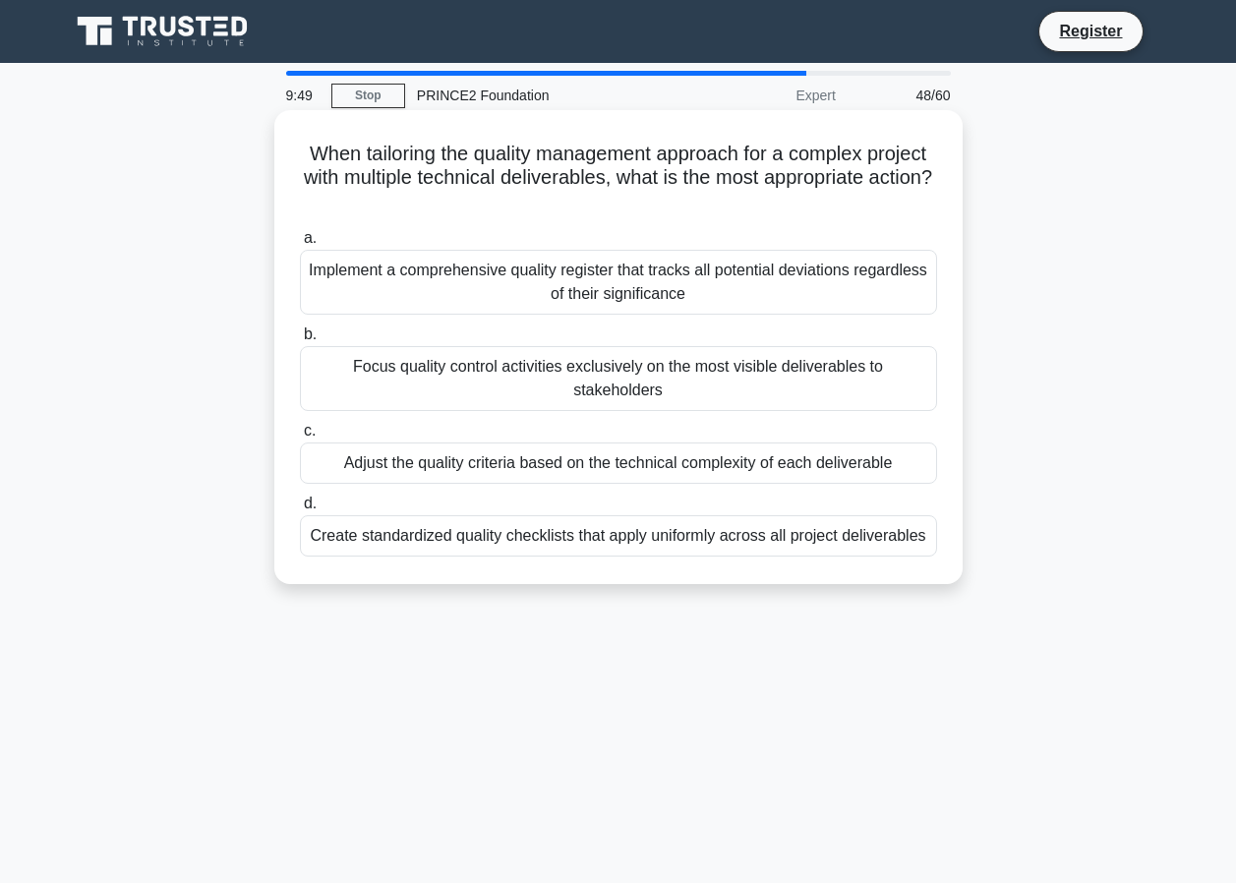
click at [815, 448] on div "Adjust the quality criteria based on the technical complexity of each deliverab…" at bounding box center [618, 463] width 637 height 41
click at [300, 438] on input "c. Adjust the quality criteria based on the technical complexity of each delive…" at bounding box center [300, 431] width 0 height 13
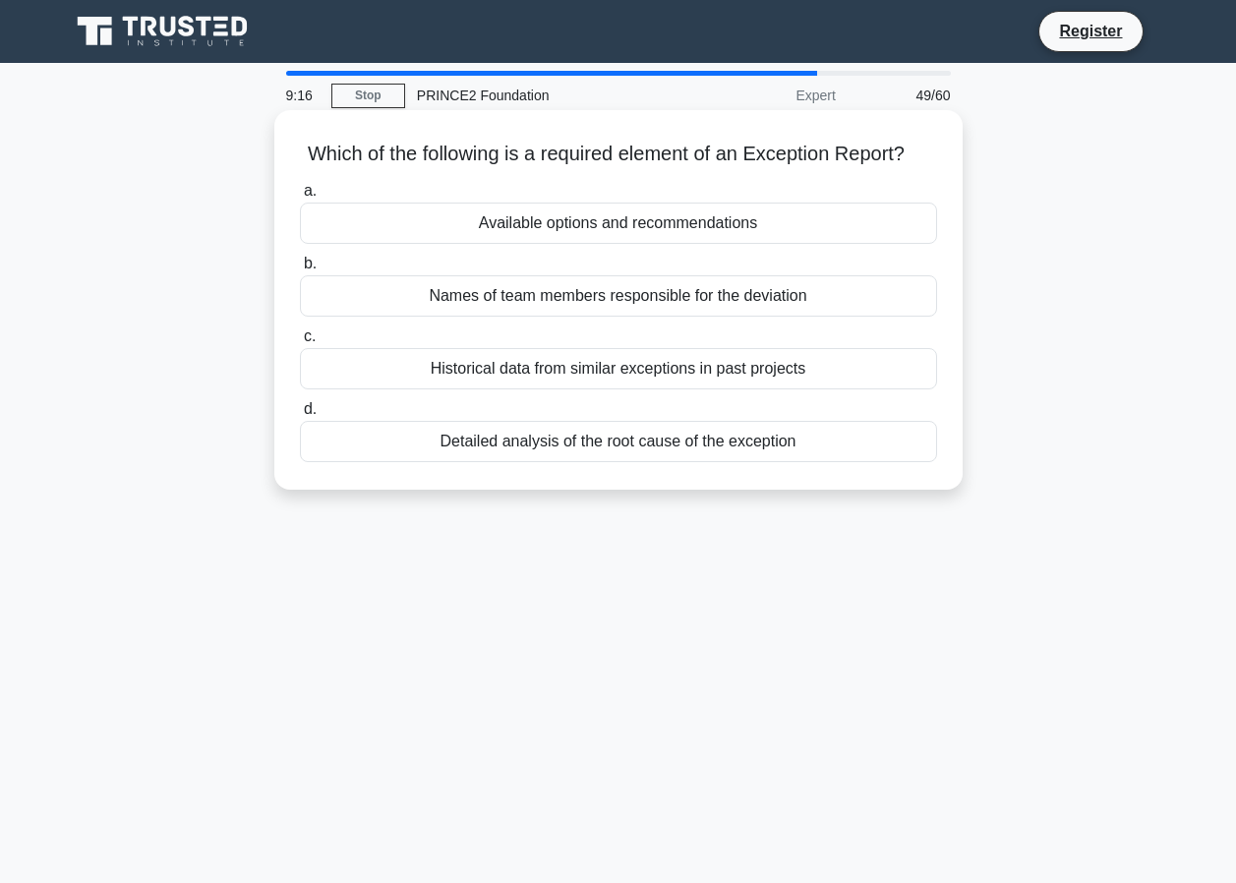
click at [636, 244] on div "Available options and recommendations" at bounding box center [618, 223] width 637 height 41
click at [300, 198] on input "a. Available options and recommendations" at bounding box center [300, 191] width 0 height 13
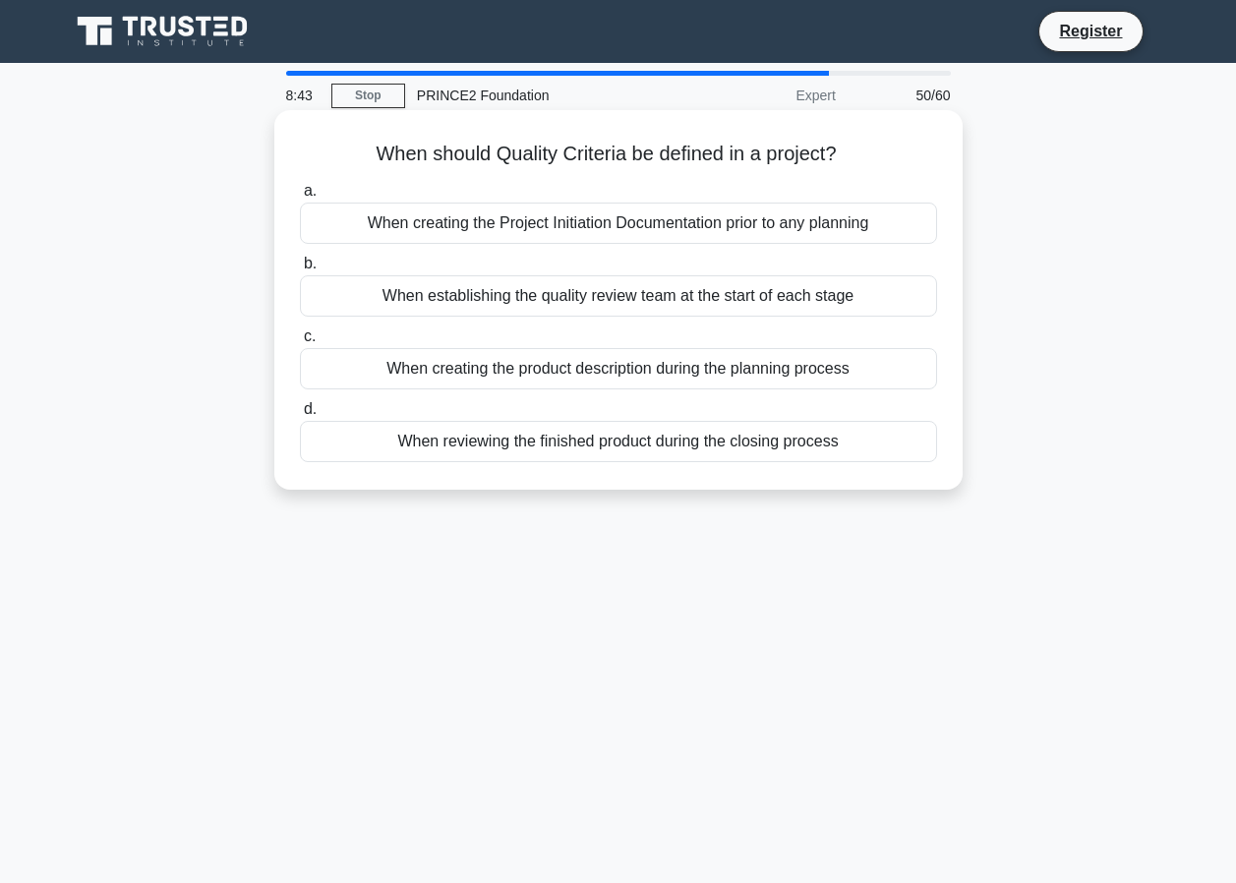
click at [662, 375] on div "When creating the product description during the planning process" at bounding box center [618, 368] width 637 height 41
click at [300, 343] on input "c. When creating the product description during the planning process" at bounding box center [300, 336] width 0 height 13
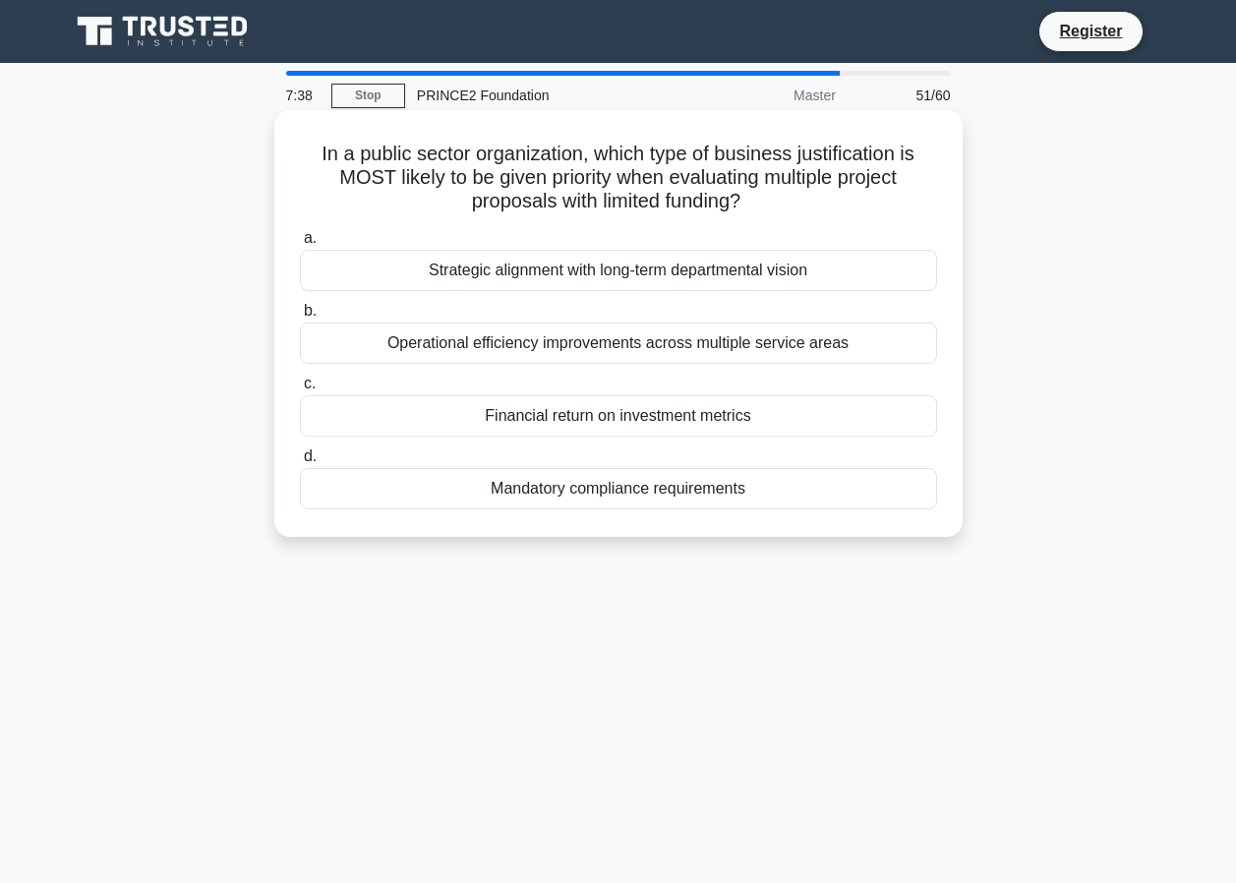
click at [628, 271] on div "Strategic alignment with long-term departmental vision" at bounding box center [618, 270] width 637 height 41
click at [300, 245] on input "a. Strategic alignment with long-term departmental vision" at bounding box center [300, 238] width 0 height 13
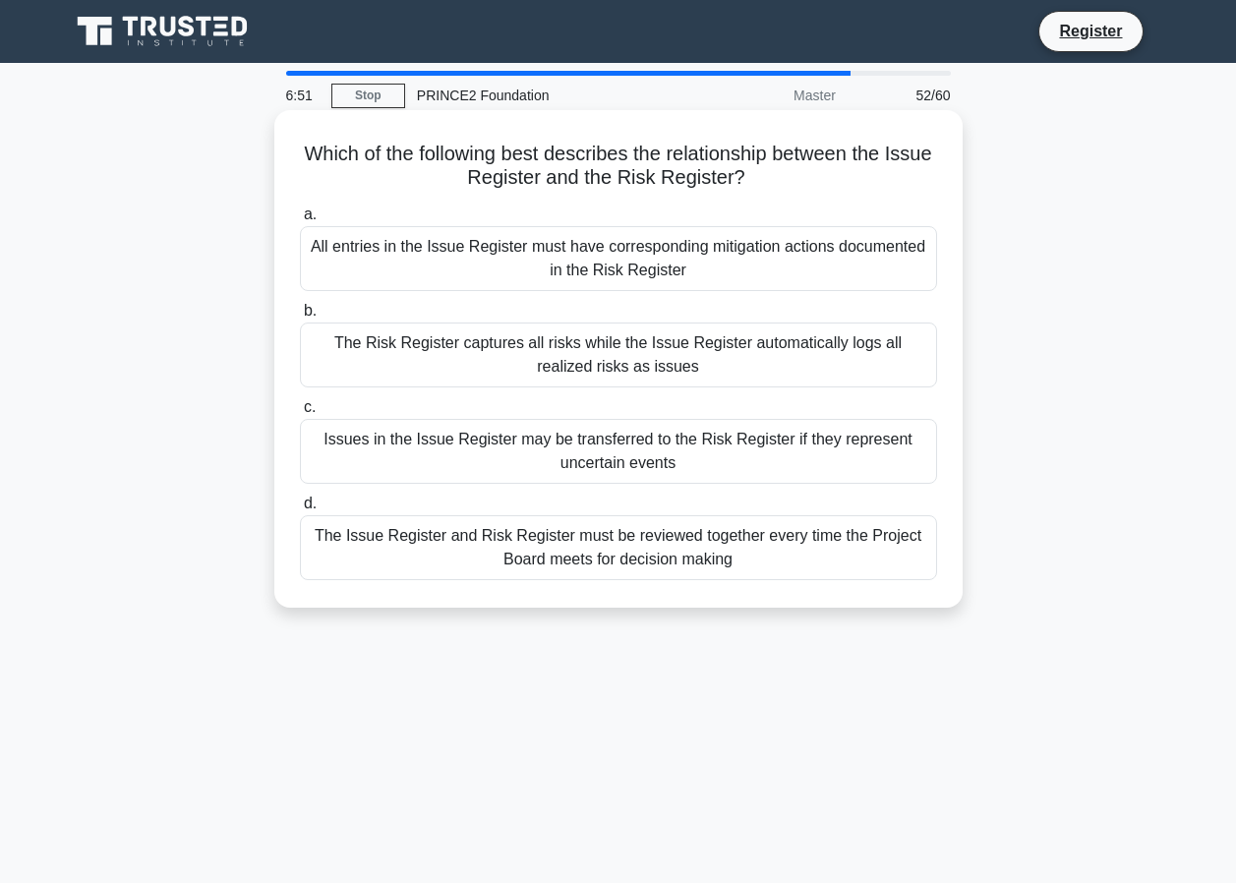
click at [566, 553] on div "The Issue Register and Risk Register must be reviewed together every time the P…" at bounding box center [618, 547] width 637 height 65
click at [300, 510] on input "d. The Issue Register and Risk Register must be reviewed together every time th…" at bounding box center [300, 504] width 0 height 13
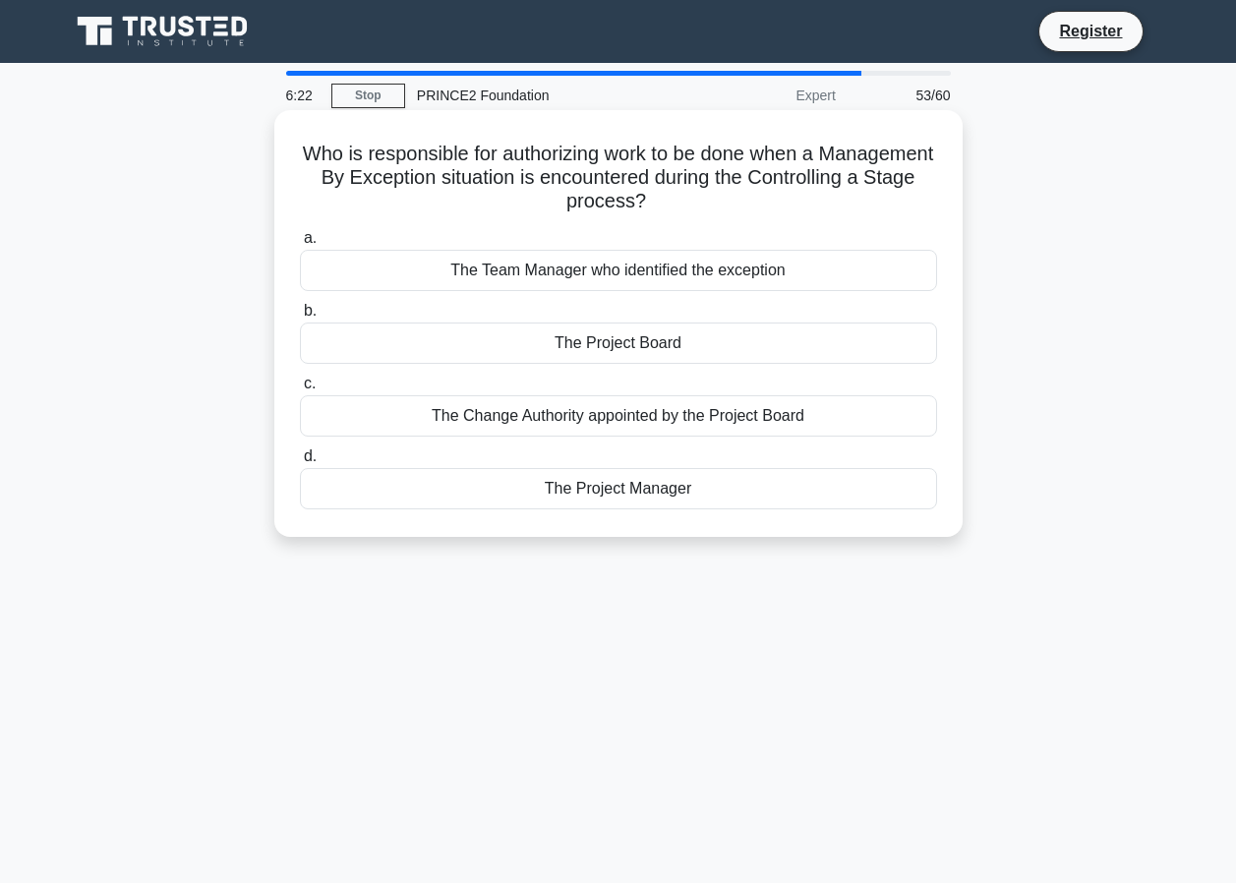
click at [592, 492] on div "The Project Manager" at bounding box center [618, 488] width 637 height 41
click at [300, 463] on input "d. The Project Manager" at bounding box center [300, 456] width 0 height 13
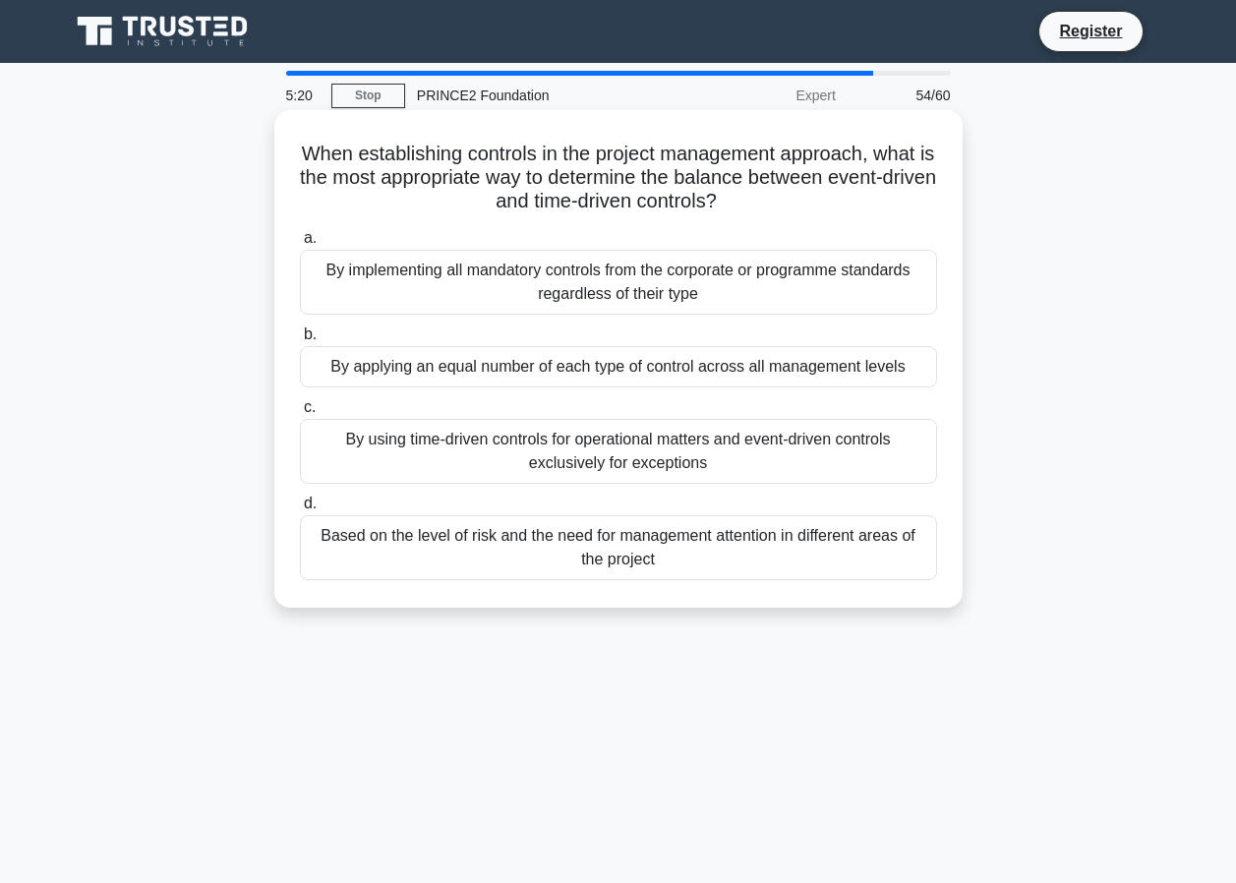
click at [721, 552] on div "Based on the level of risk and the need for management attention in different a…" at bounding box center [618, 547] width 637 height 65
click at [300, 510] on input "d. Based on the level of risk and the need for management attention in differen…" at bounding box center [300, 504] width 0 height 13
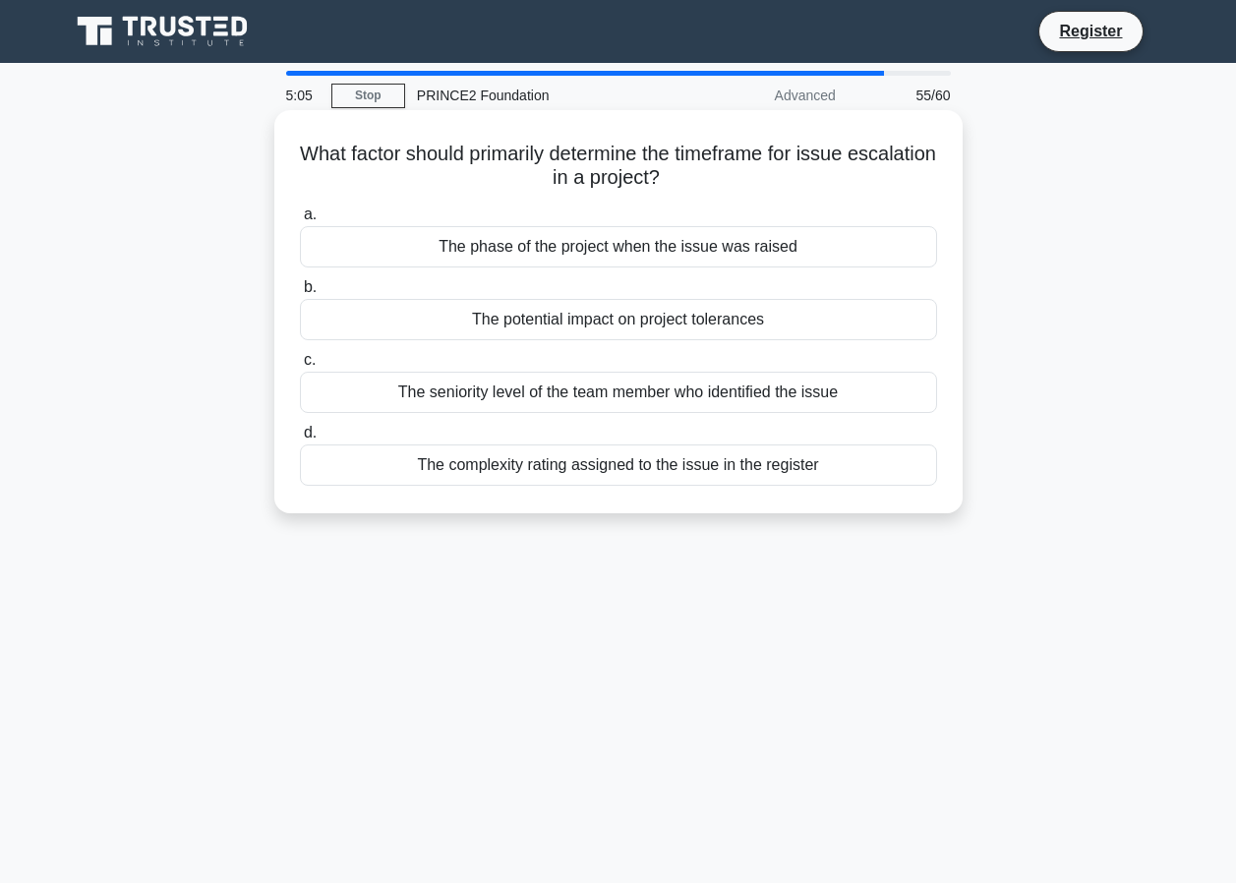
click at [619, 324] on div "The potential impact on project tolerances" at bounding box center [618, 319] width 637 height 41
click at [300, 294] on input "b. The potential impact on project tolerances" at bounding box center [300, 287] width 0 height 13
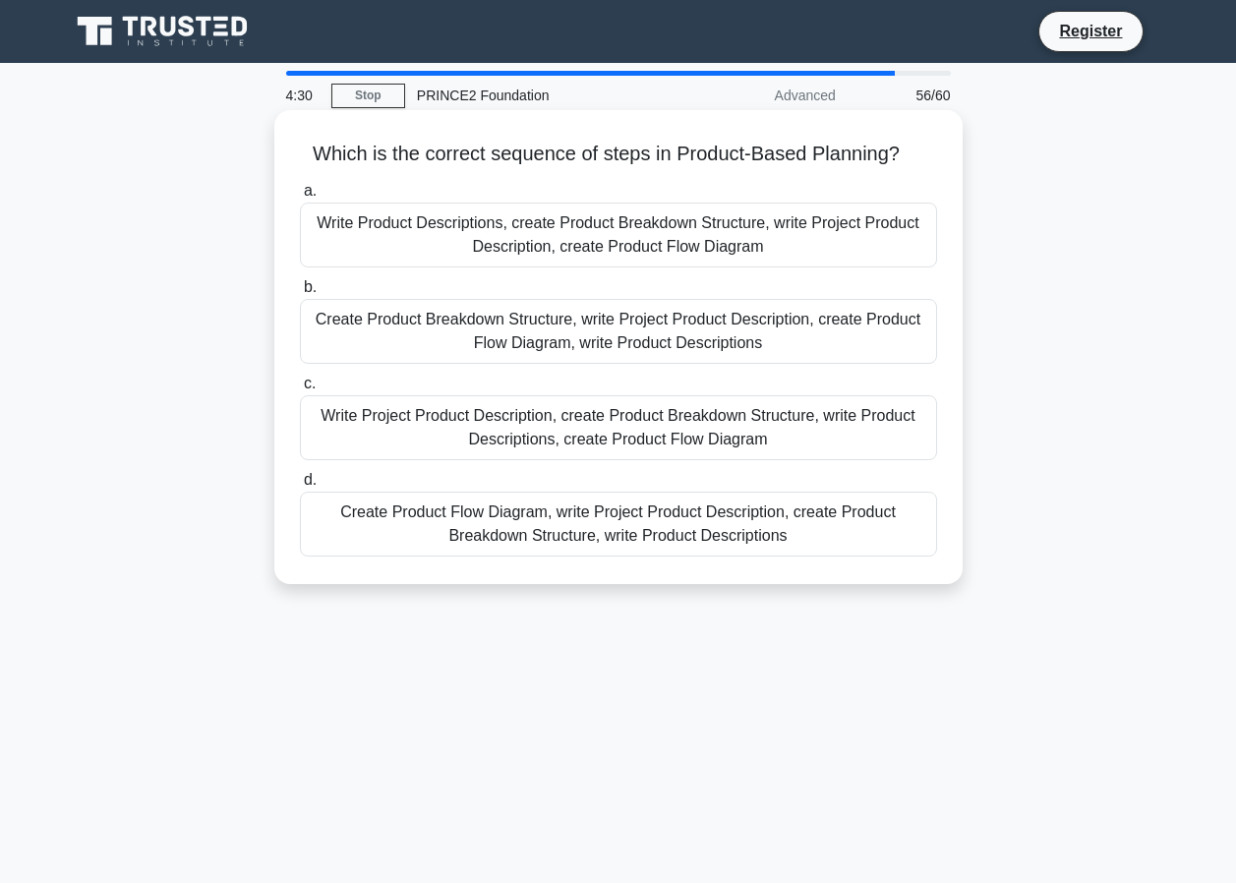
click at [569, 240] on div "Write Product Descriptions, create Product Breakdown Structure, write Project P…" at bounding box center [618, 235] width 637 height 65
click at [300, 198] on input "a. Write Product Descriptions, create Product Breakdown Structure, write Projec…" at bounding box center [300, 191] width 0 height 13
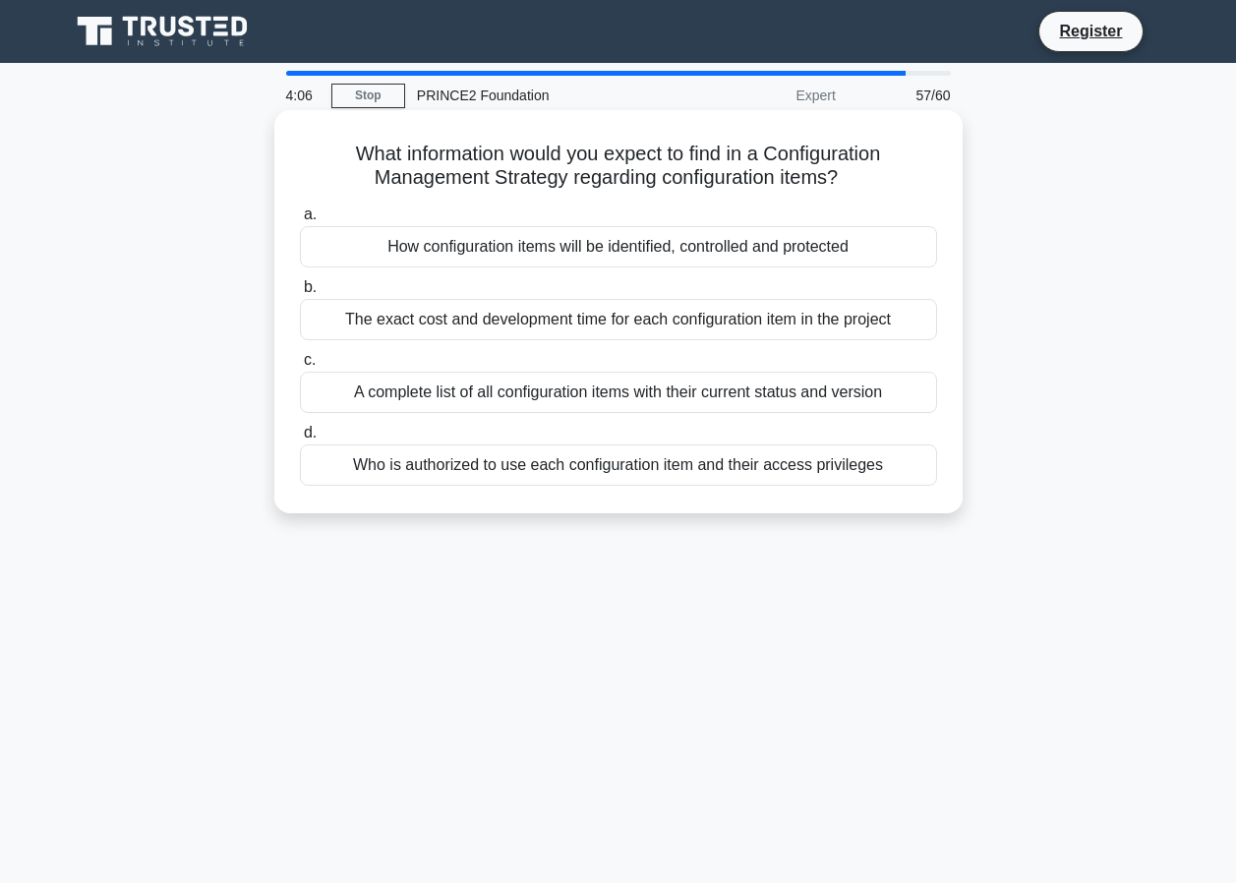
click at [521, 253] on div "How configuration items will be identified, controlled and protected" at bounding box center [618, 246] width 637 height 41
click at [300, 221] on input "a. How configuration items will be identified, controlled and protected" at bounding box center [300, 214] width 0 height 13
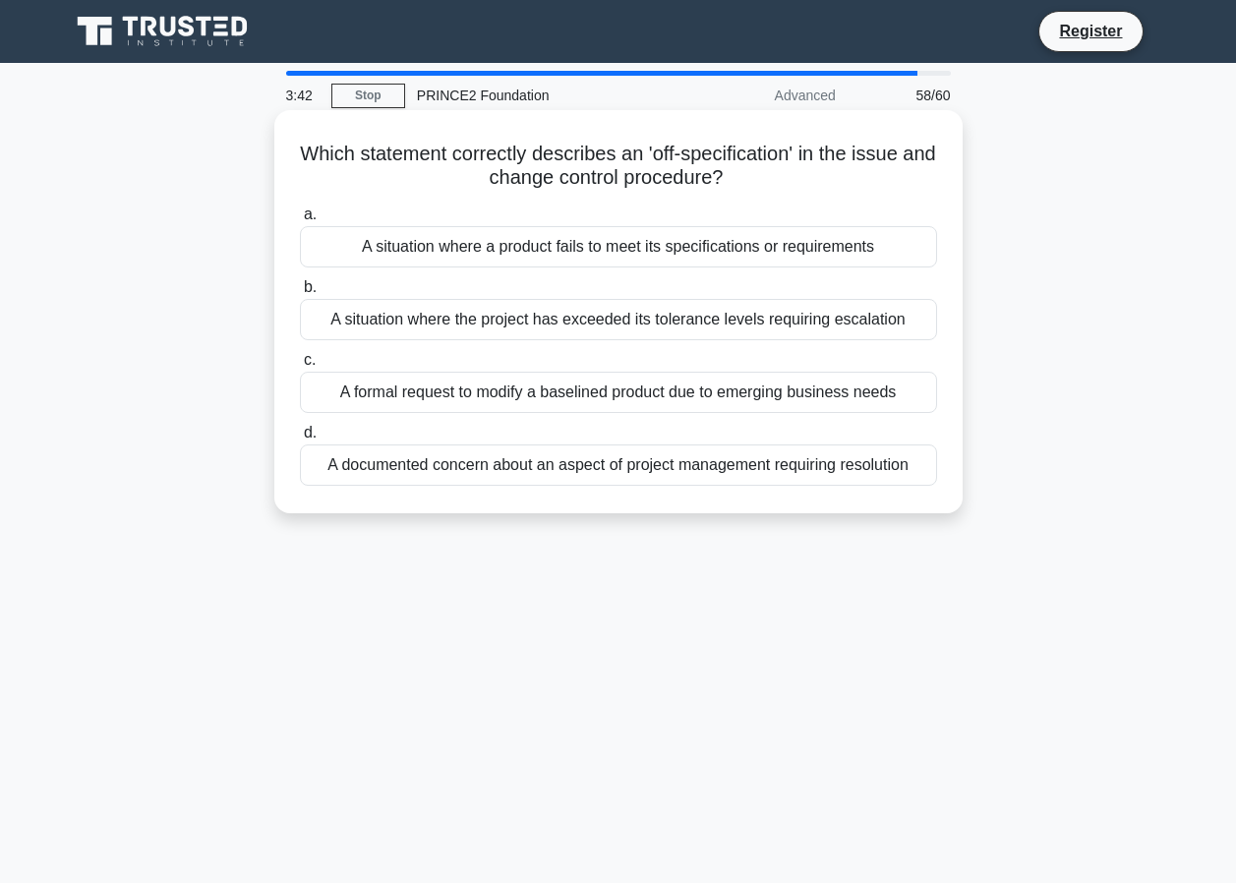
click at [564, 248] on div "A situation where a product fails to meet its specifications or requirements" at bounding box center [618, 246] width 637 height 41
click at [300, 221] on input "a. A situation where a product fails to meet its specifications or requirements" at bounding box center [300, 214] width 0 height 13
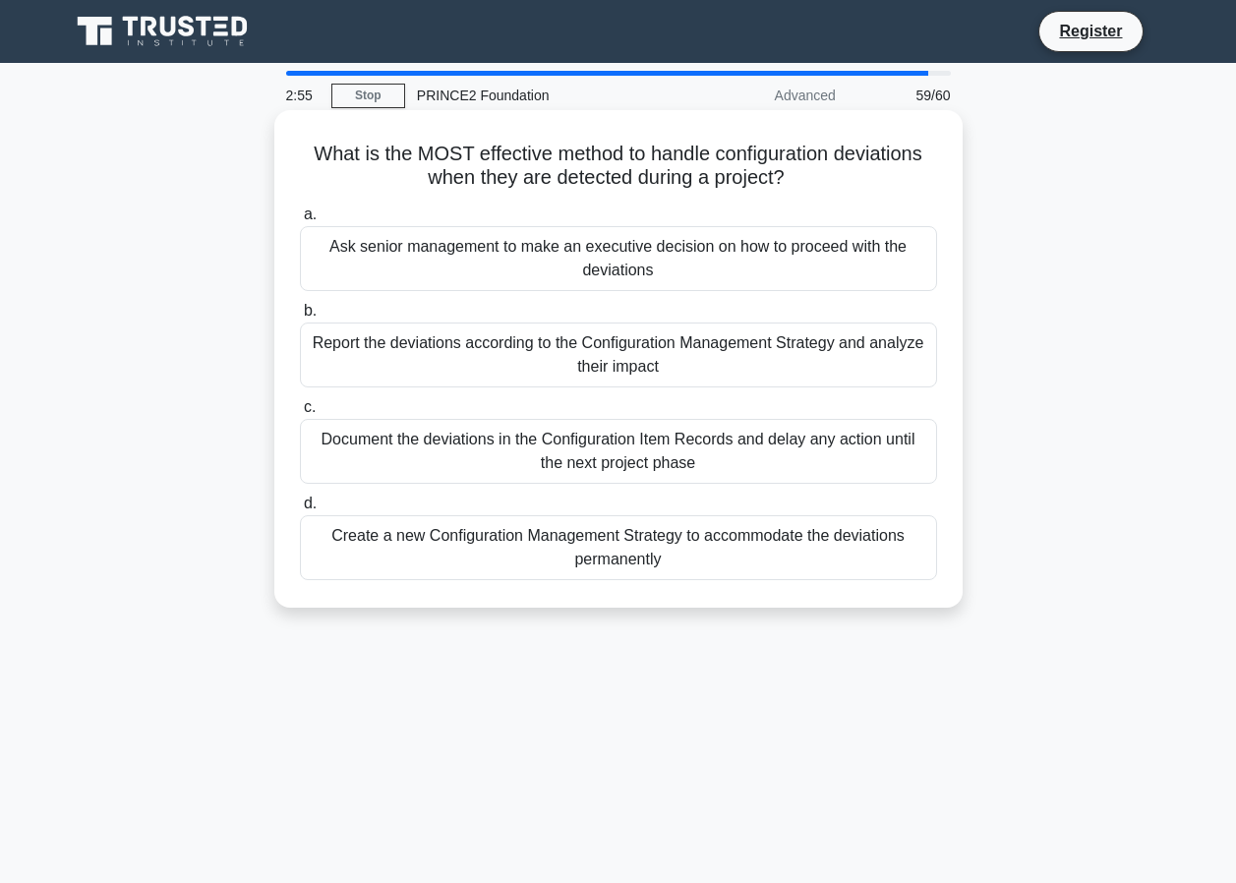
click at [383, 358] on div "Report the deviations according to the Configuration Management Strategy and an…" at bounding box center [618, 355] width 637 height 65
click at [300, 318] on input "b. Report the deviations according to the Configuration Management Strategy and…" at bounding box center [300, 311] width 0 height 13
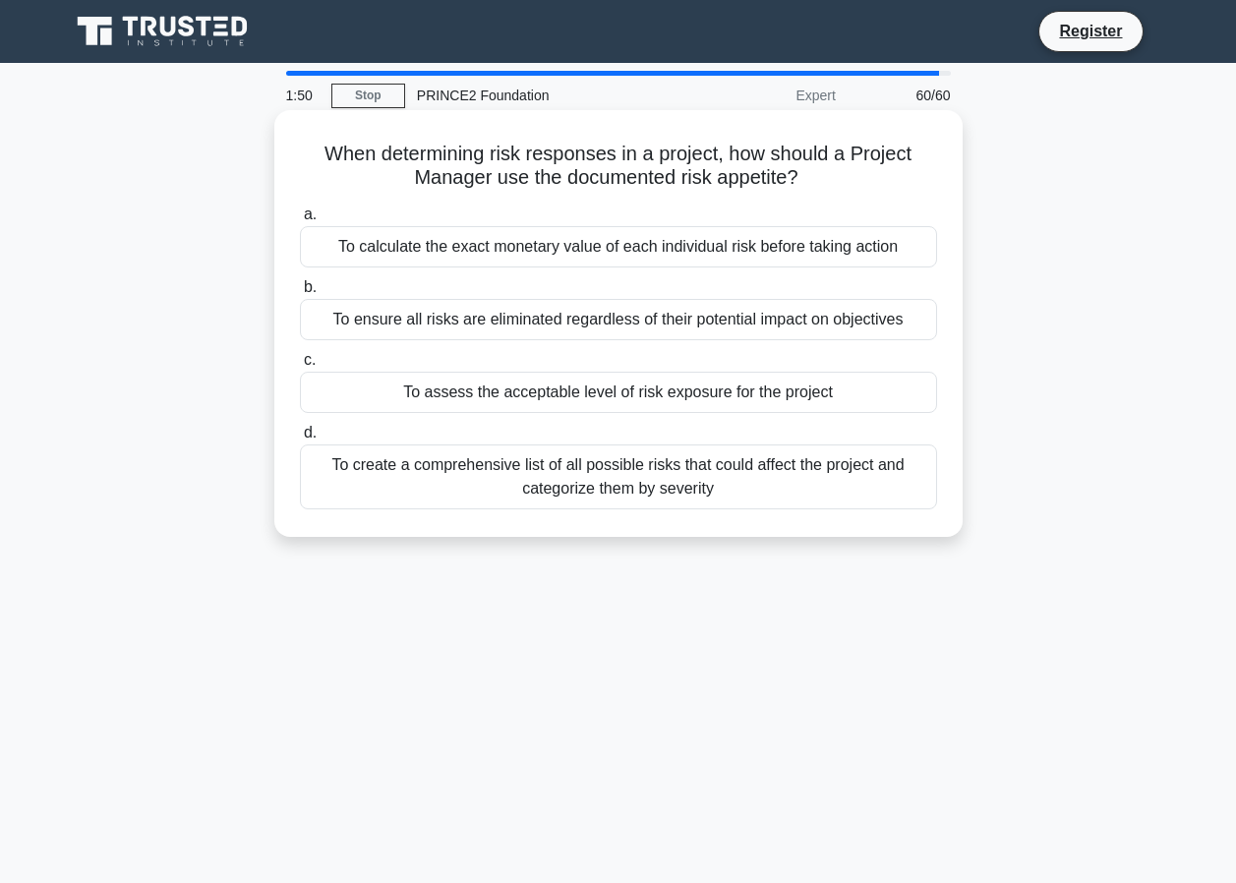
click at [577, 254] on div "To calculate the exact monetary value of each individual risk before taking act…" at bounding box center [618, 246] width 637 height 41
click at [300, 221] on input "a. To calculate the exact monetary value of each individual risk before taking …" at bounding box center [300, 214] width 0 height 13
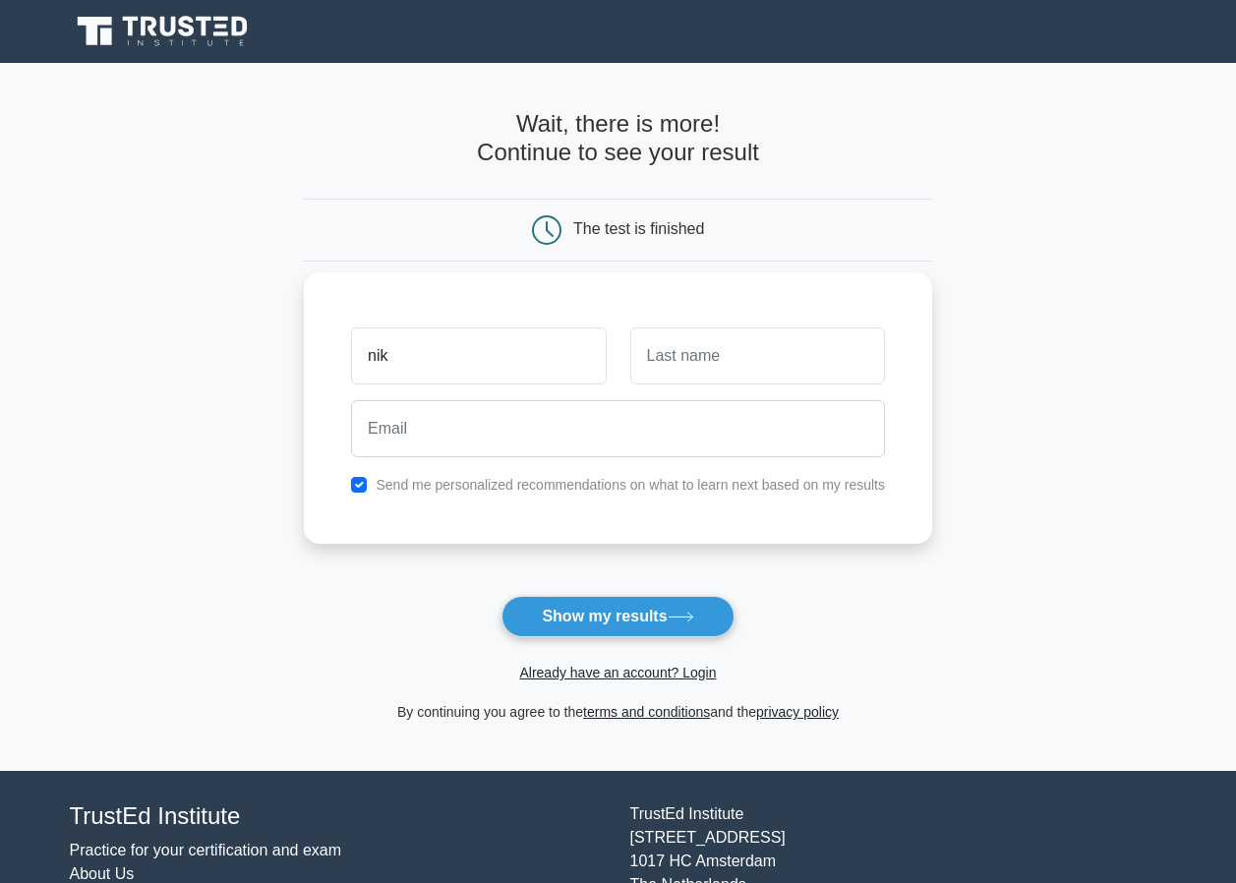
type input "nik"
click at [649, 353] on input "text" at bounding box center [757, 355] width 255 height 57
type input "nik"
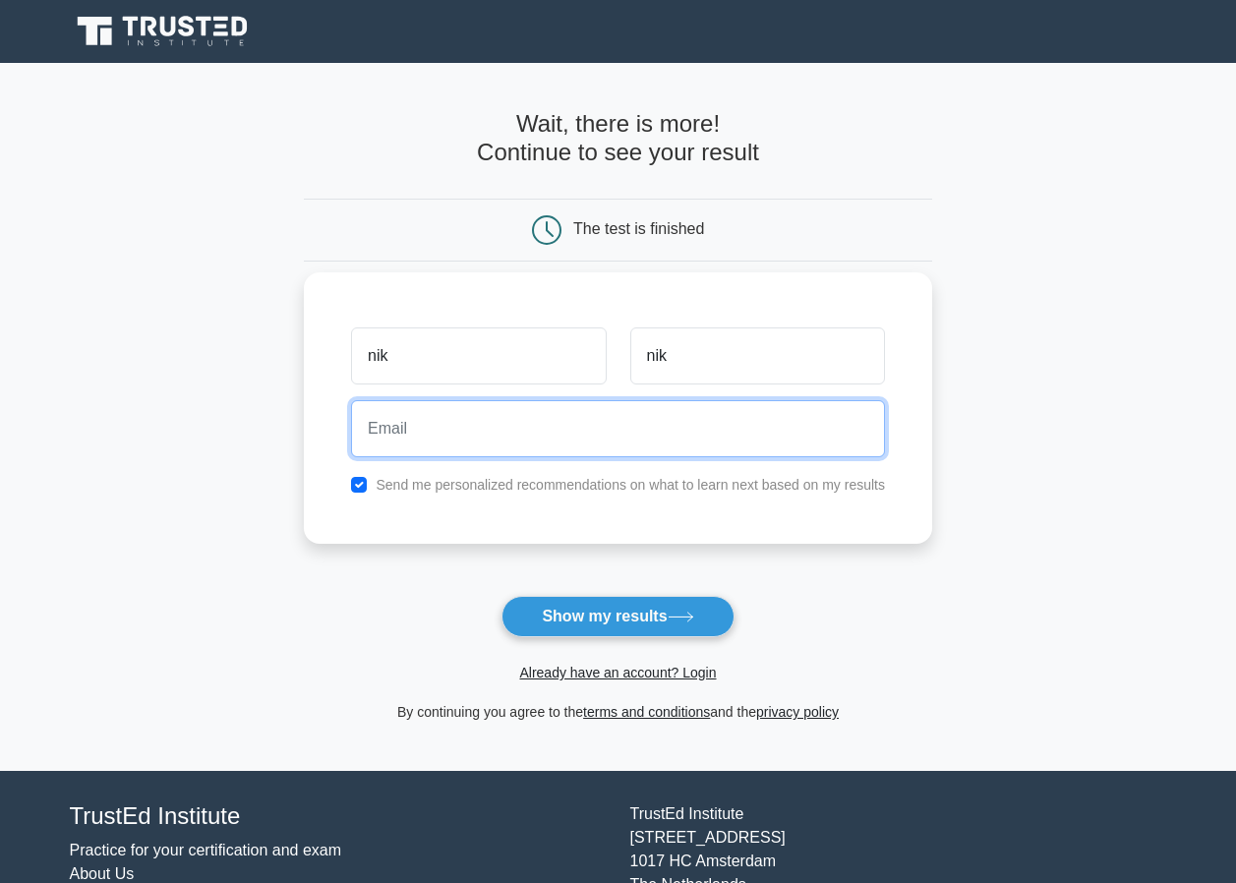
click at [608, 427] on input "email" at bounding box center [618, 428] width 534 height 57
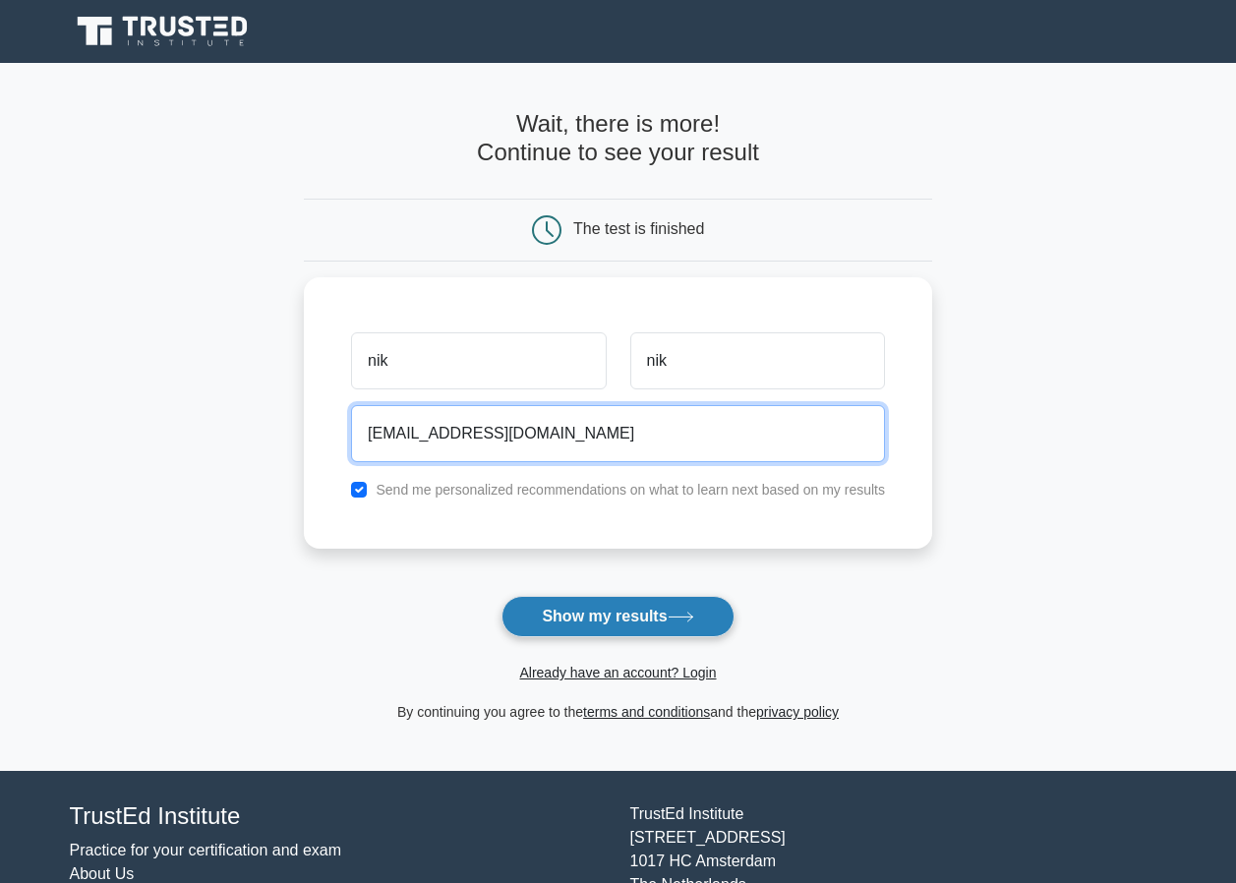
type input "niranadedeji157@gmail.com"
click at [608, 613] on button "Show my results" at bounding box center [618, 616] width 232 height 41
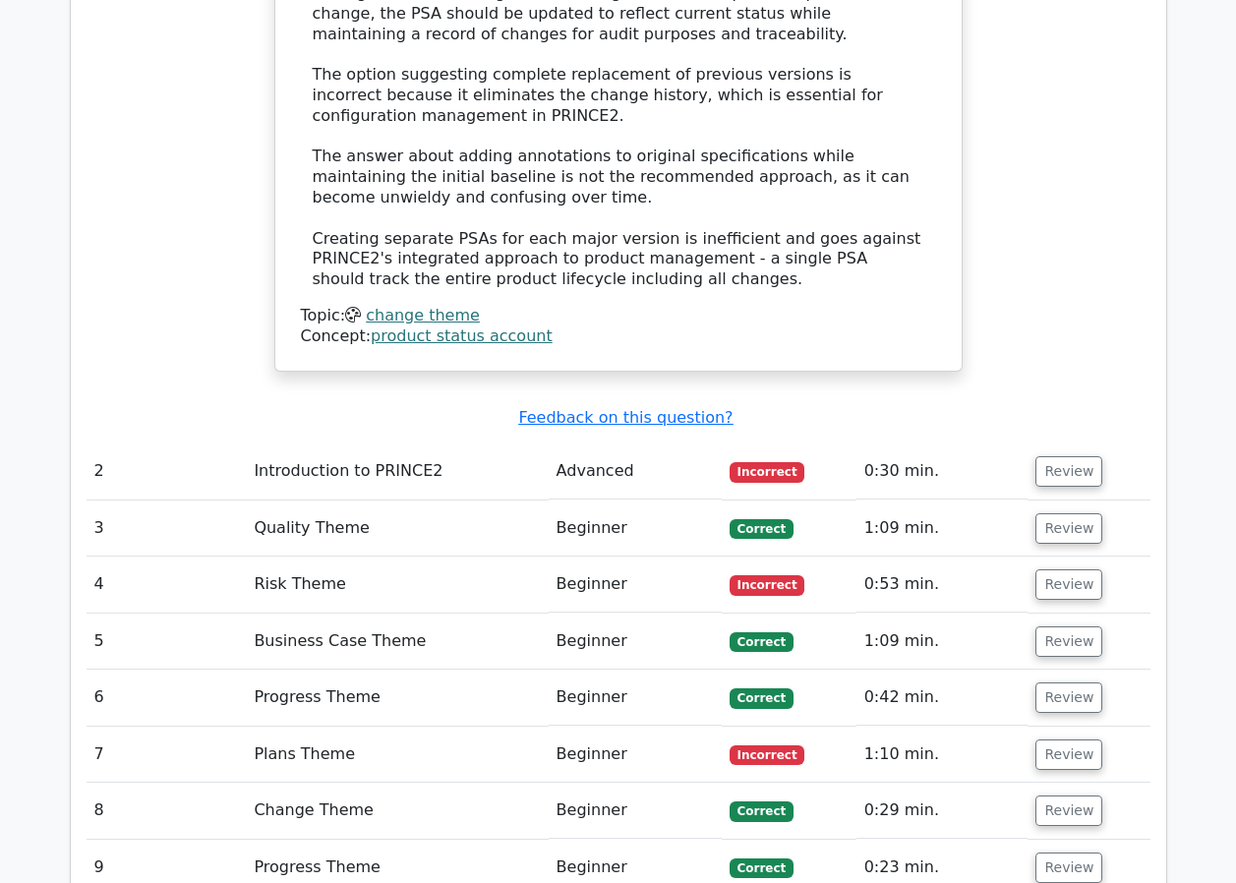
scroll to position [2557, 0]
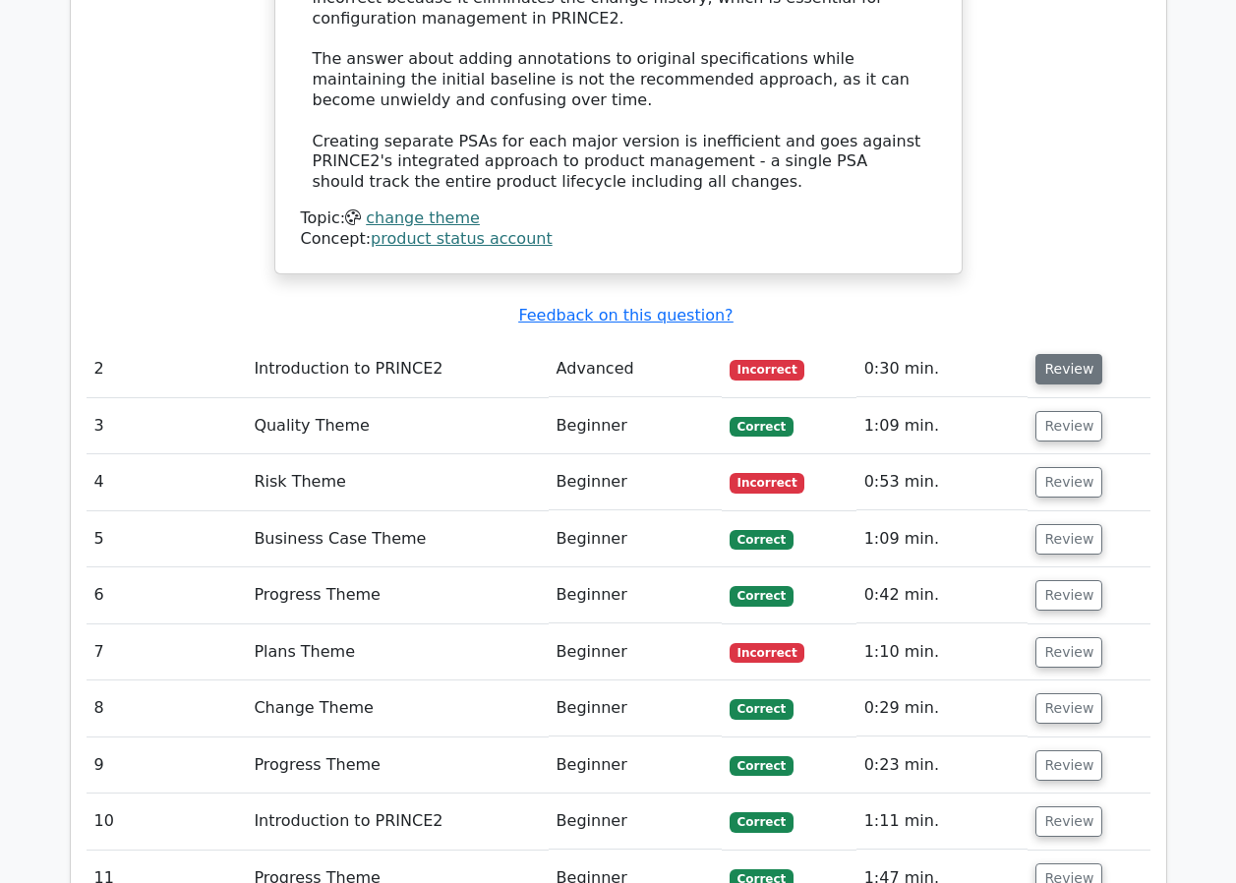
click at [1051, 354] on button "Review" at bounding box center [1069, 369] width 67 height 30
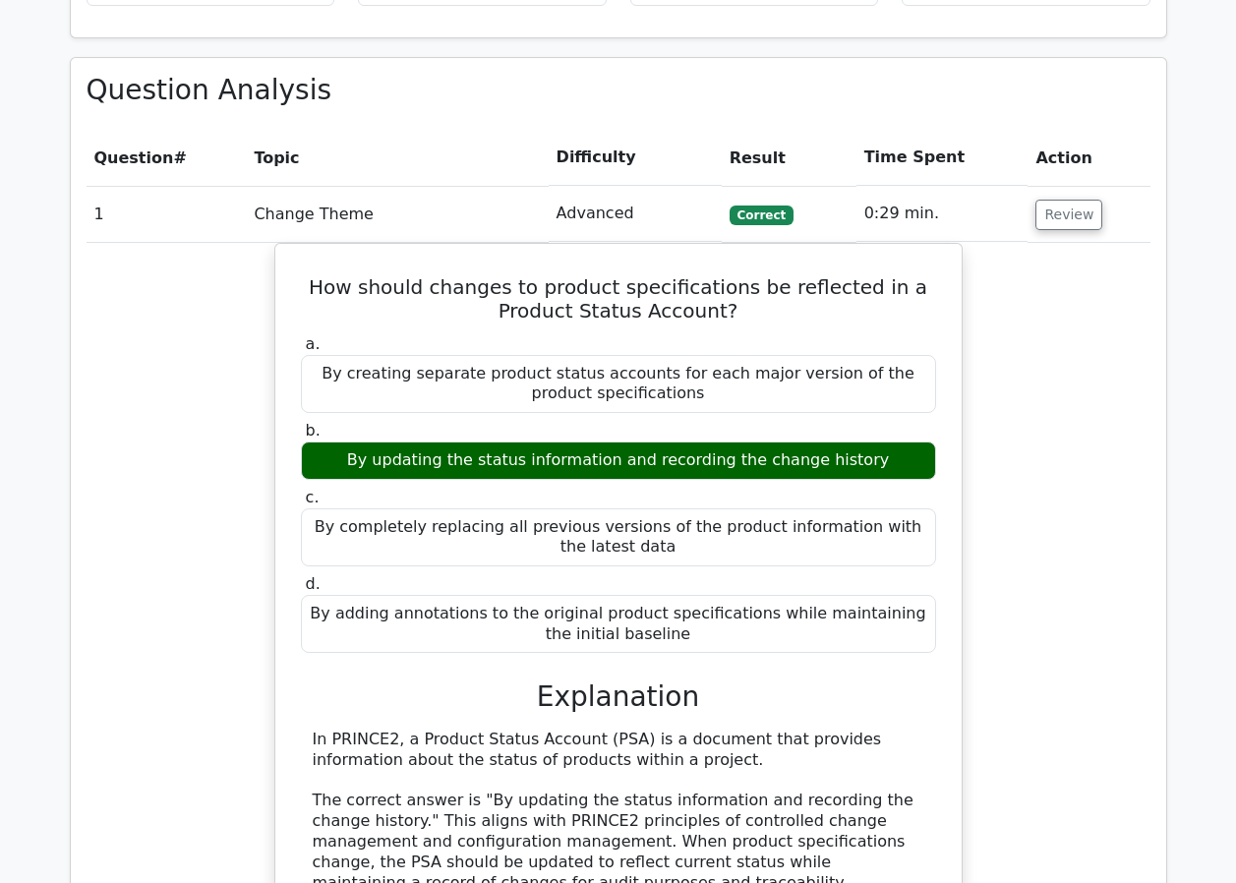
scroll to position [1377, 0]
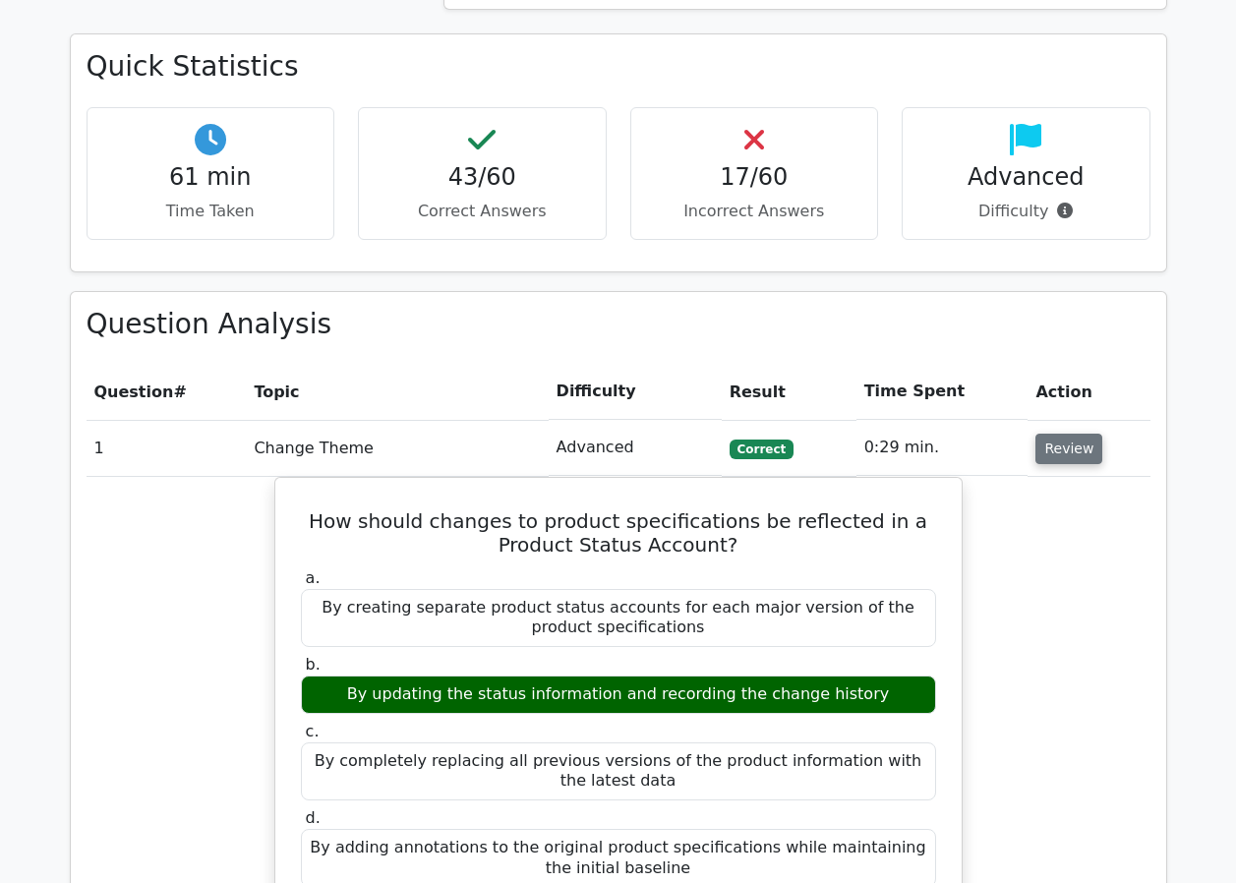
click at [1047, 434] on button "Review" at bounding box center [1069, 449] width 67 height 30
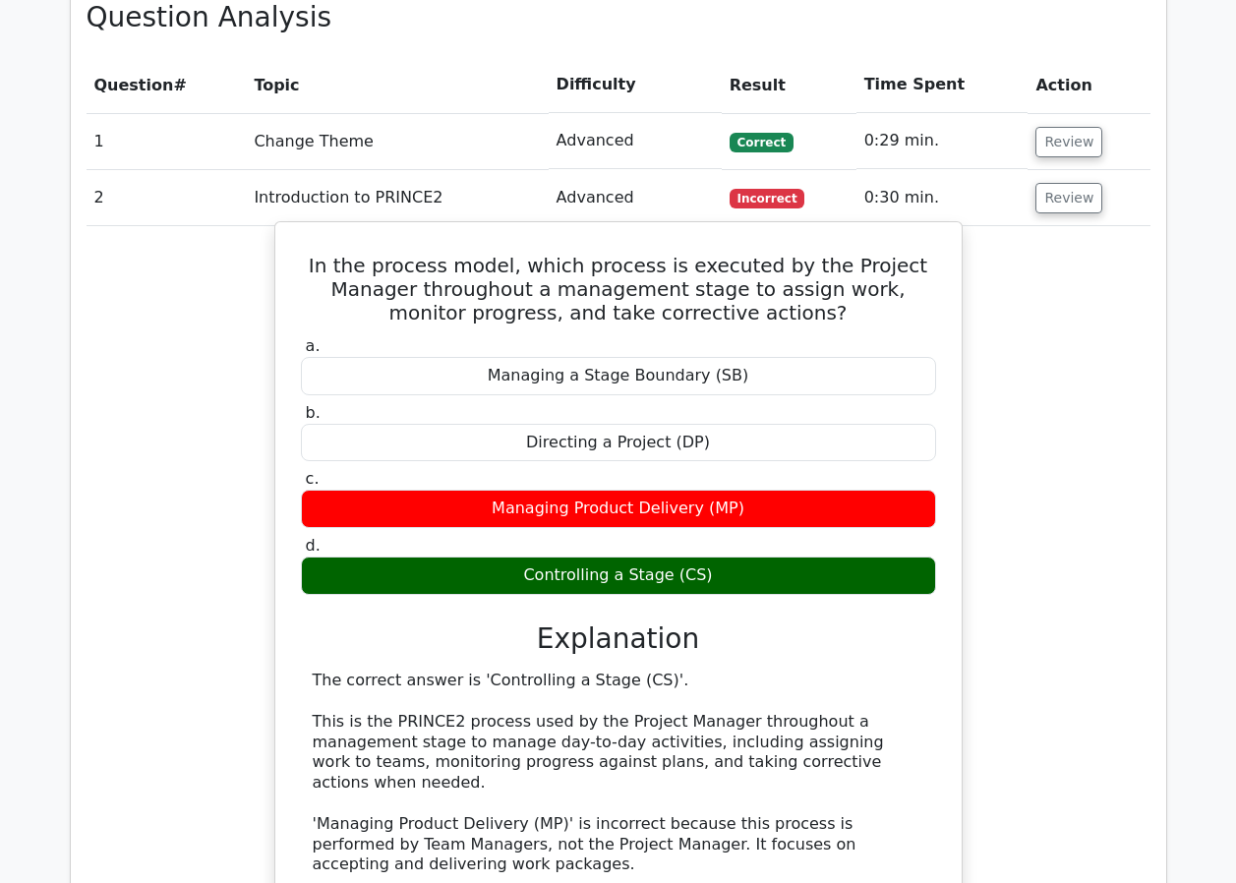
scroll to position [1672, 0]
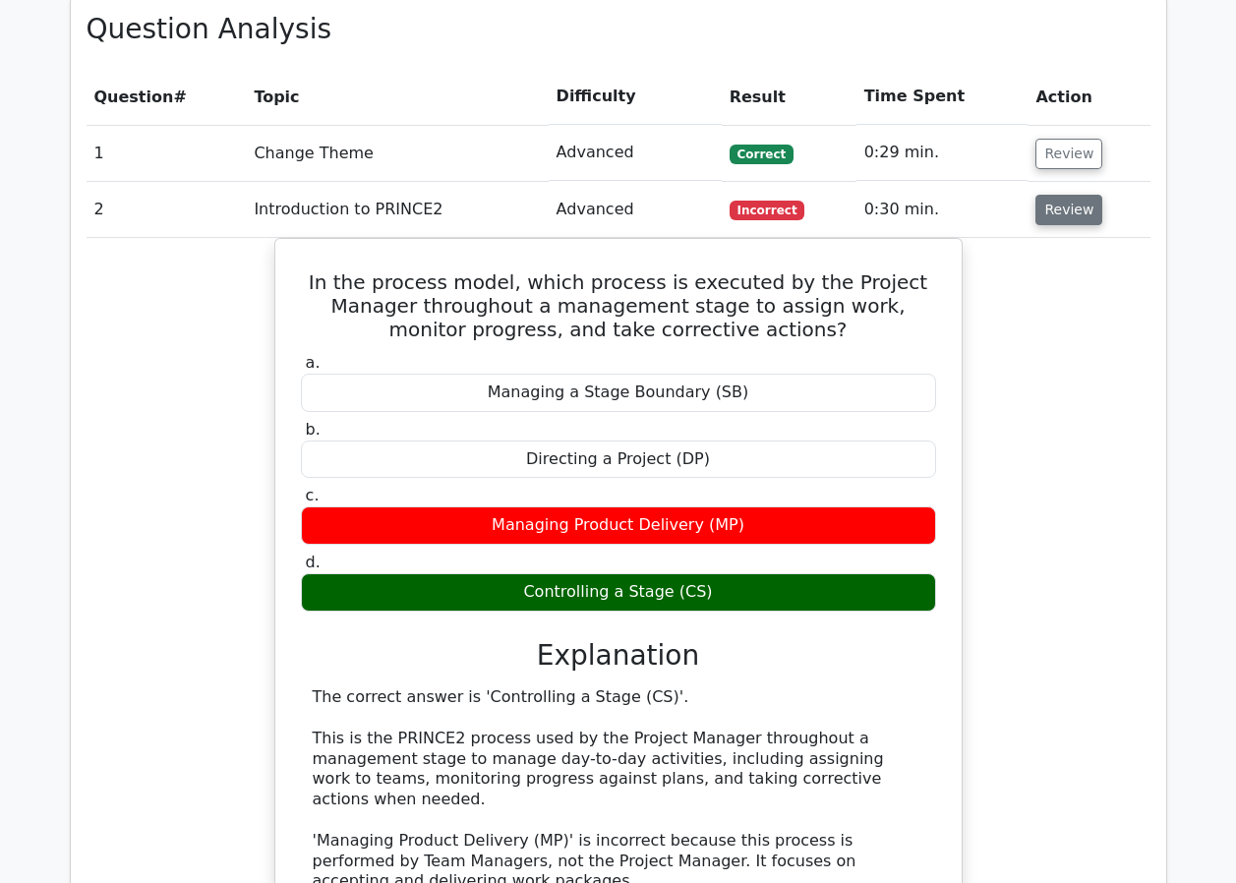
click at [1051, 195] on button "Review" at bounding box center [1069, 210] width 67 height 30
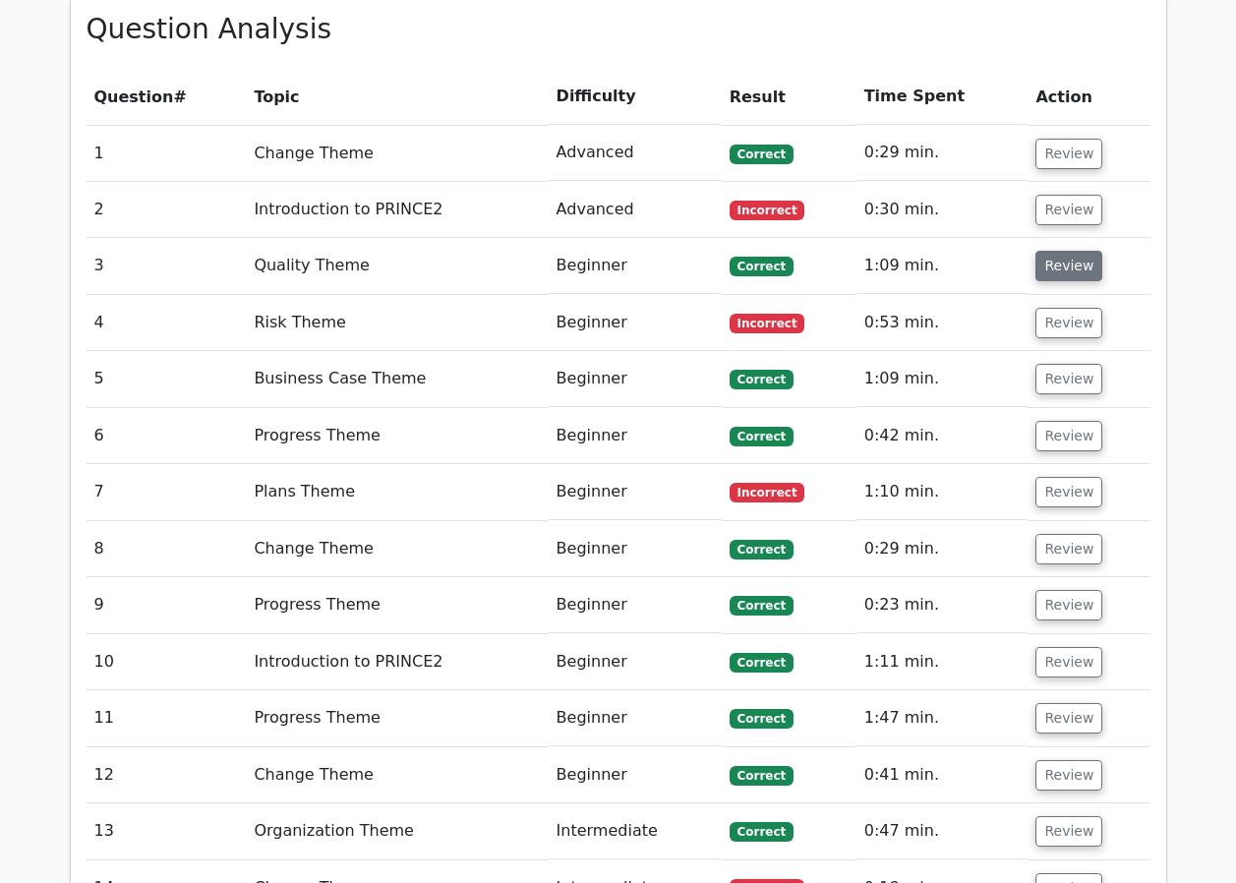
click at [1053, 251] on button "Review" at bounding box center [1069, 266] width 67 height 30
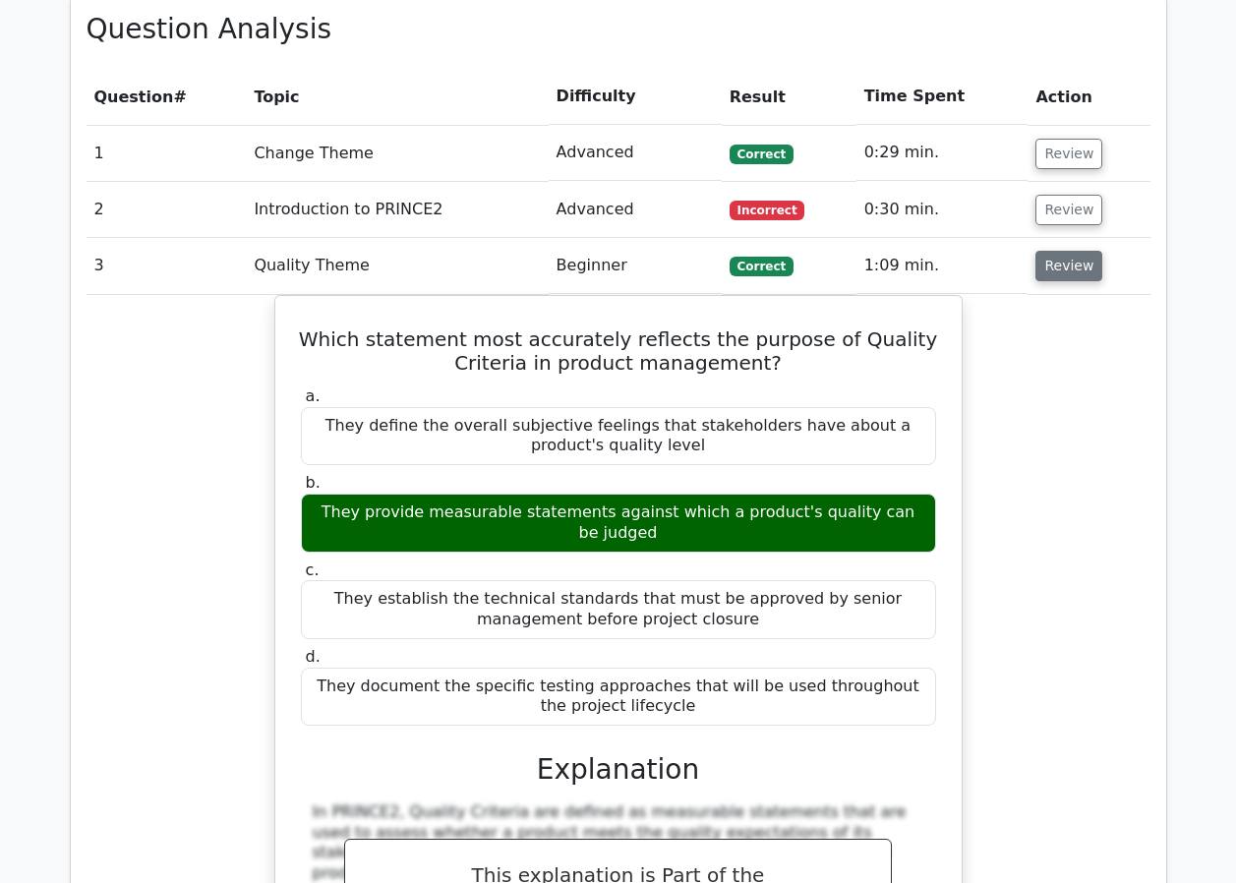
click at [1062, 251] on button "Review" at bounding box center [1069, 266] width 67 height 30
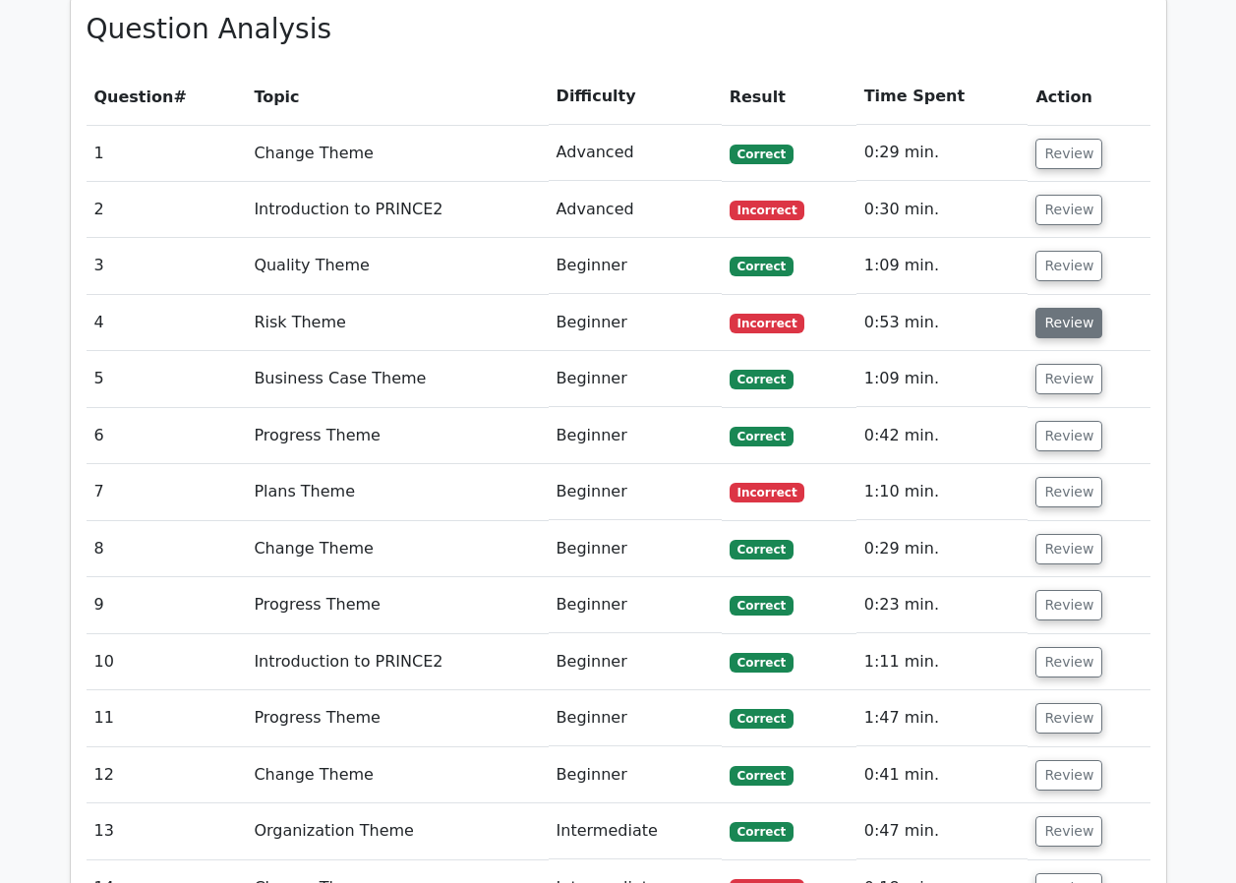
click at [1060, 308] on button "Review" at bounding box center [1069, 323] width 67 height 30
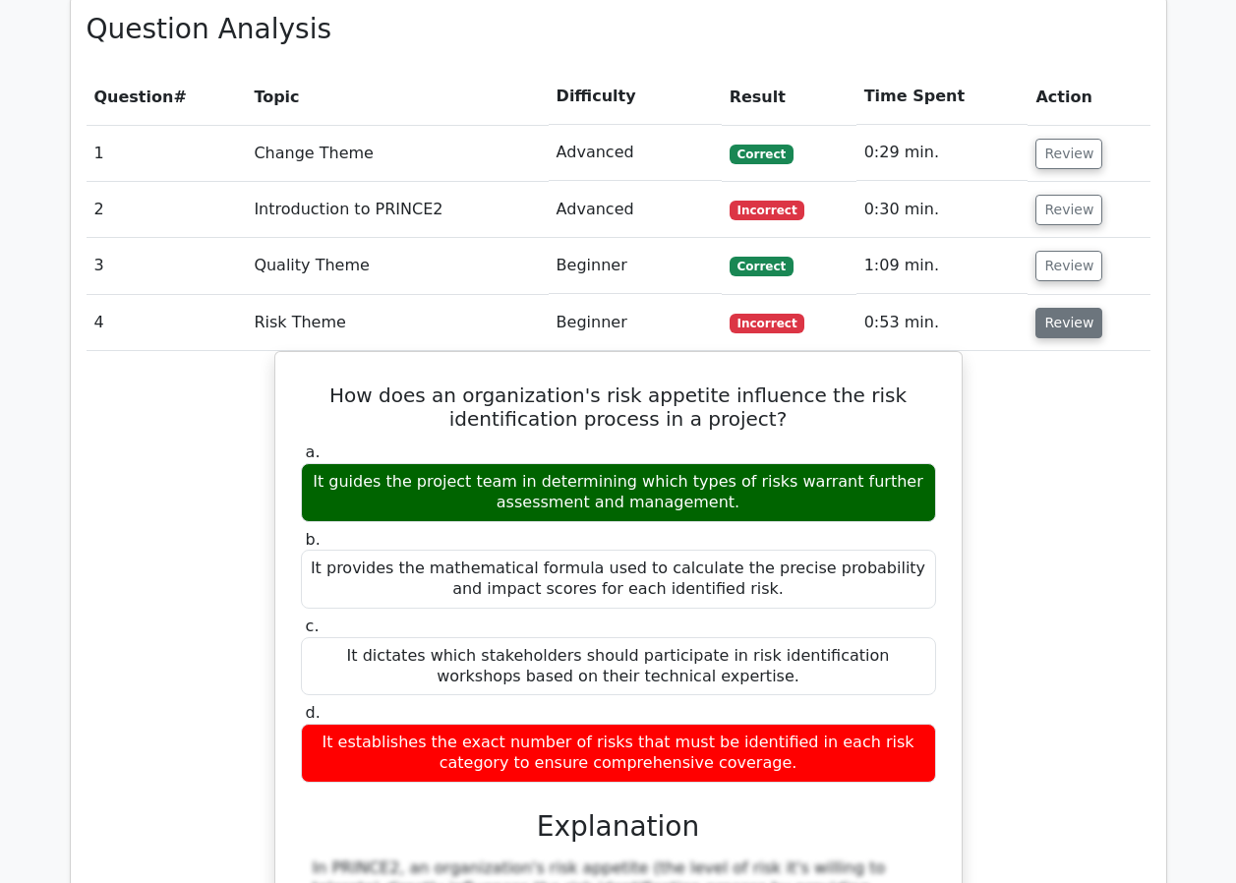
click at [1078, 308] on button "Review" at bounding box center [1069, 323] width 67 height 30
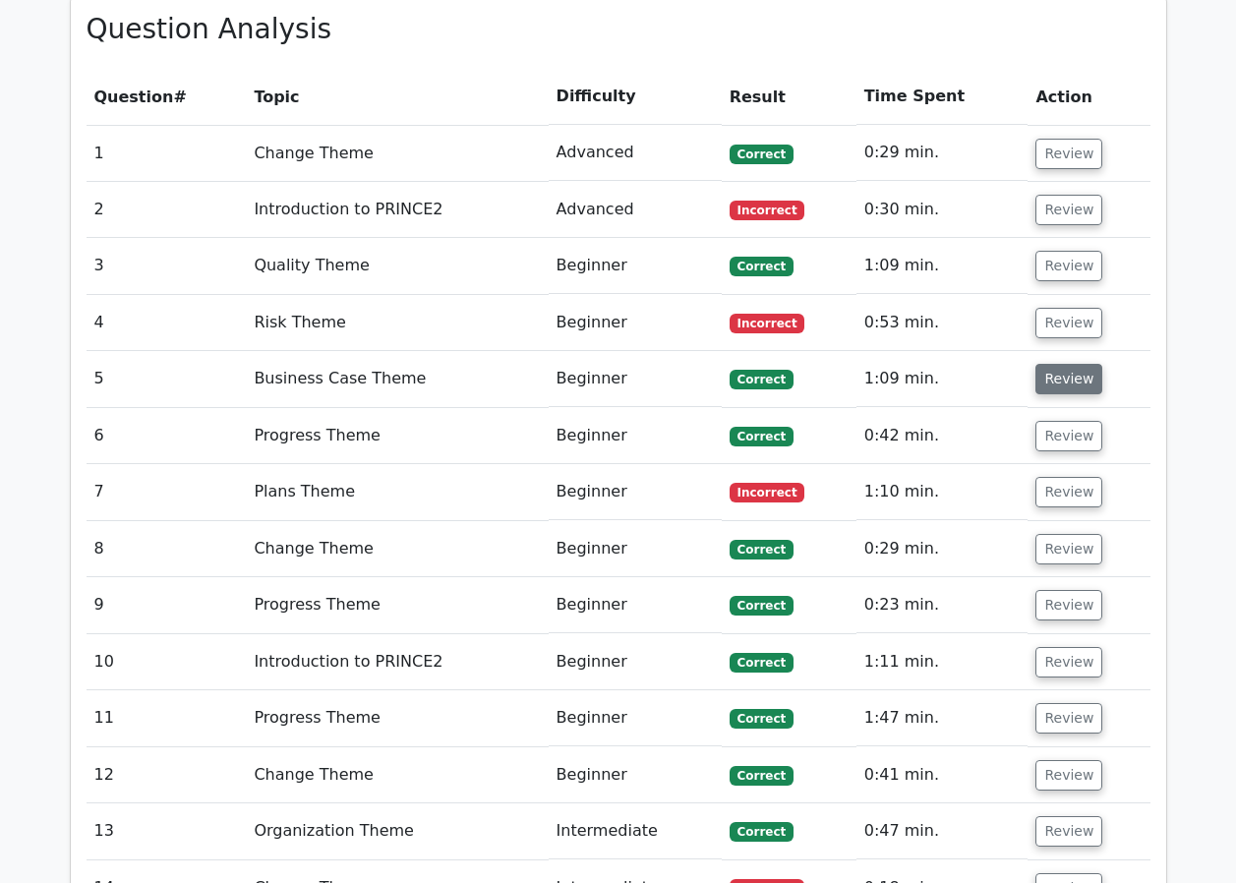
click at [1066, 364] on button "Review" at bounding box center [1069, 379] width 67 height 30
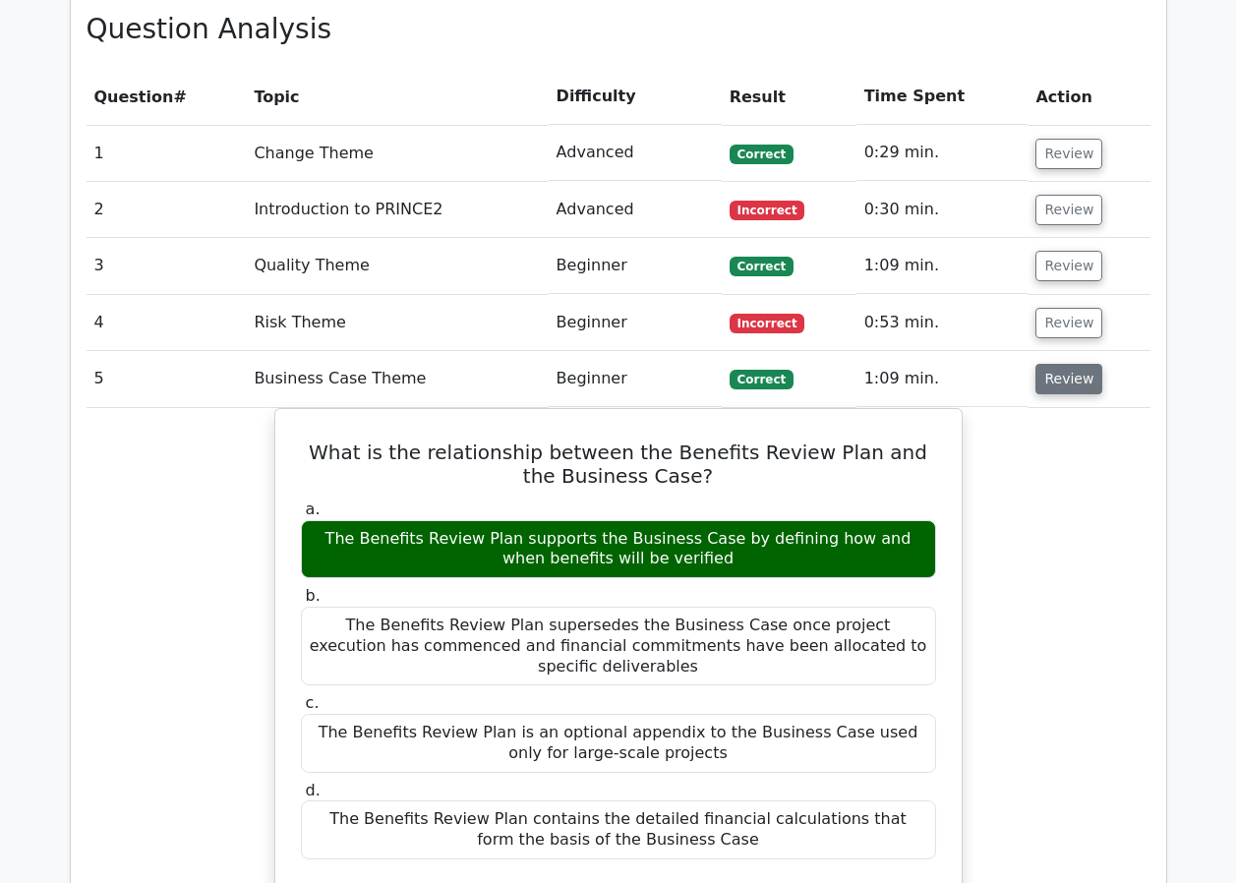
click at [1066, 364] on button "Review" at bounding box center [1069, 379] width 67 height 30
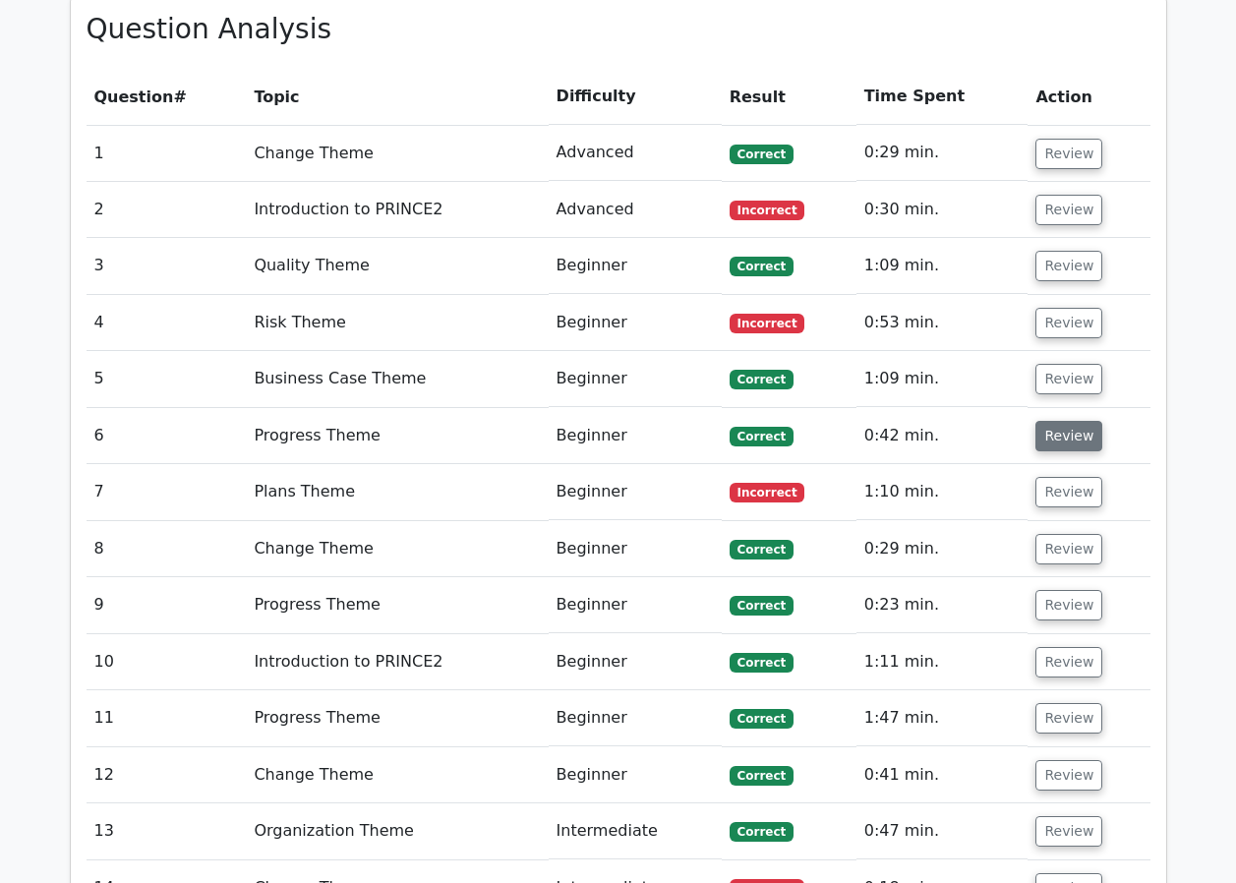
click at [1054, 421] on button "Review" at bounding box center [1069, 436] width 67 height 30
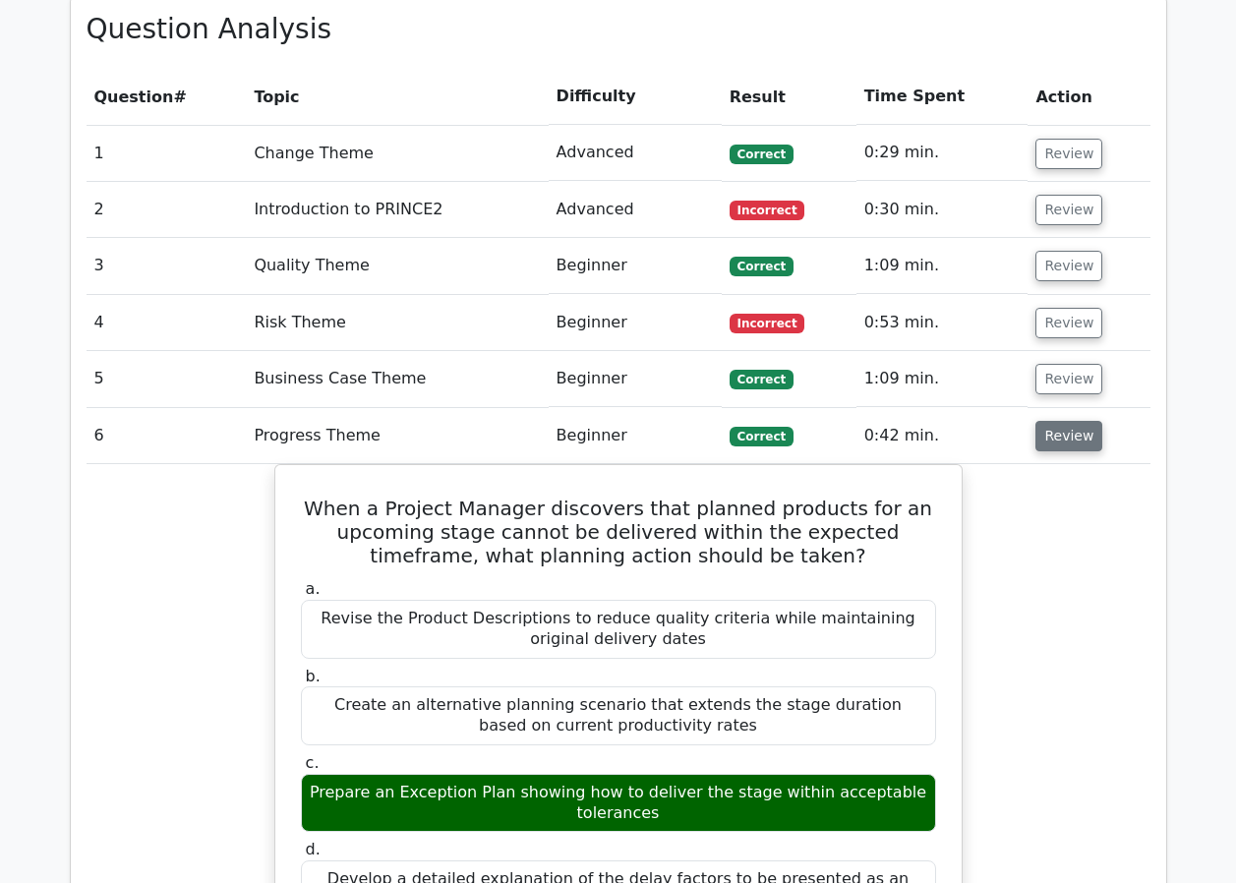
click at [1052, 421] on button "Review" at bounding box center [1069, 436] width 67 height 30
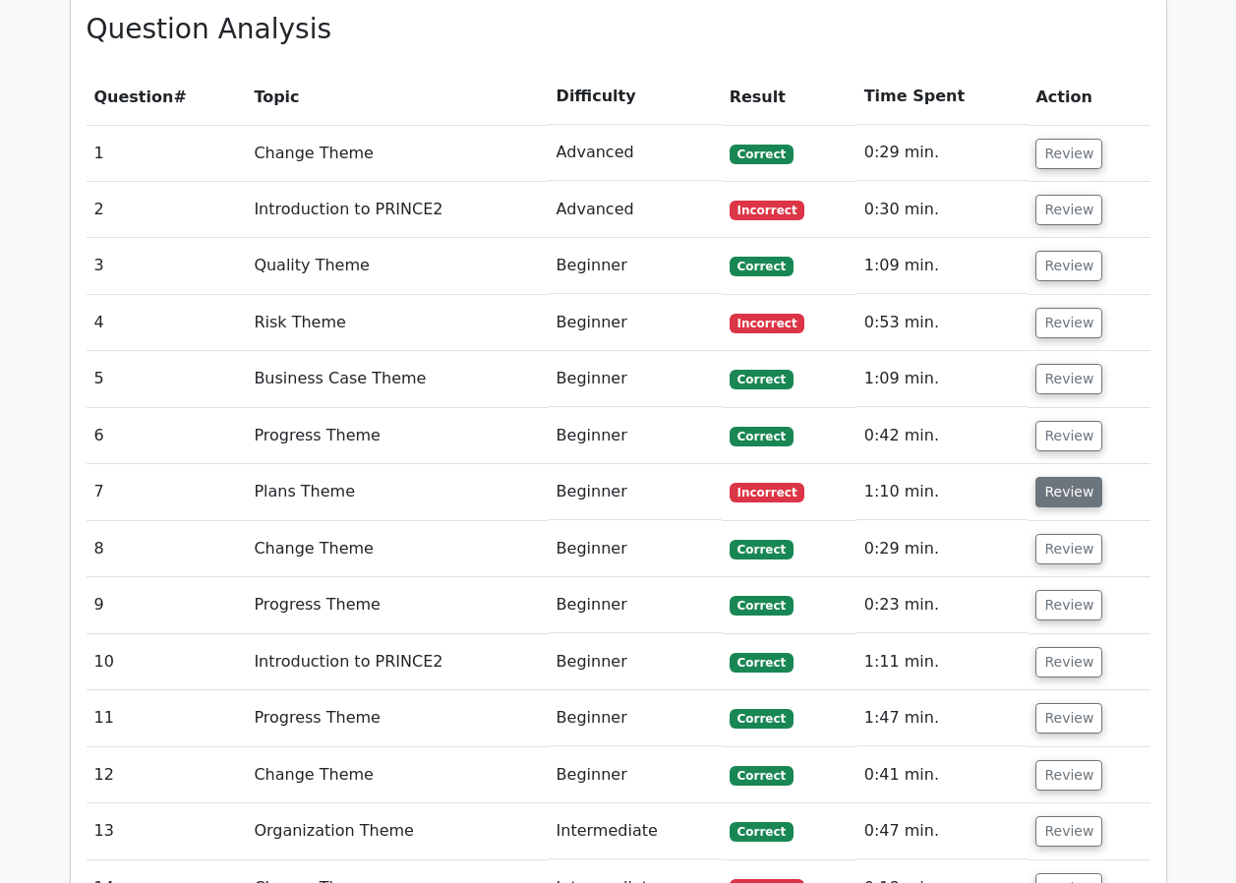
click at [1055, 477] on button "Review" at bounding box center [1069, 492] width 67 height 30
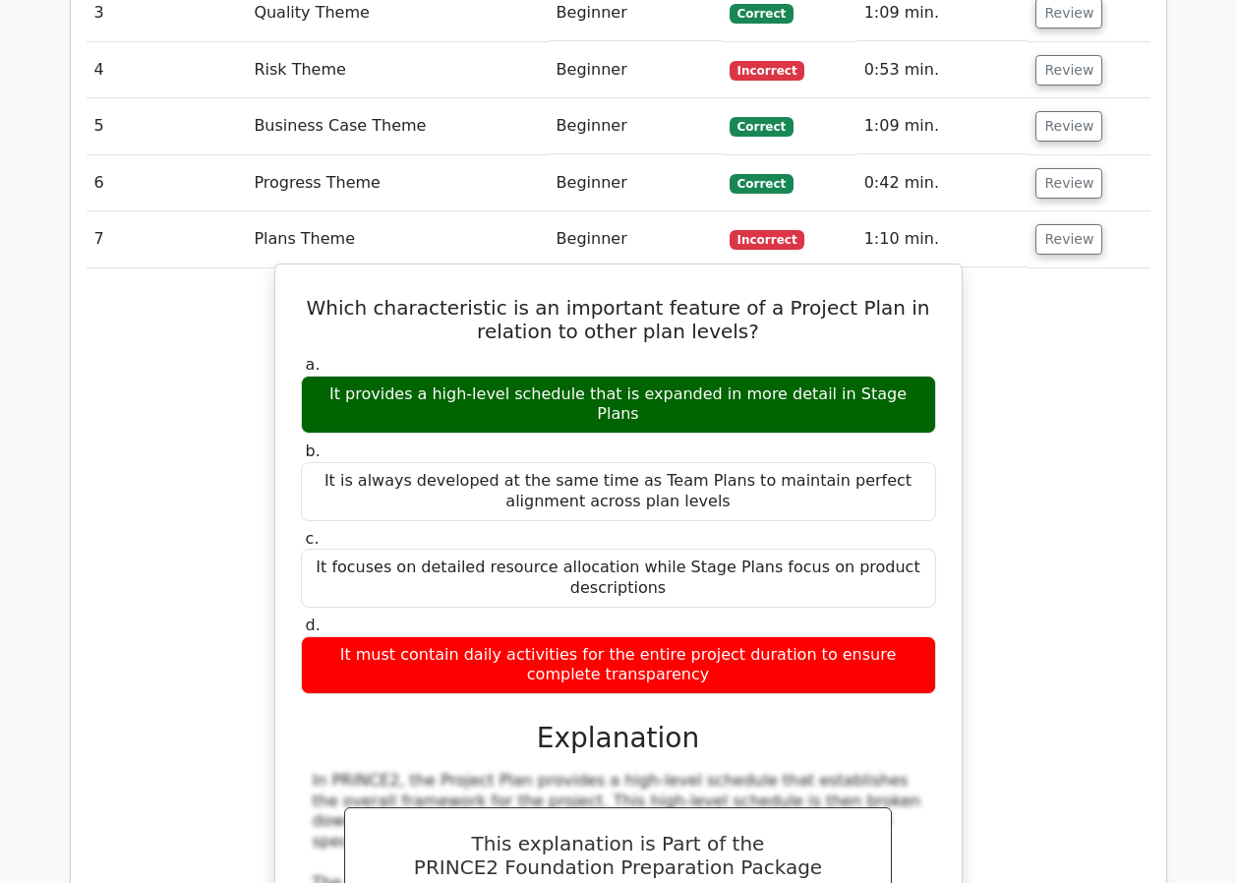
scroll to position [1967, 0]
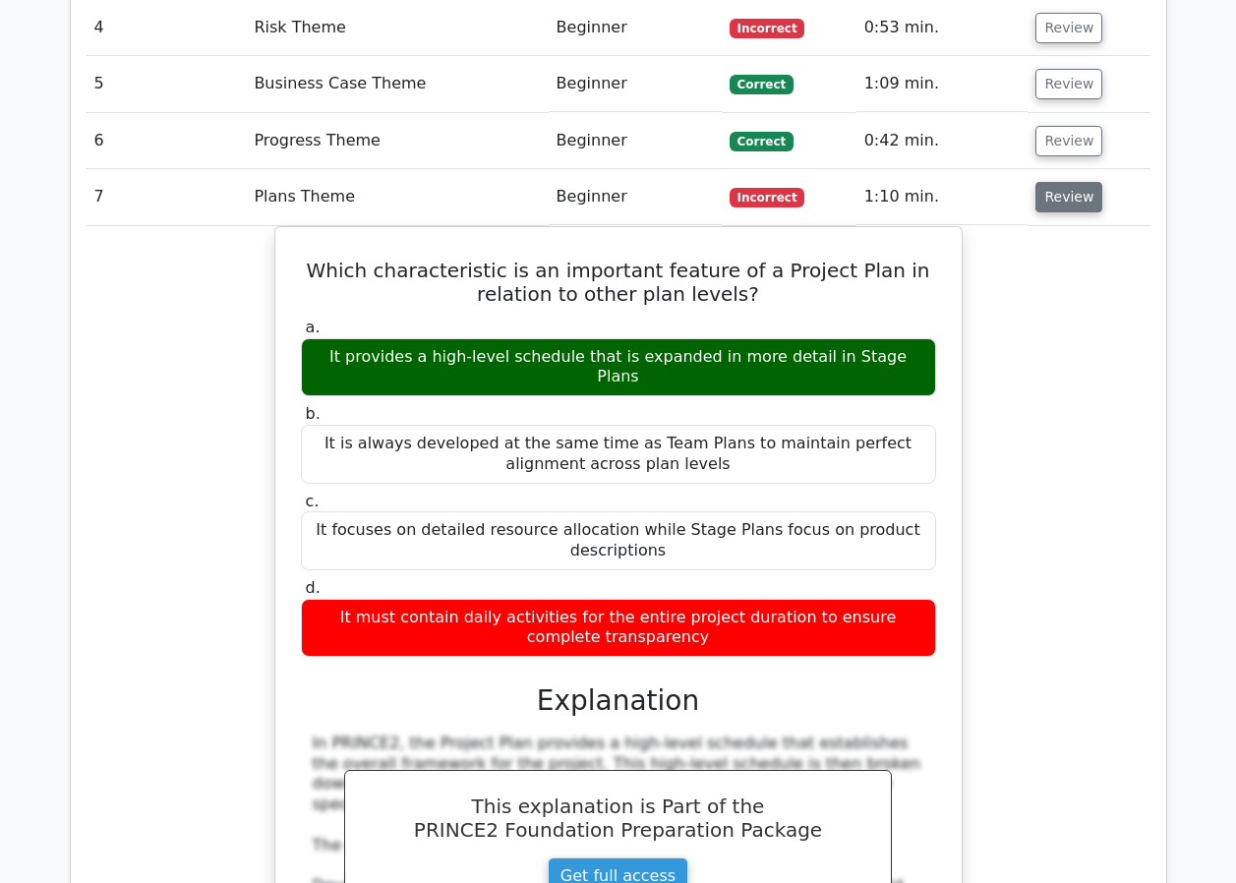
click at [1068, 182] on button "Review" at bounding box center [1069, 197] width 67 height 30
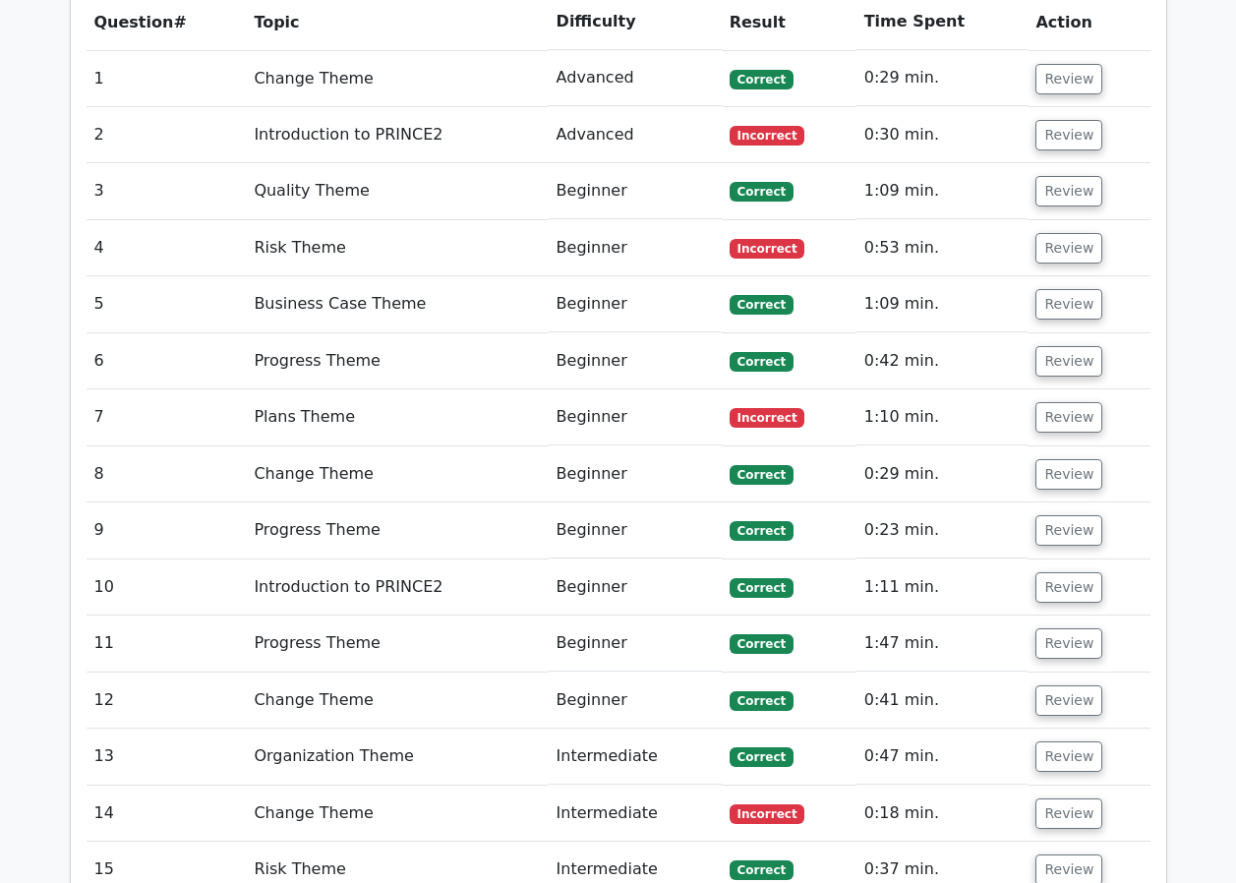
scroll to position [1770, 0]
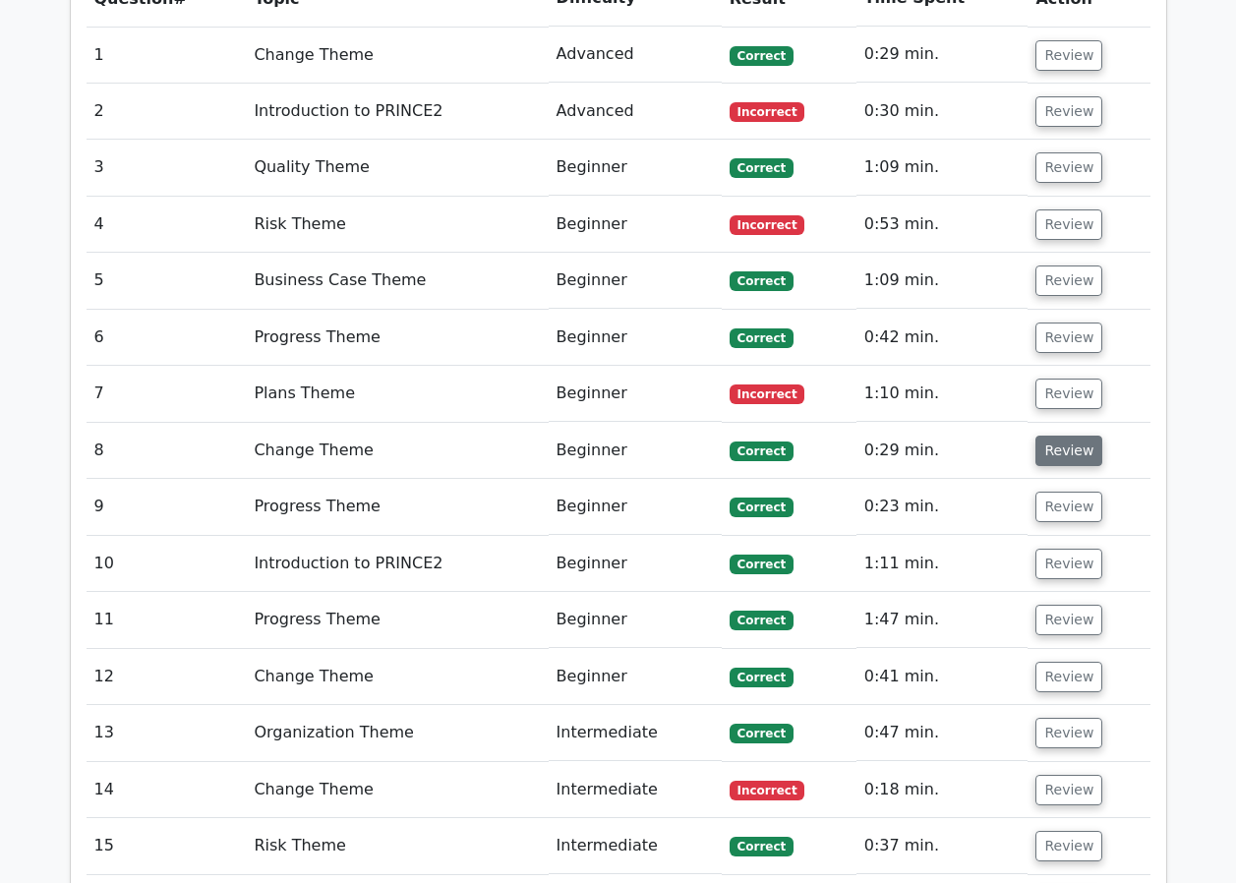
click at [1063, 436] on button "Review" at bounding box center [1069, 451] width 67 height 30
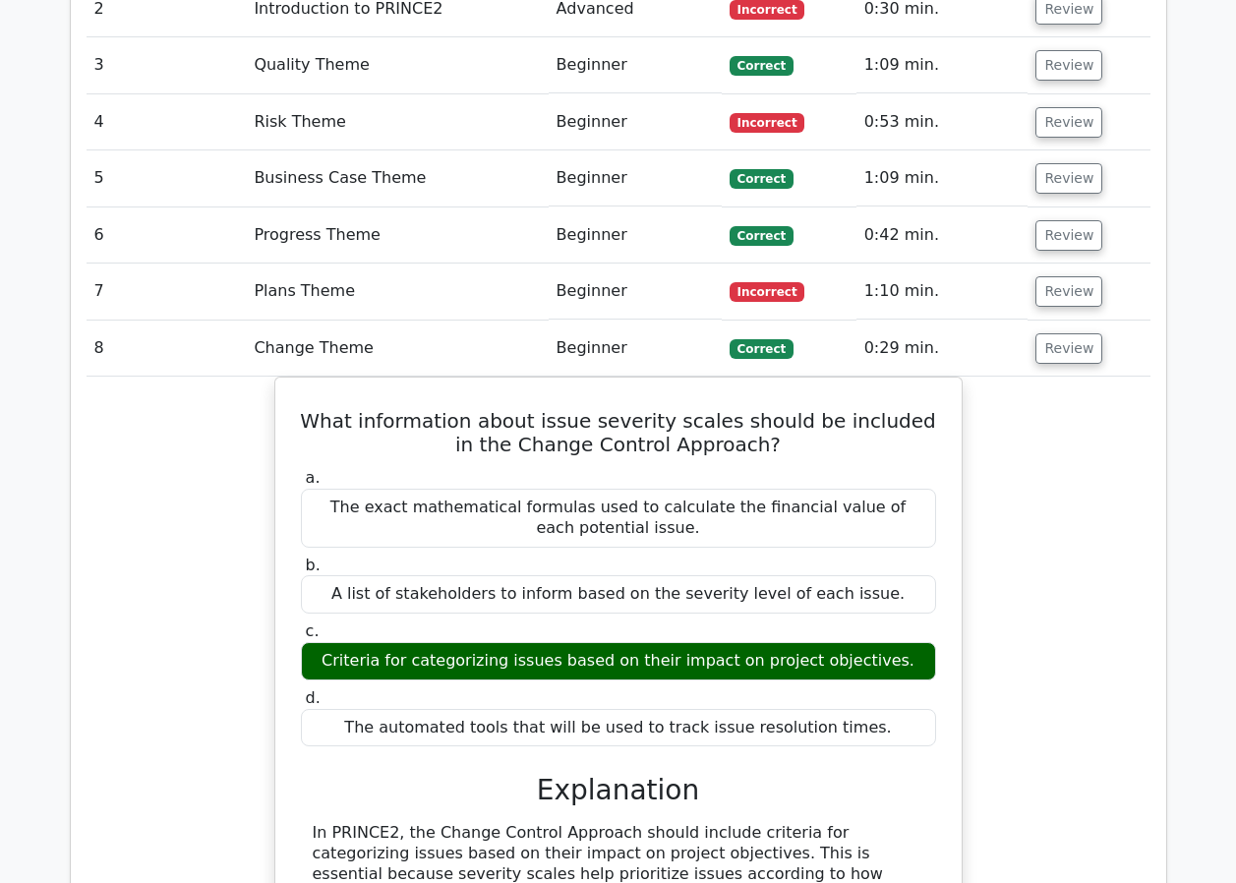
scroll to position [1869, 0]
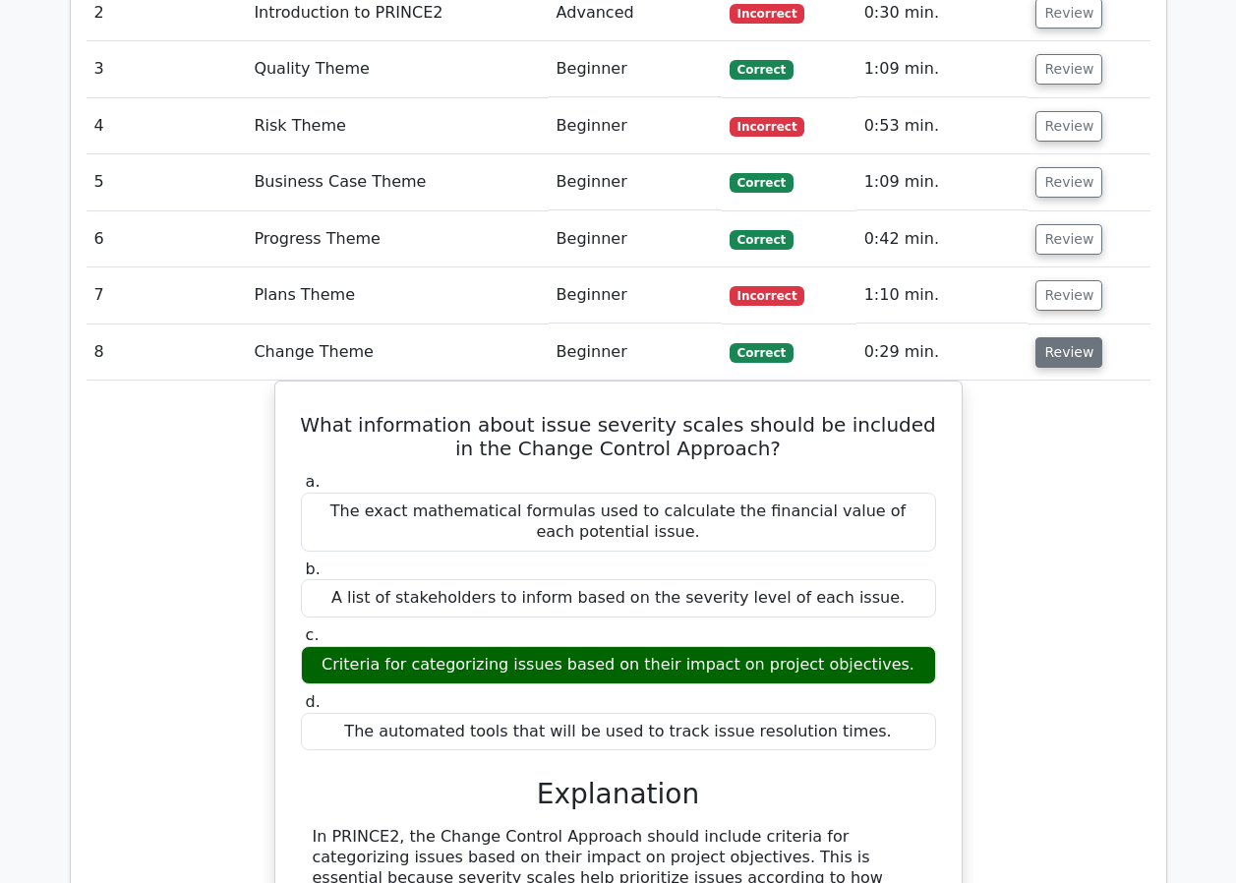
click at [1076, 337] on button "Review" at bounding box center [1069, 352] width 67 height 30
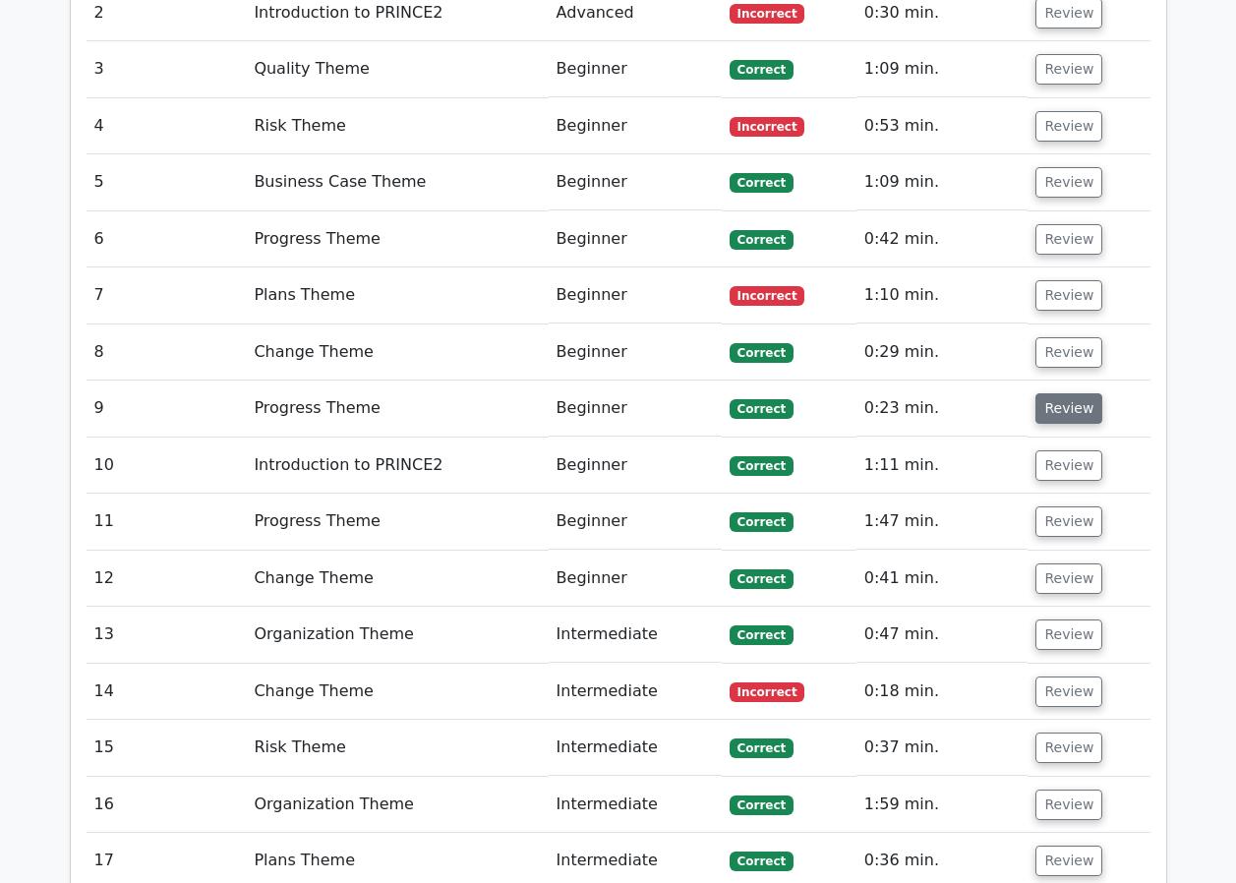
click at [1073, 393] on button "Review" at bounding box center [1069, 408] width 67 height 30
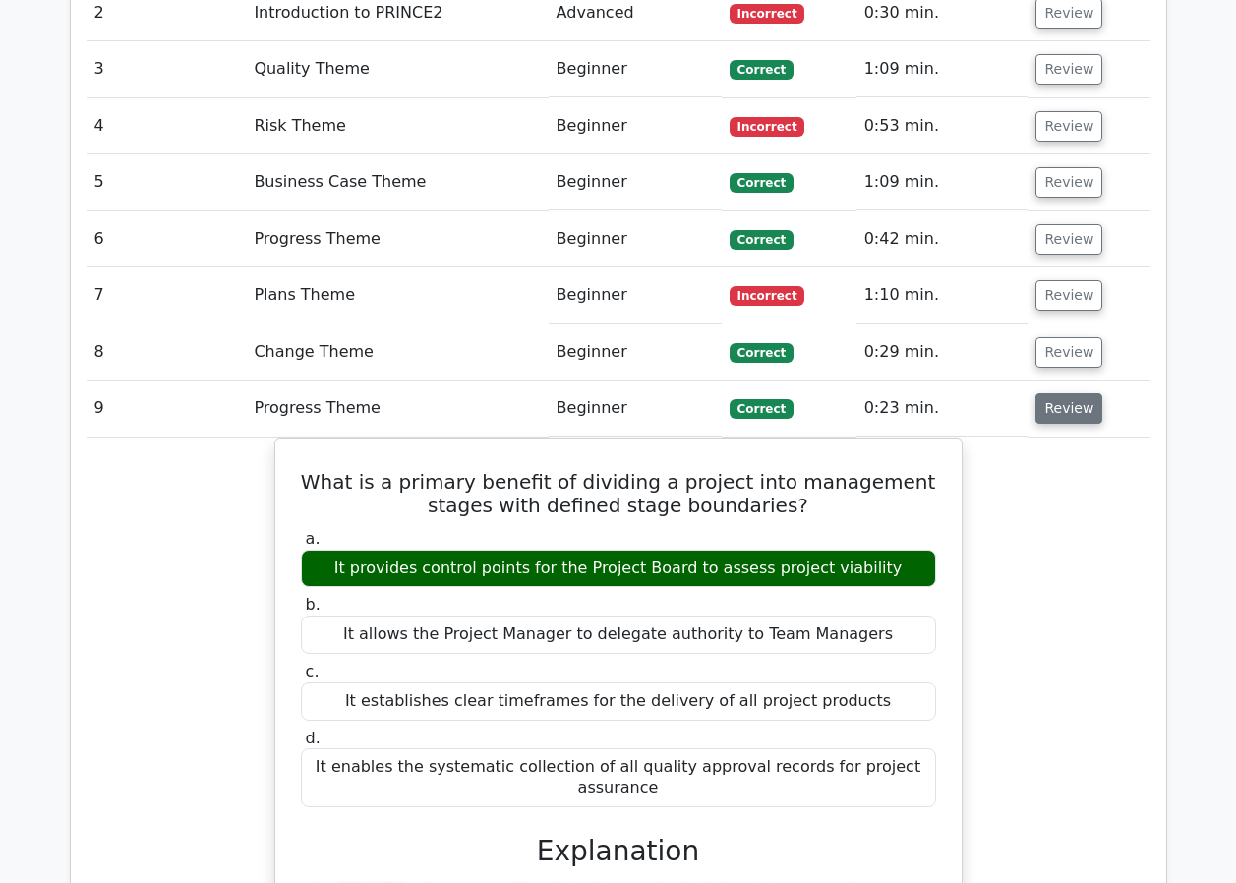
click at [1073, 393] on button "Review" at bounding box center [1069, 408] width 67 height 30
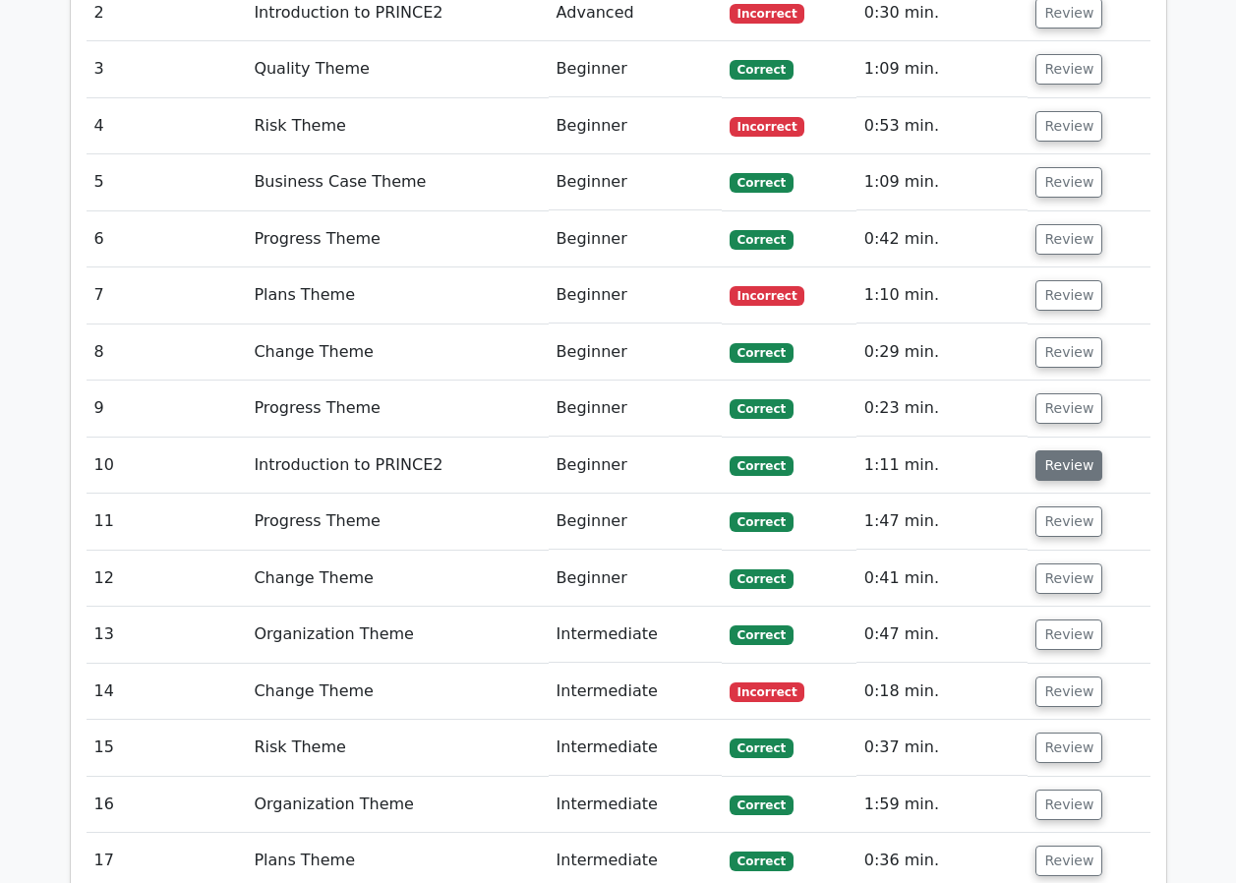
click at [1061, 450] on button "Review" at bounding box center [1069, 465] width 67 height 30
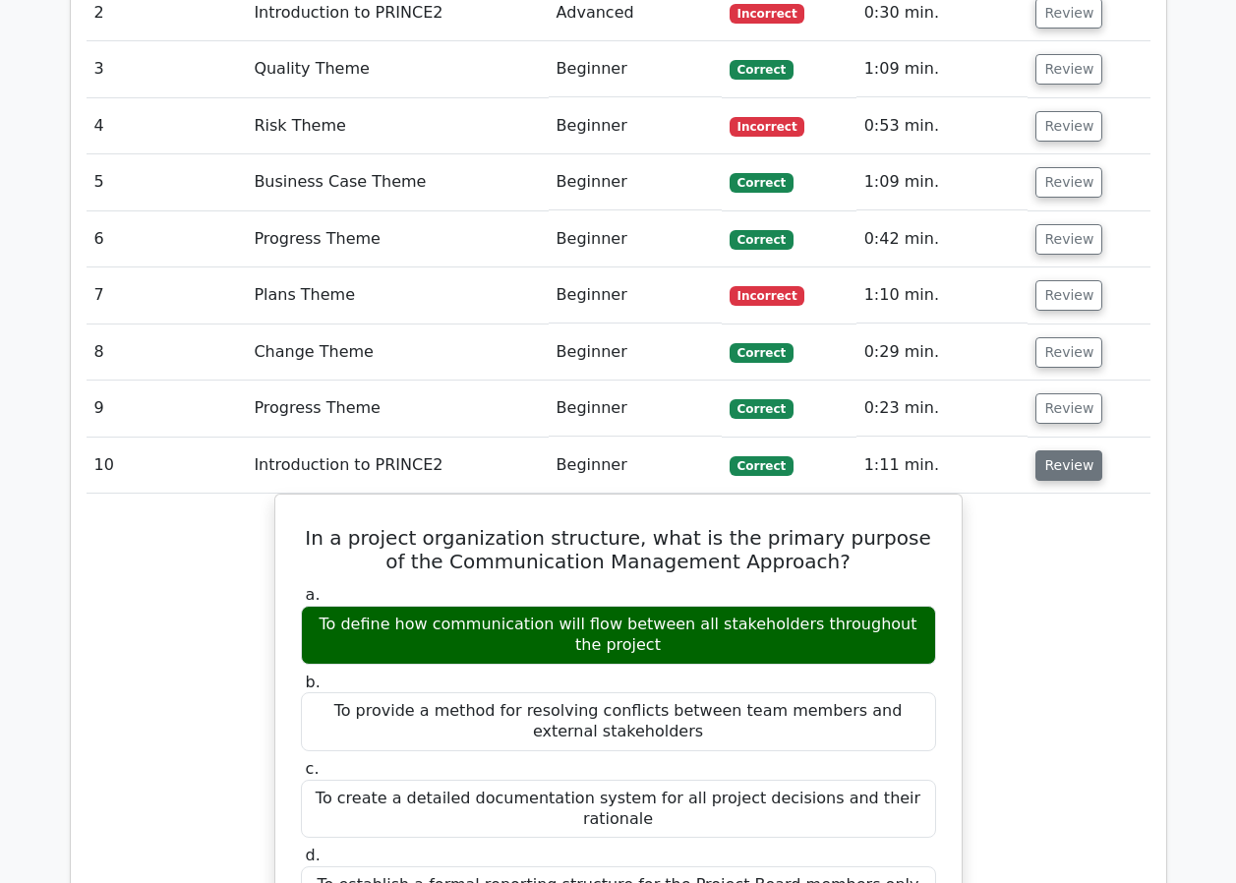
click at [1058, 450] on button "Review" at bounding box center [1069, 465] width 67 height 30
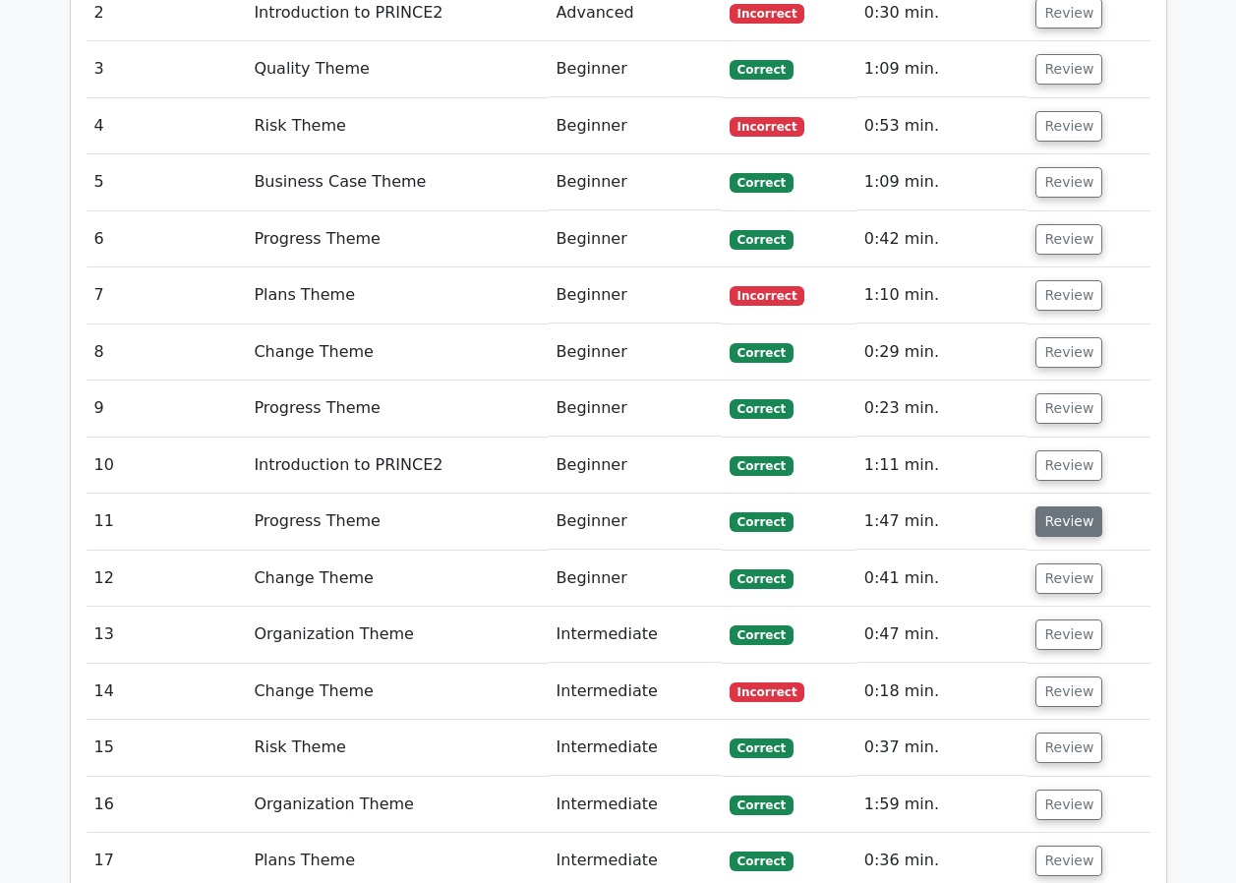
click at [1050, 506] on button "Review" at bounding box center [1069, 521] width 67 height 30
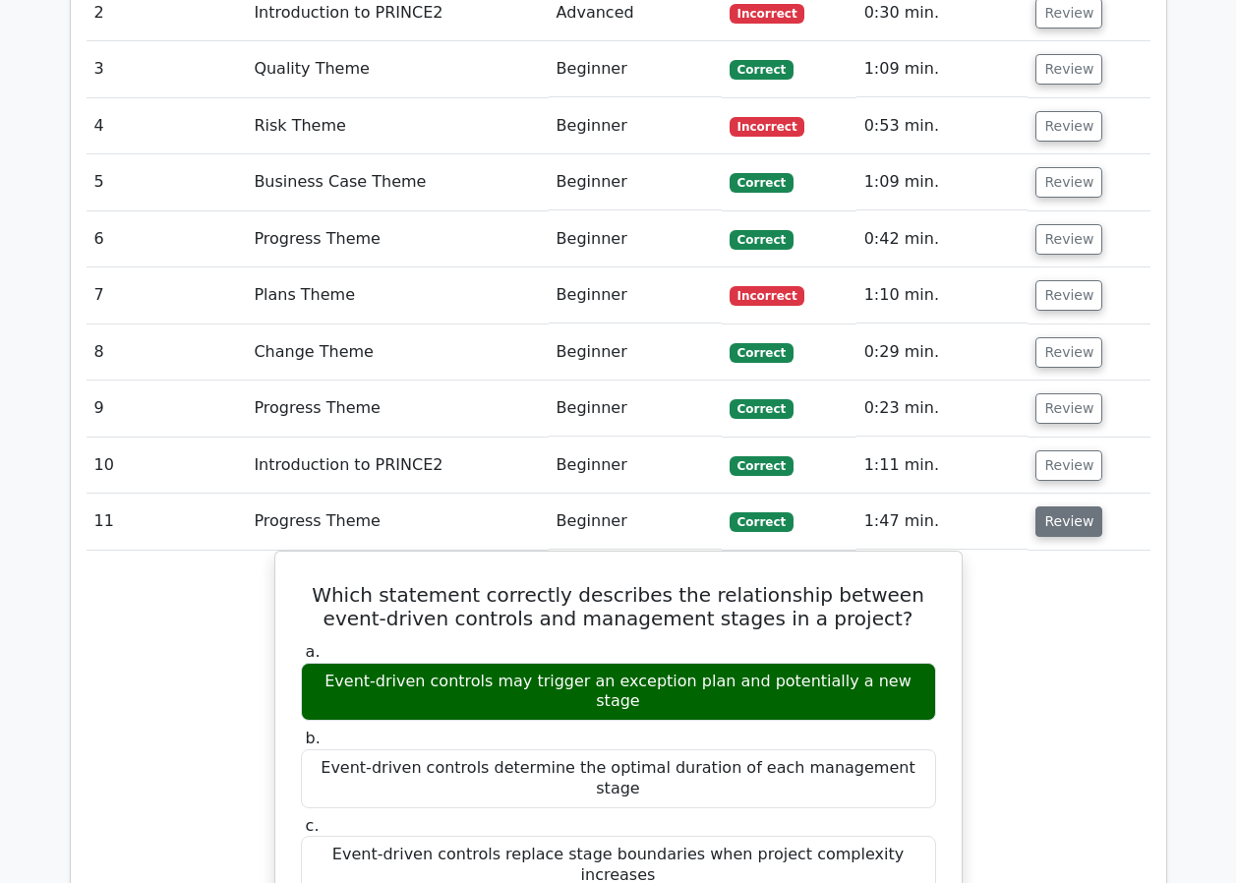
click at [1049, 506] on button "Review" at bounding box center [1069, 521] width 67 height 30
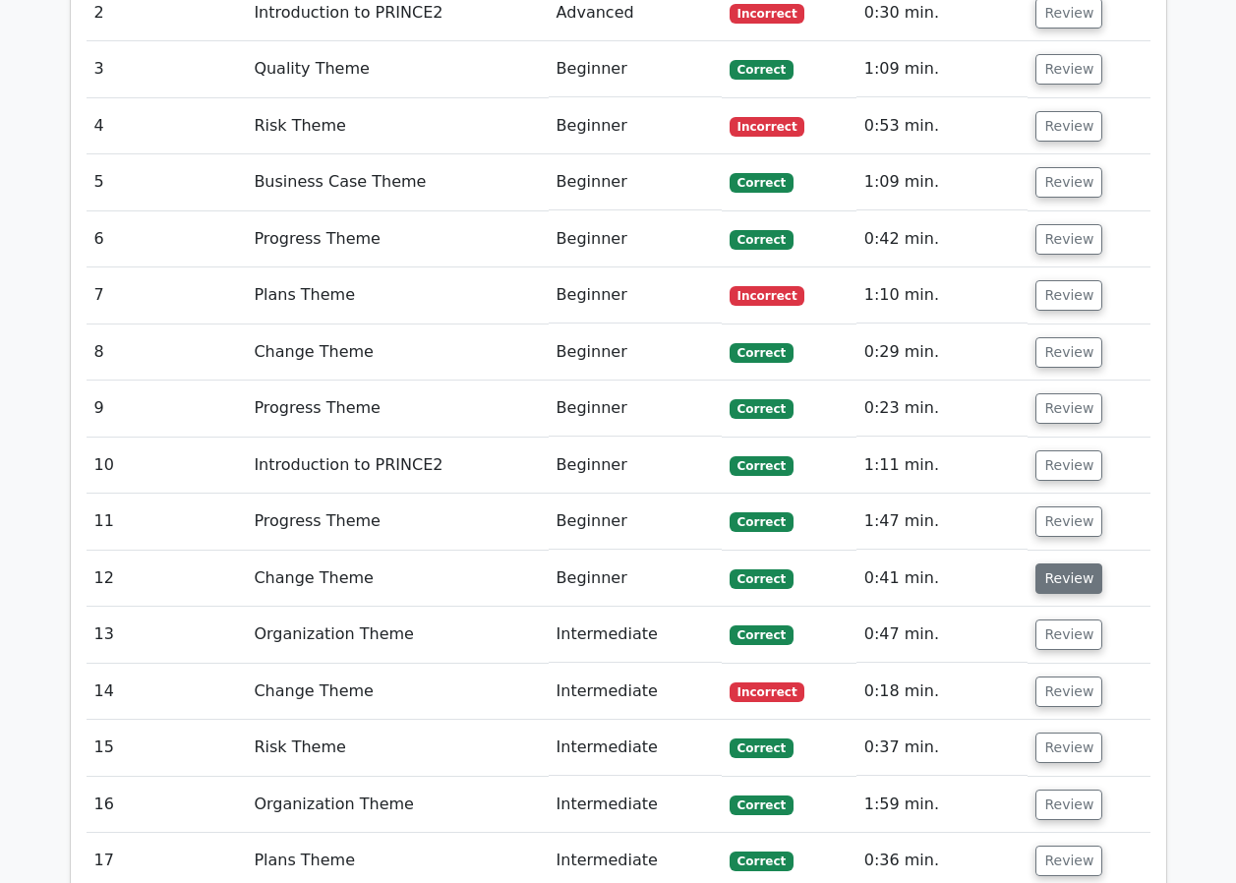
click at [1050, 564] on button "Review" at bounding box center [1069, 579] width 67 height 30
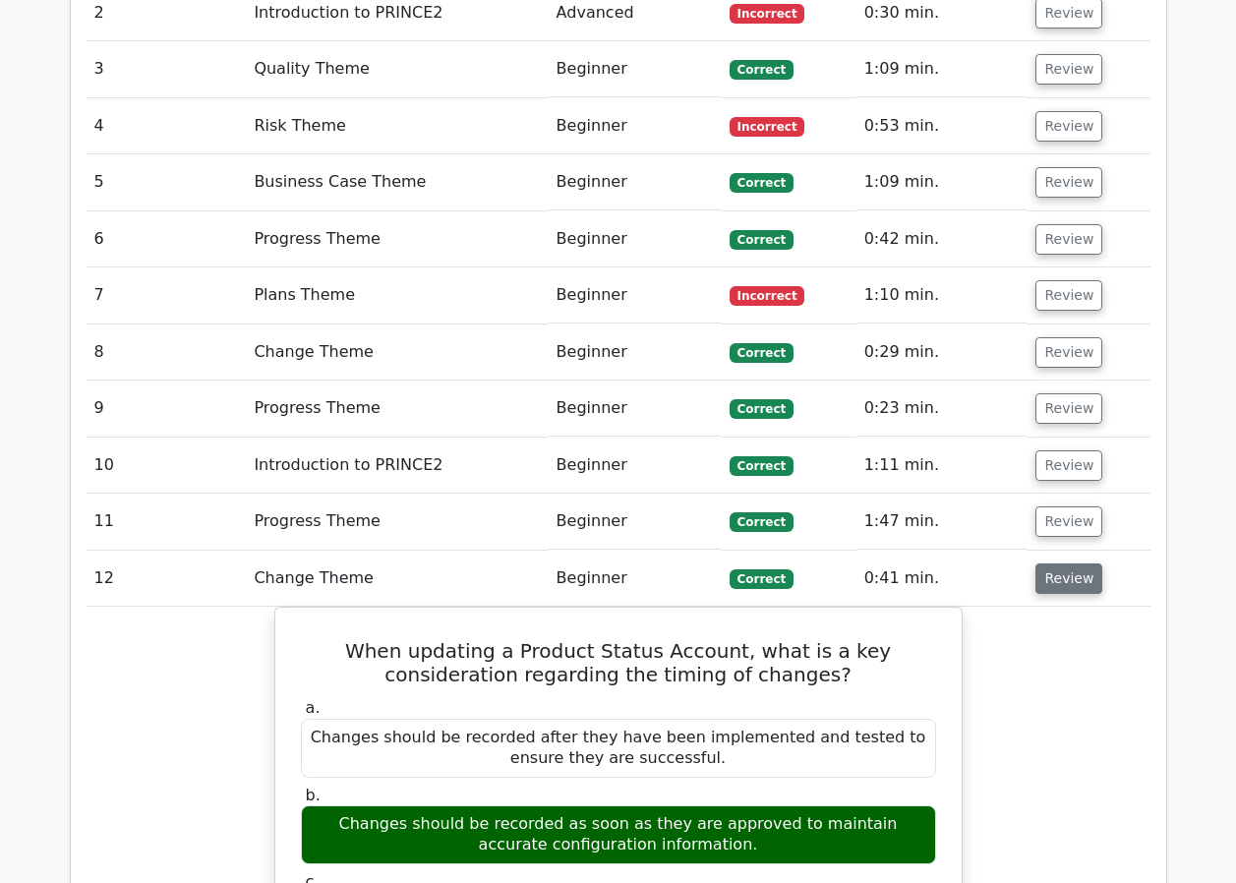
click at [1056, 564] on button "Review" at bounding box center [1069, 579] width 67 height 30
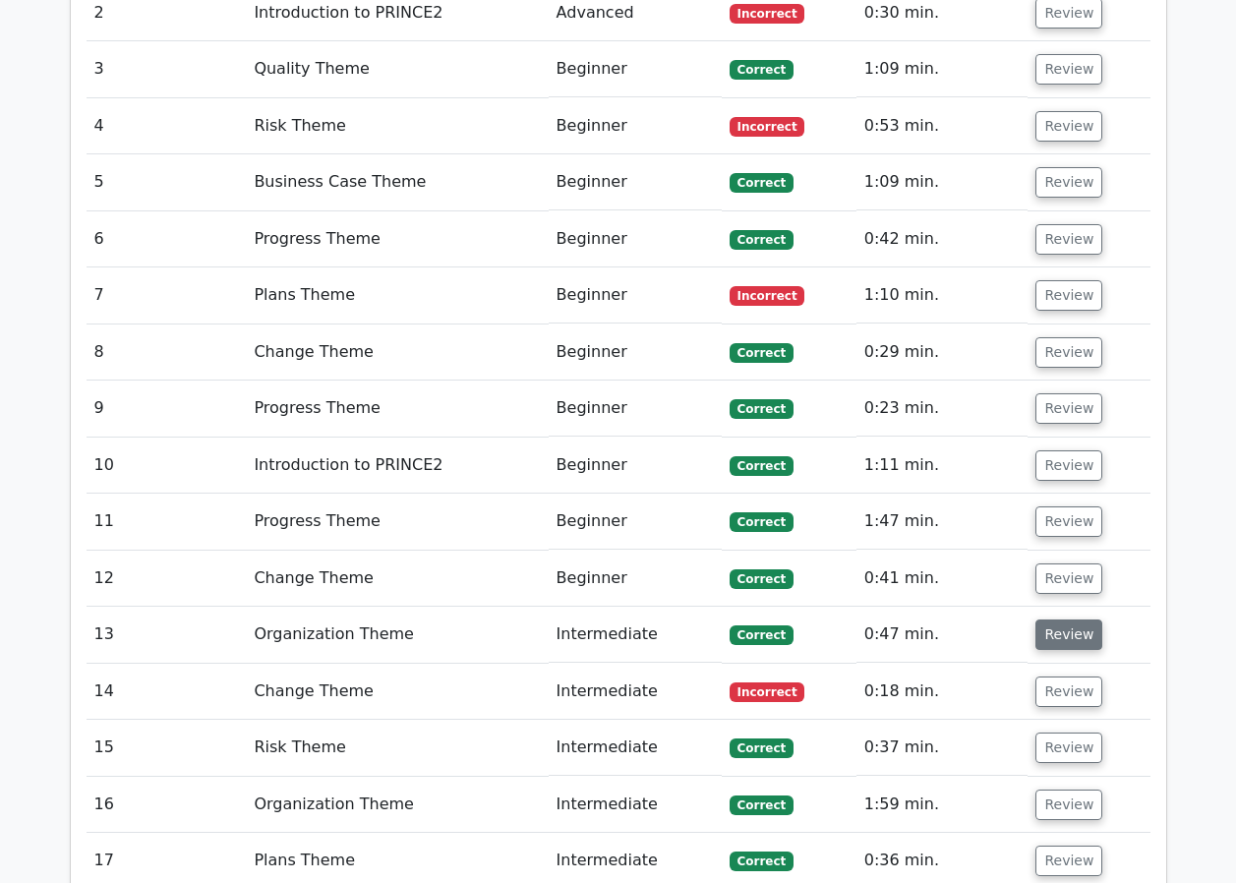
click at [1074, 620] on button "Review" at bounding box center [1069, 635] width 67 height 30
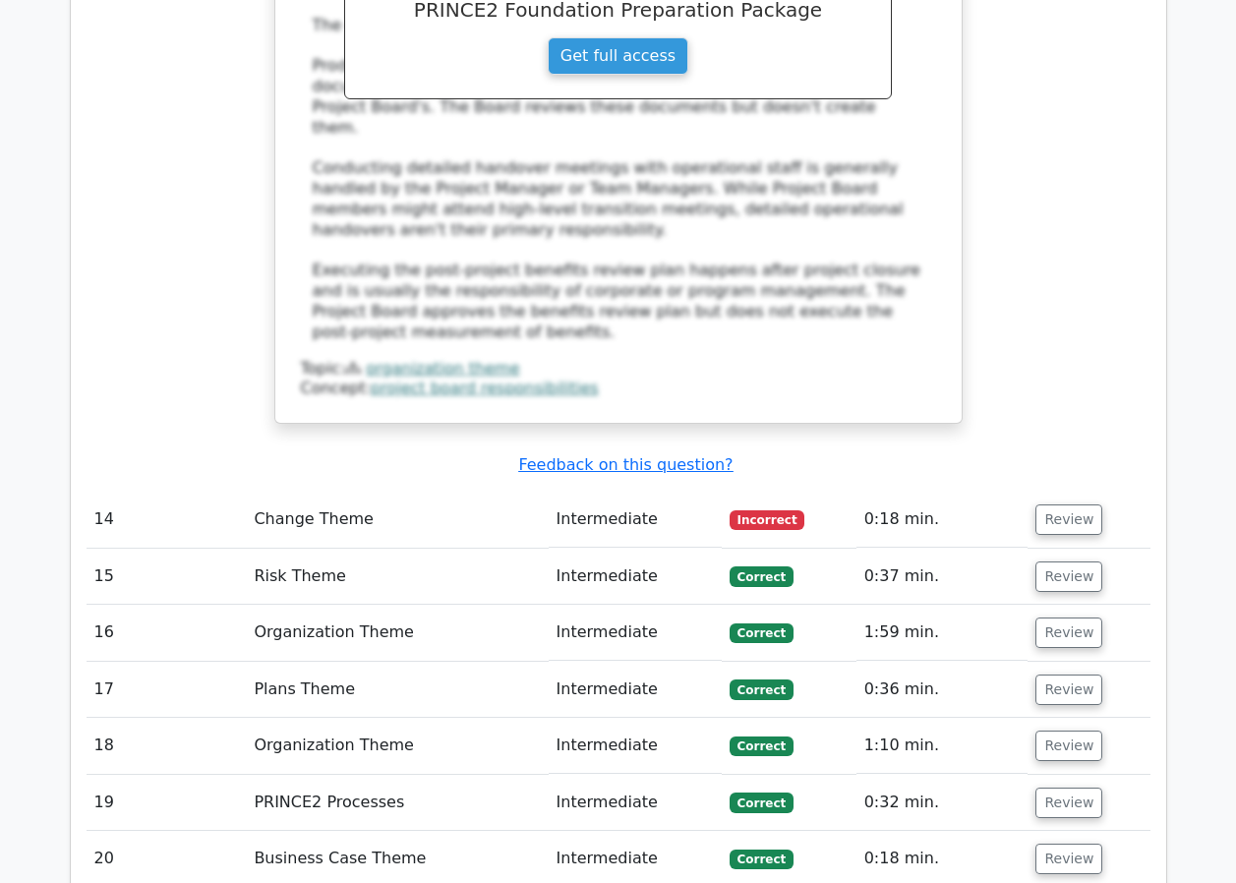
scroll to position [3147, 0]
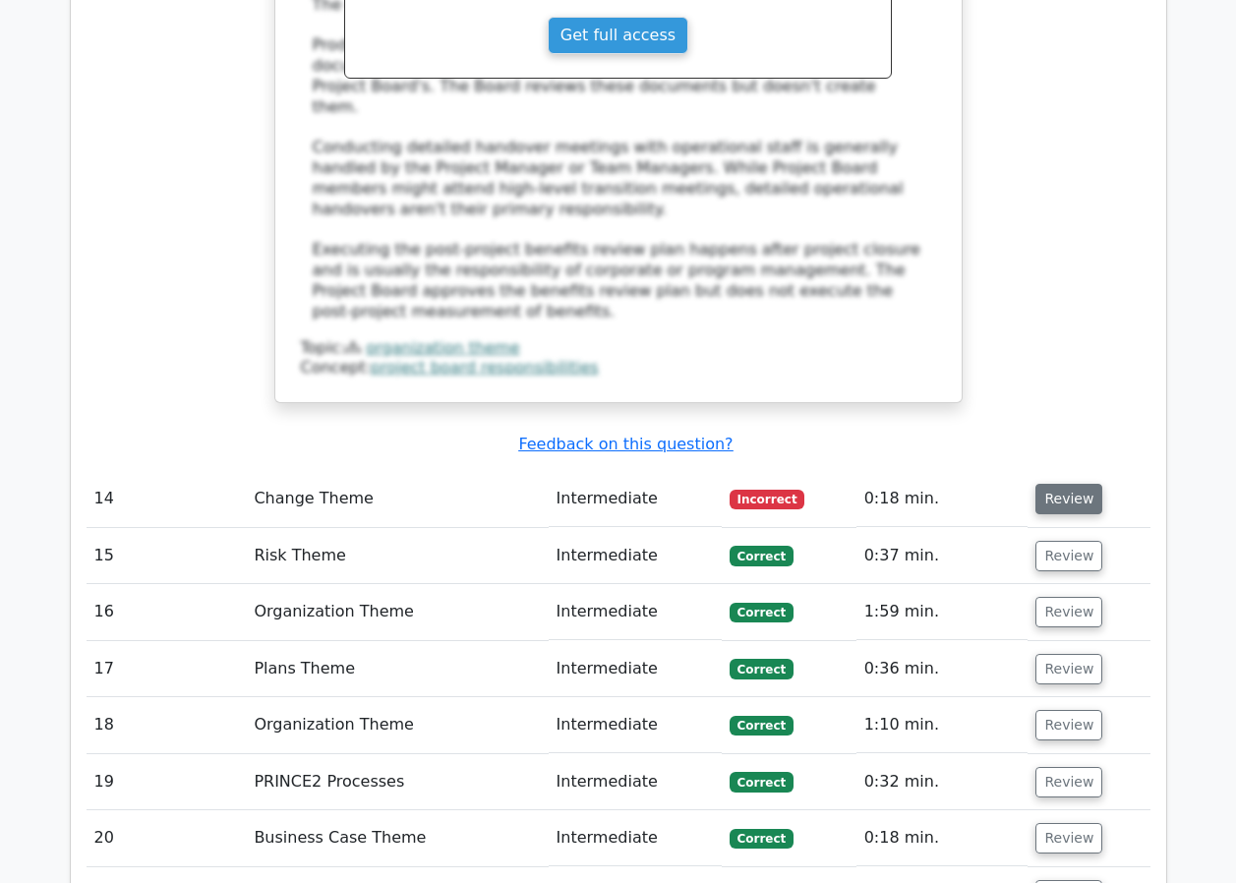
click at [1075, 484] on button "Review" at bounding box center [1069, 499] width 67 height 30
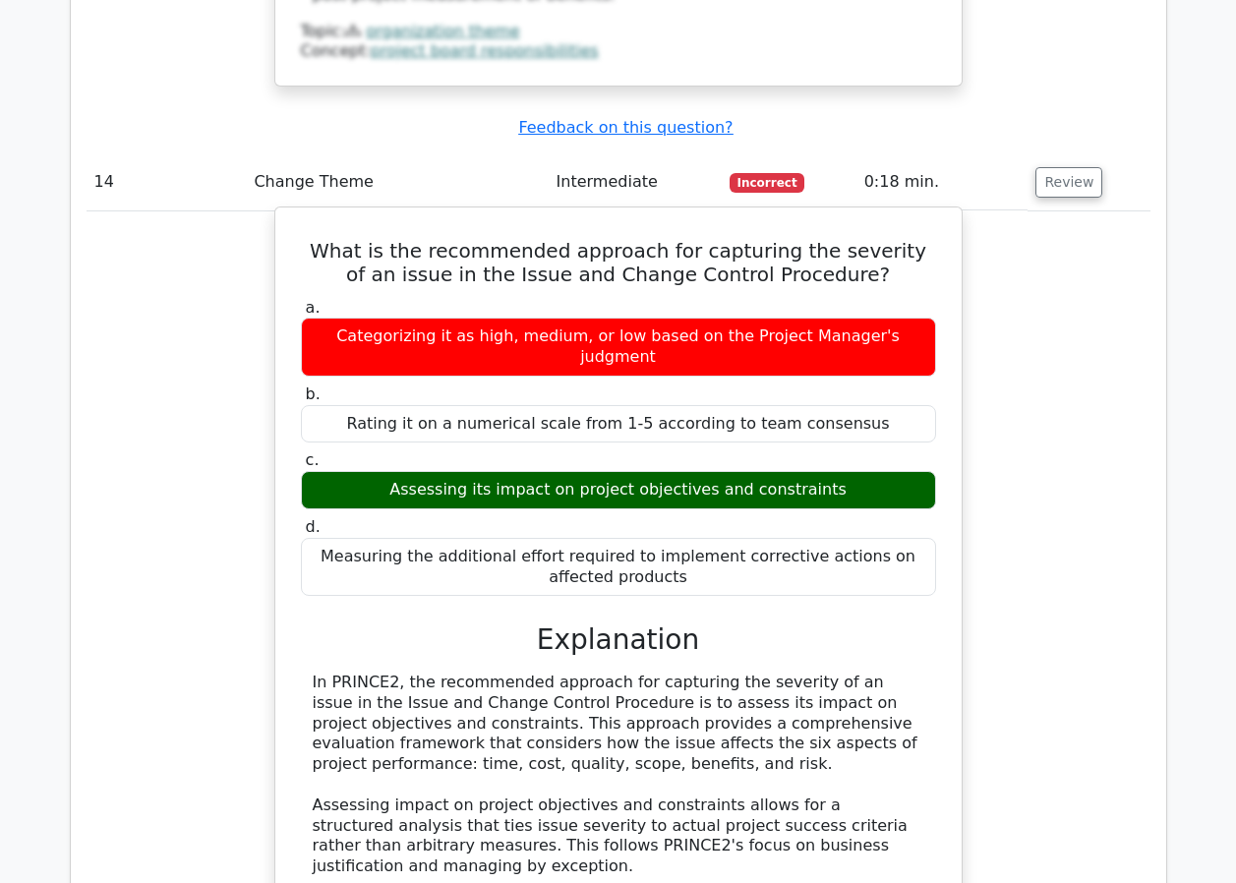
scroll to position [3344, 0]
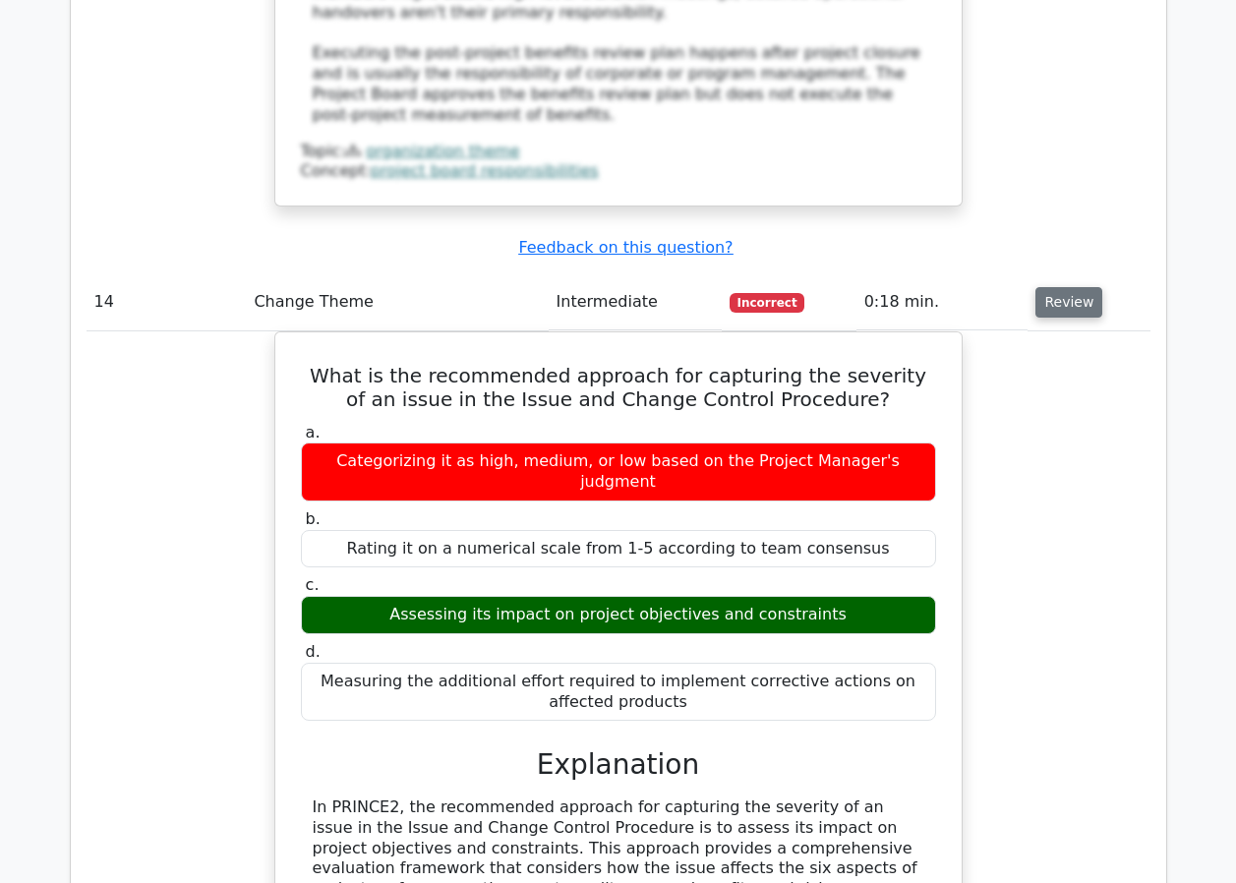
click at [1066, 287] on button "Review" at bounding box center [1069, 302] width 67 height 30
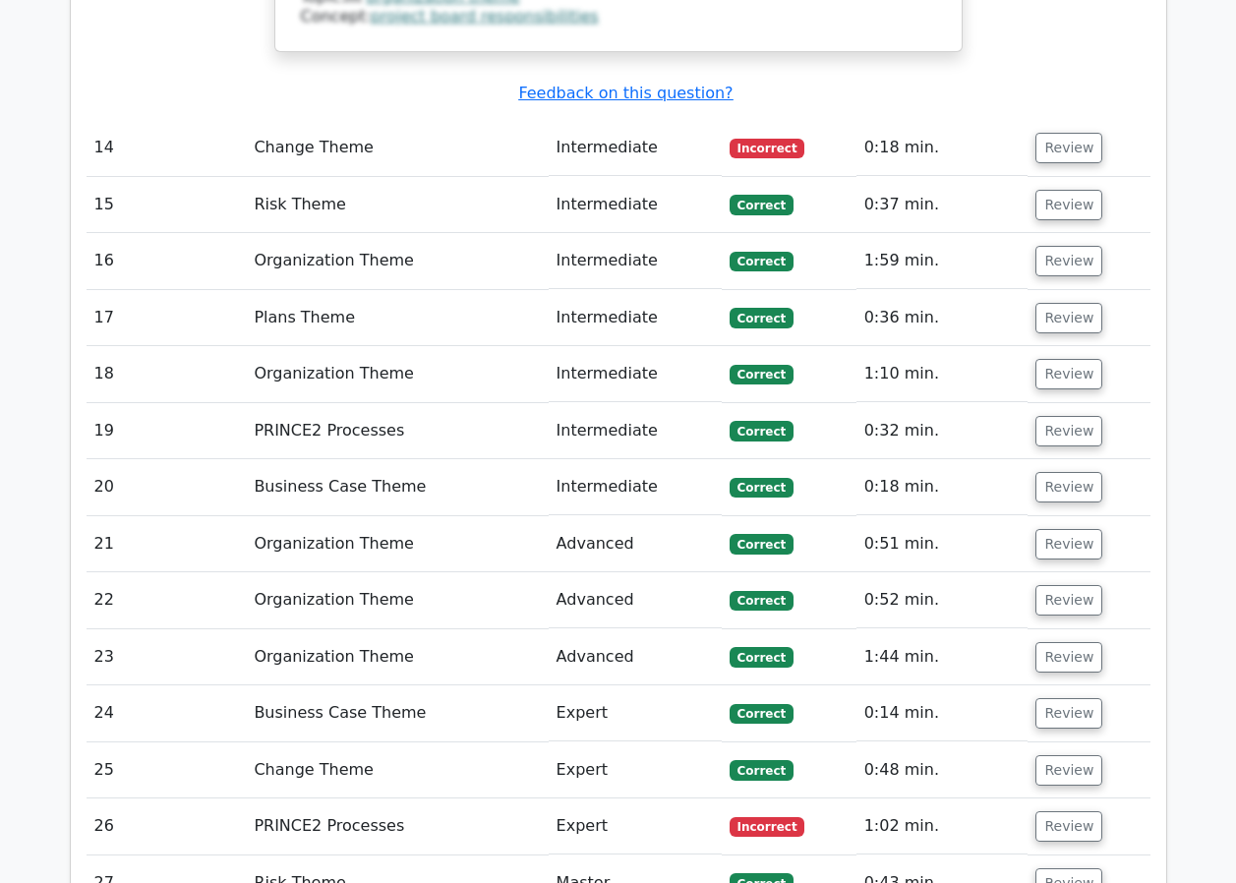
scroll to position [3442, 0]
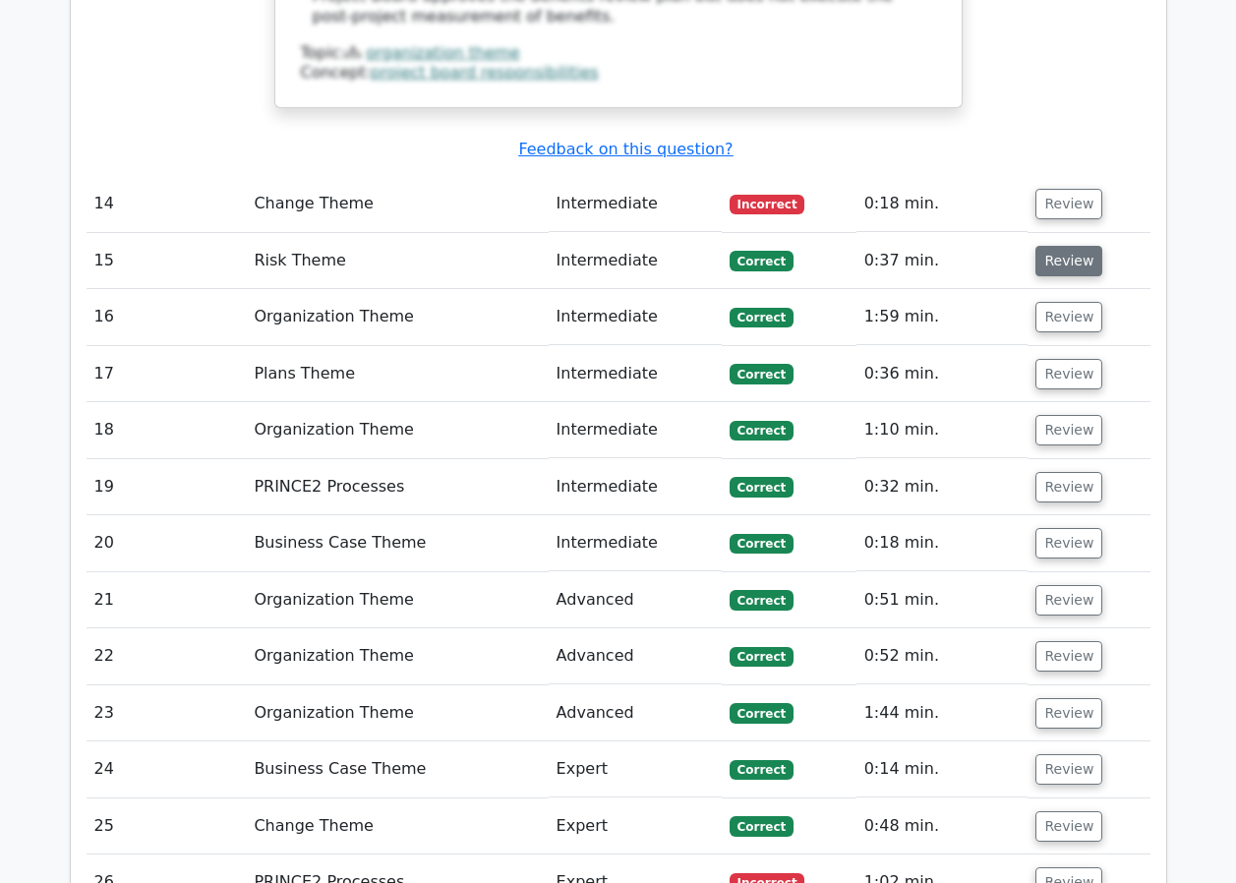
click at [1052, 246] on button "Review" at bounding box center [1069, 261] width 67 height 30
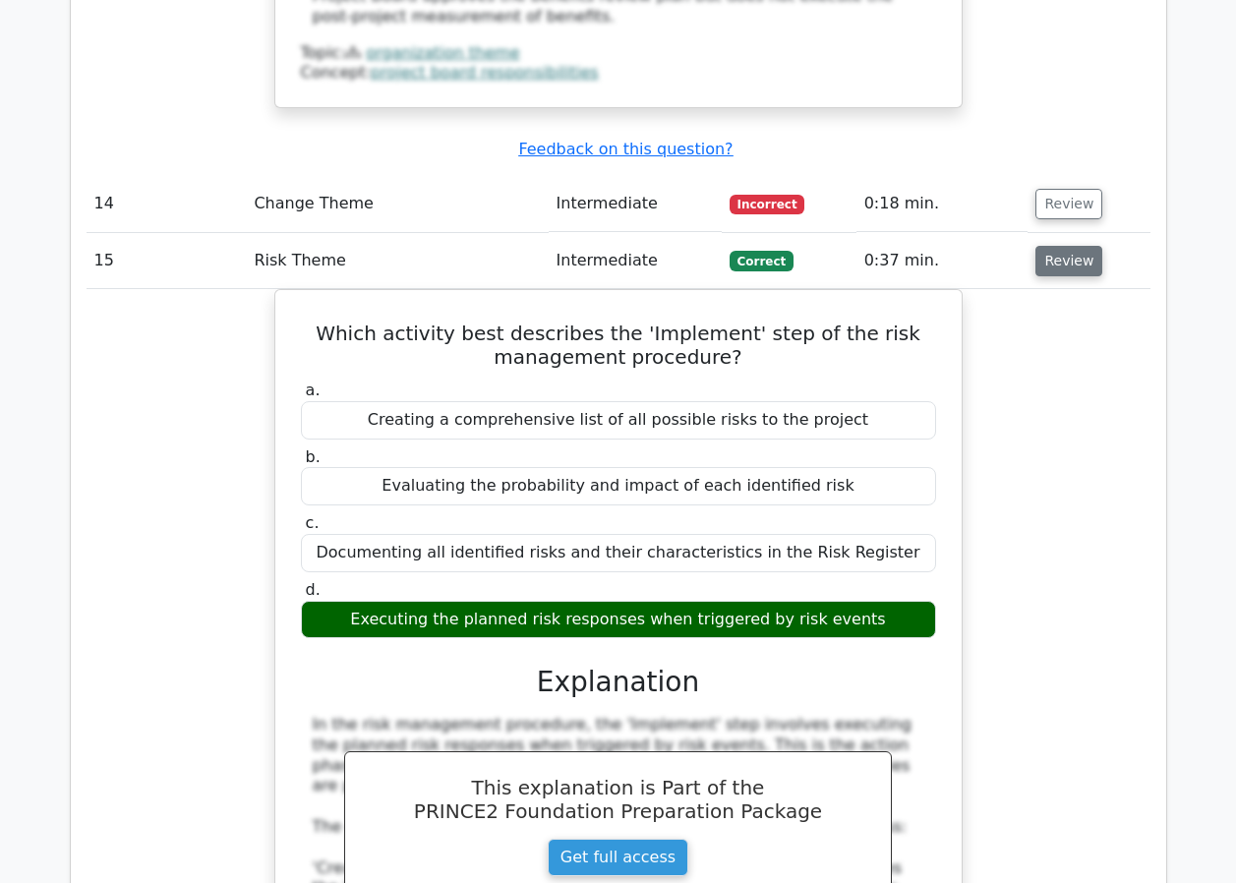
click at [1075, 246] on button "Review" at bounding box center [1069, 261] width 67 height 30
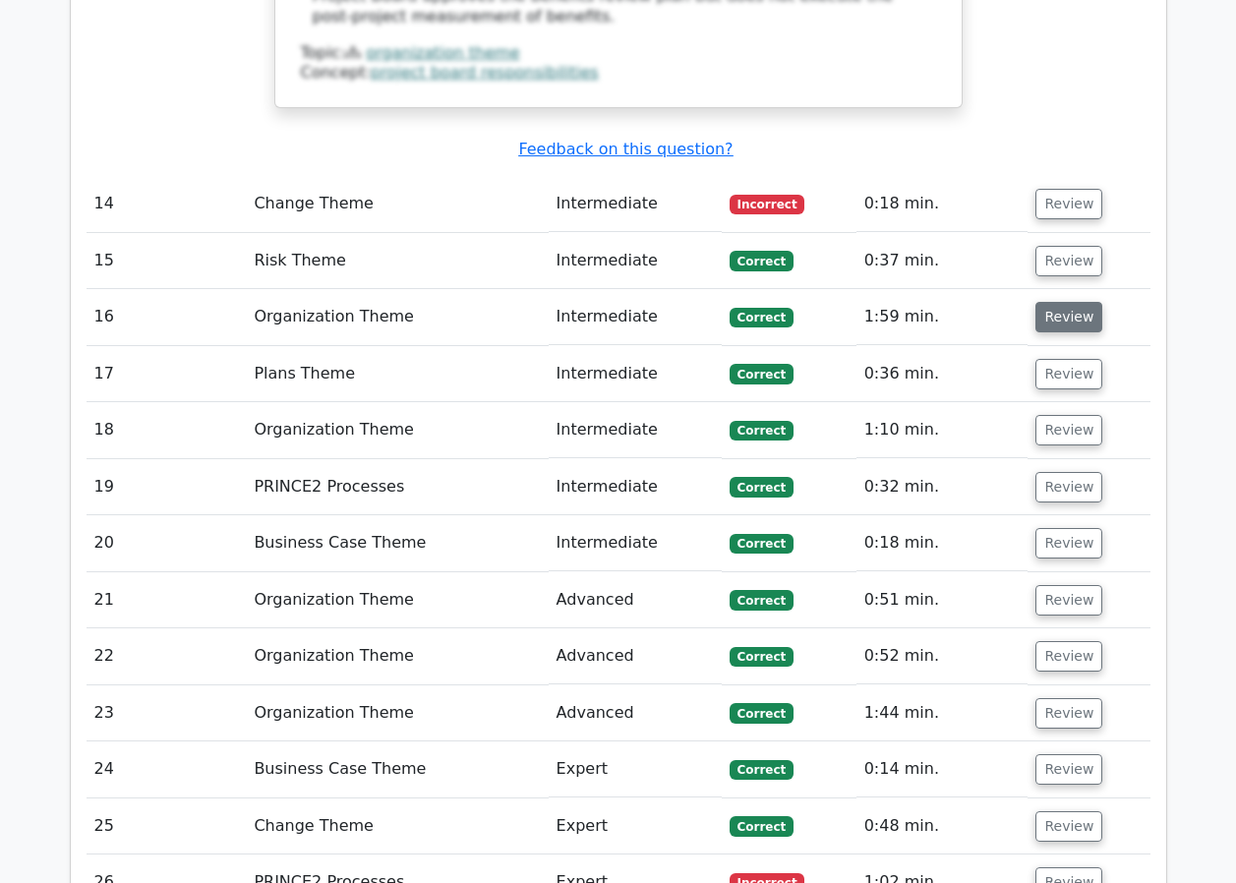
click at [1067, 302] on button "Review" at bounding box center [1069, 317] width 67 height 30
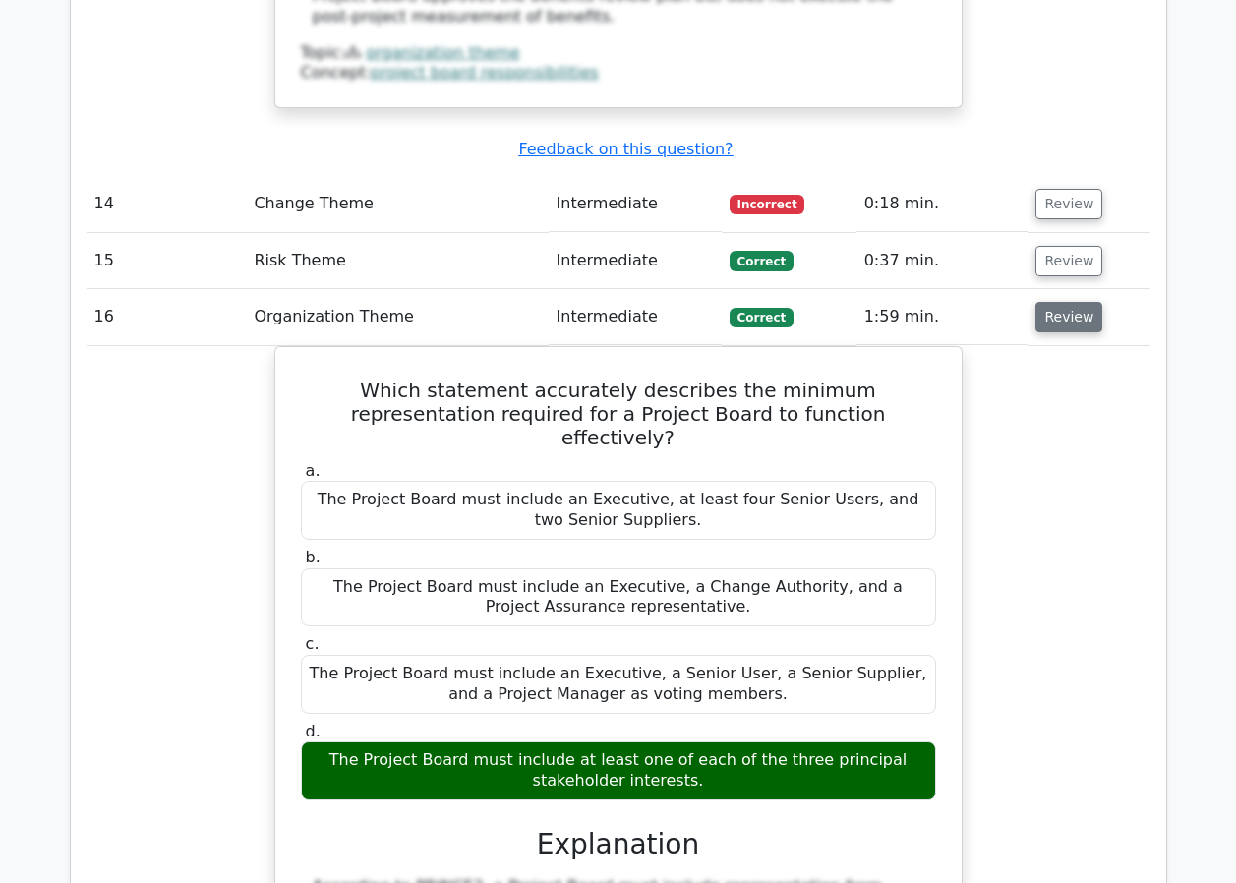
click at [1040, 302] on button "Review" at bounding box center [1069, 317] width 67 height 30
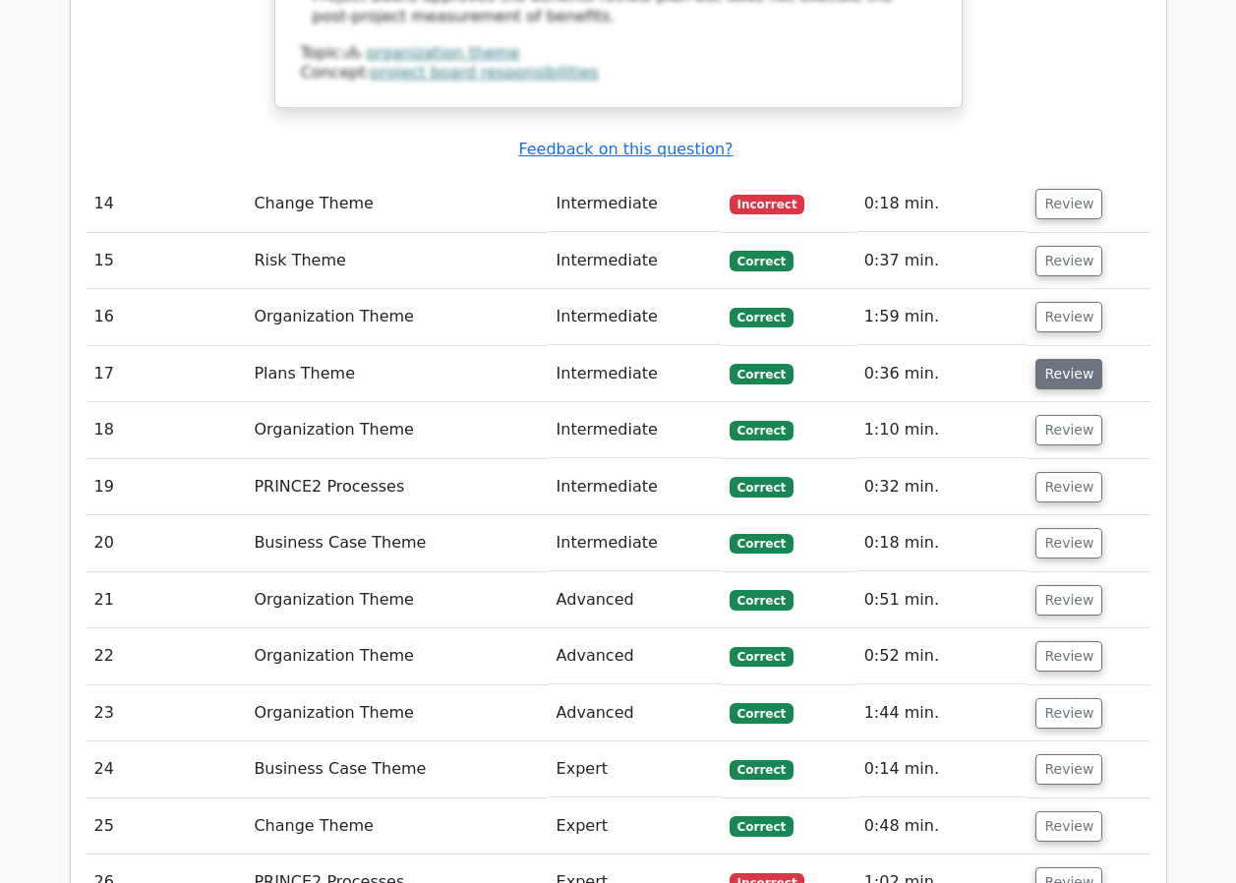
click at [1056, 359] on button "Review" at bounding box center [1069, 374] width 67 height 30
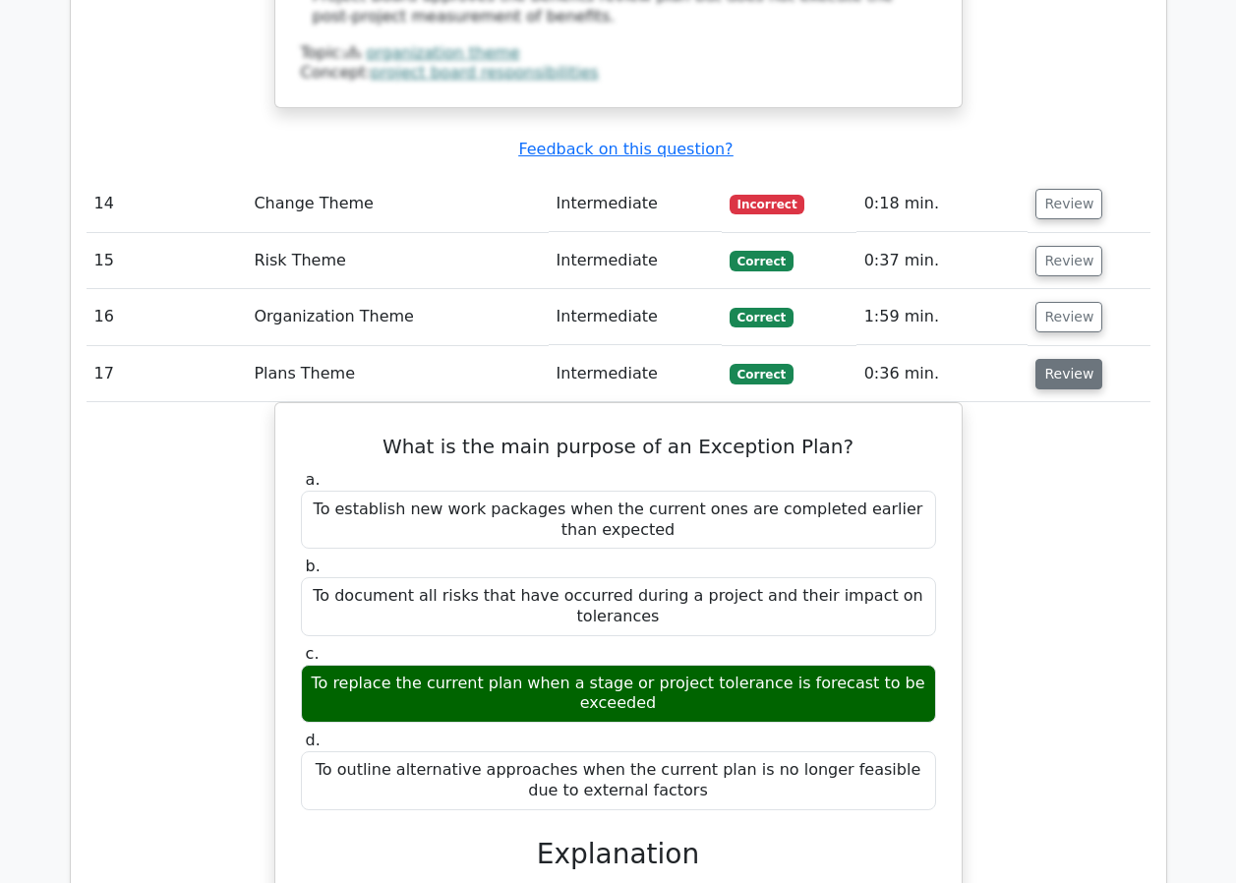
click at [1058, 359] on button "Review" at bounding box center [1069, 374] width 67 height 30
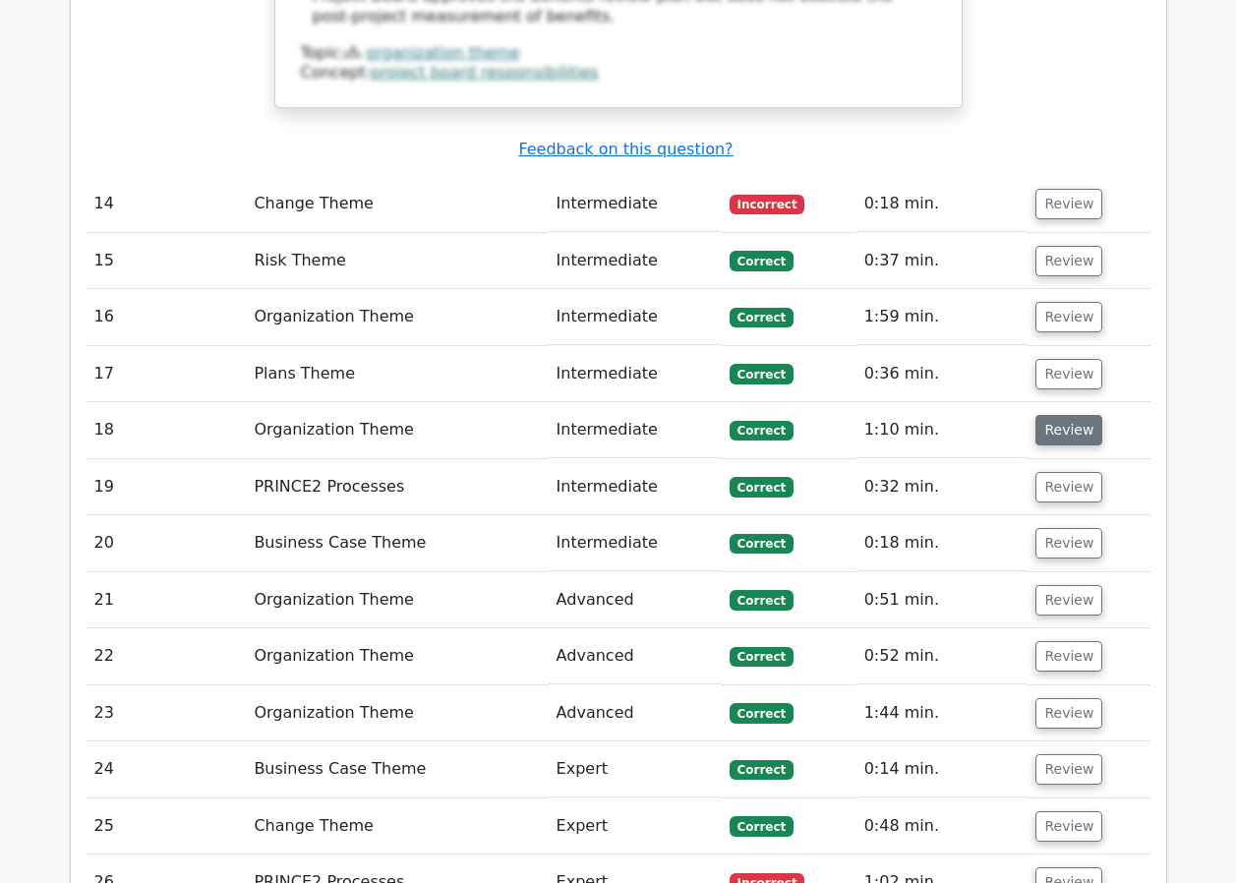
click at [1062, 415] on button "Review" at bounding box center [1069, 430] width 67 height 30
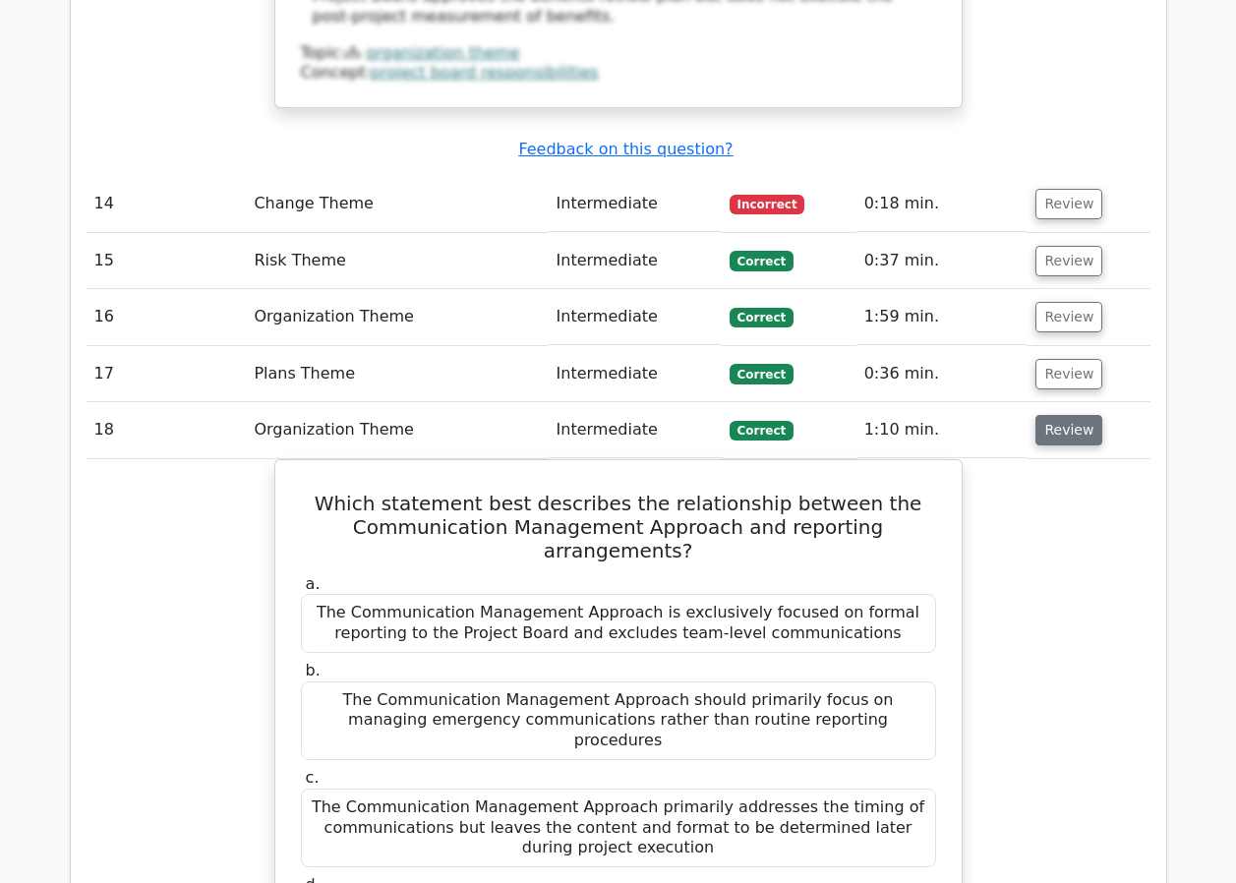
click at [1060, 415] on button "Review" at bounding box center [1069, 430] width 67 height 30
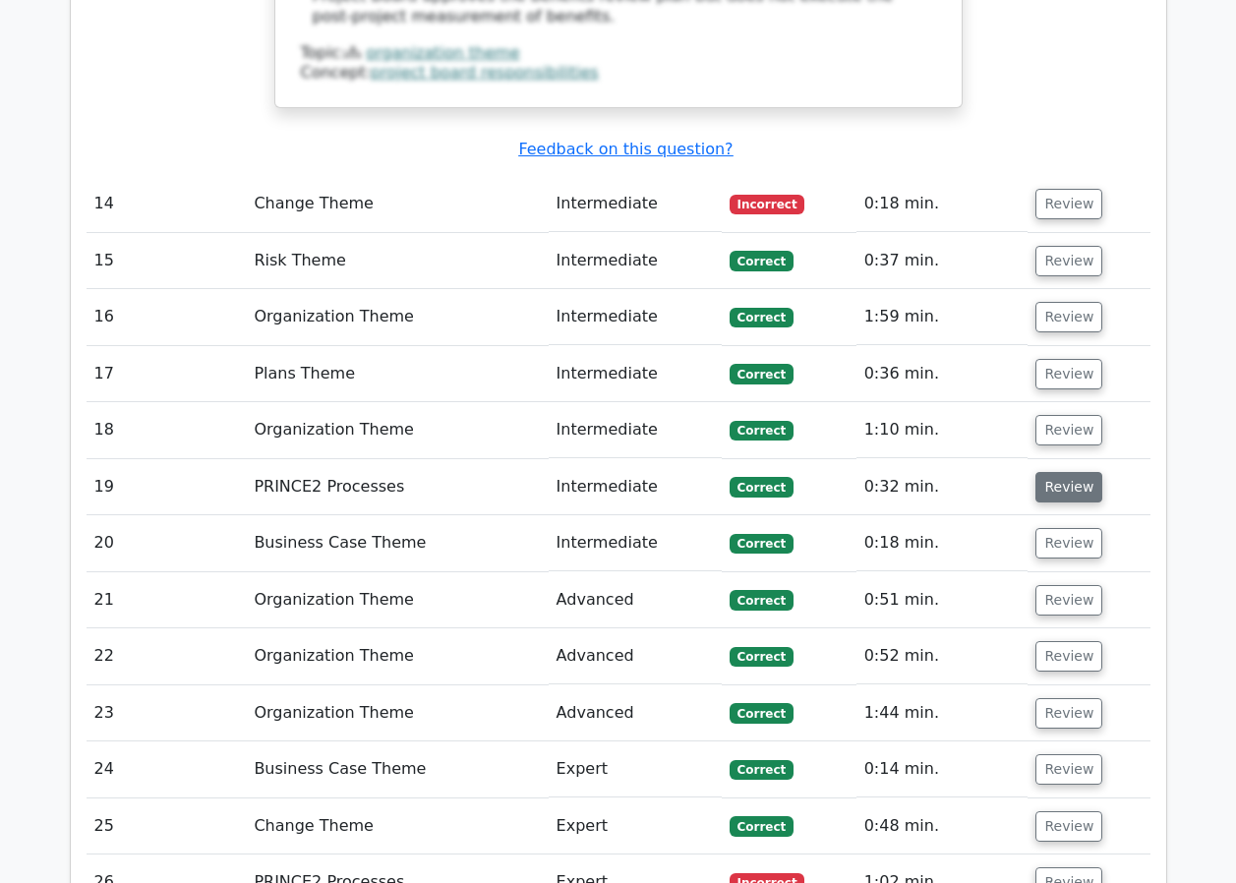
click at [1061, 472] on button "Review" at bounding box center [1069, 487] width 67 height 30
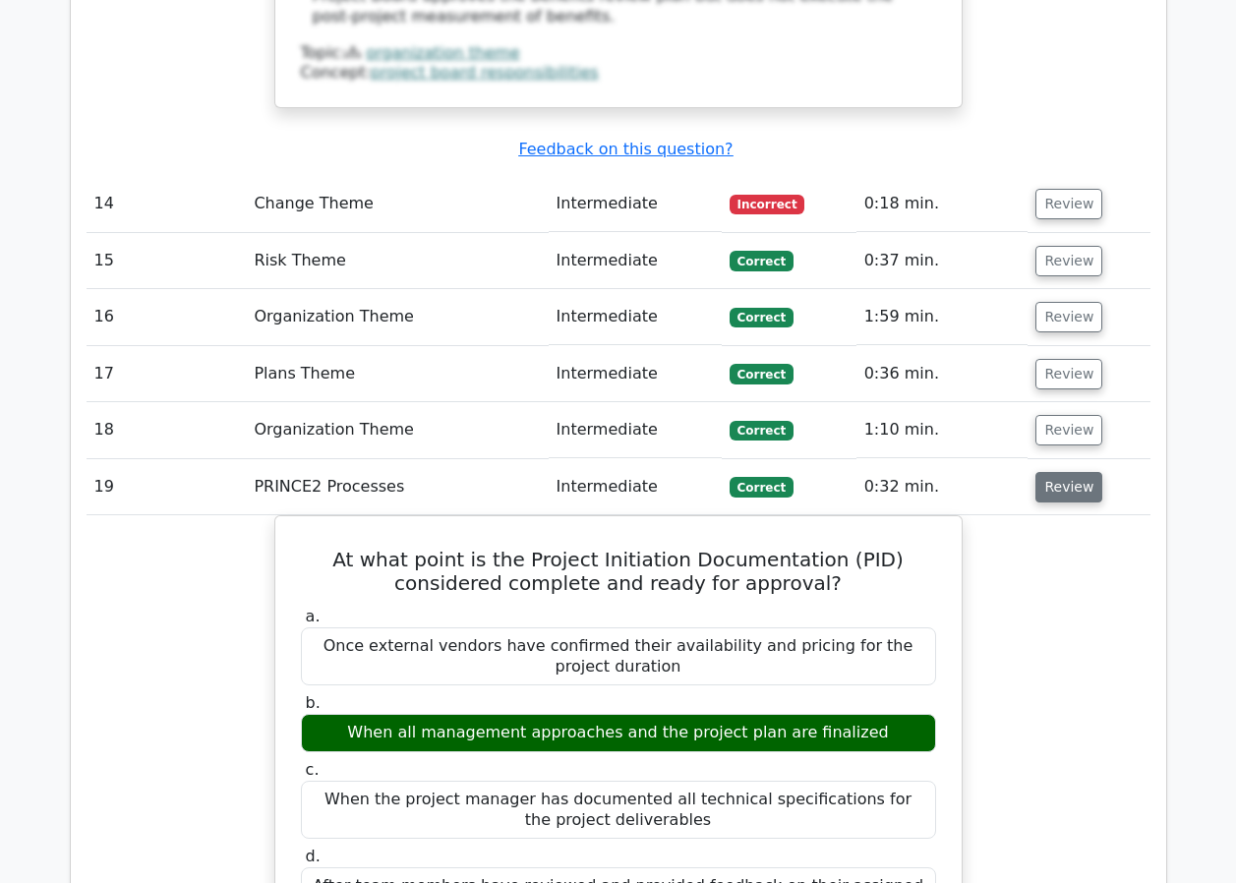
click at [1055, 472] on button "Review" at bounding box center [1069, 487] width 67 height 30
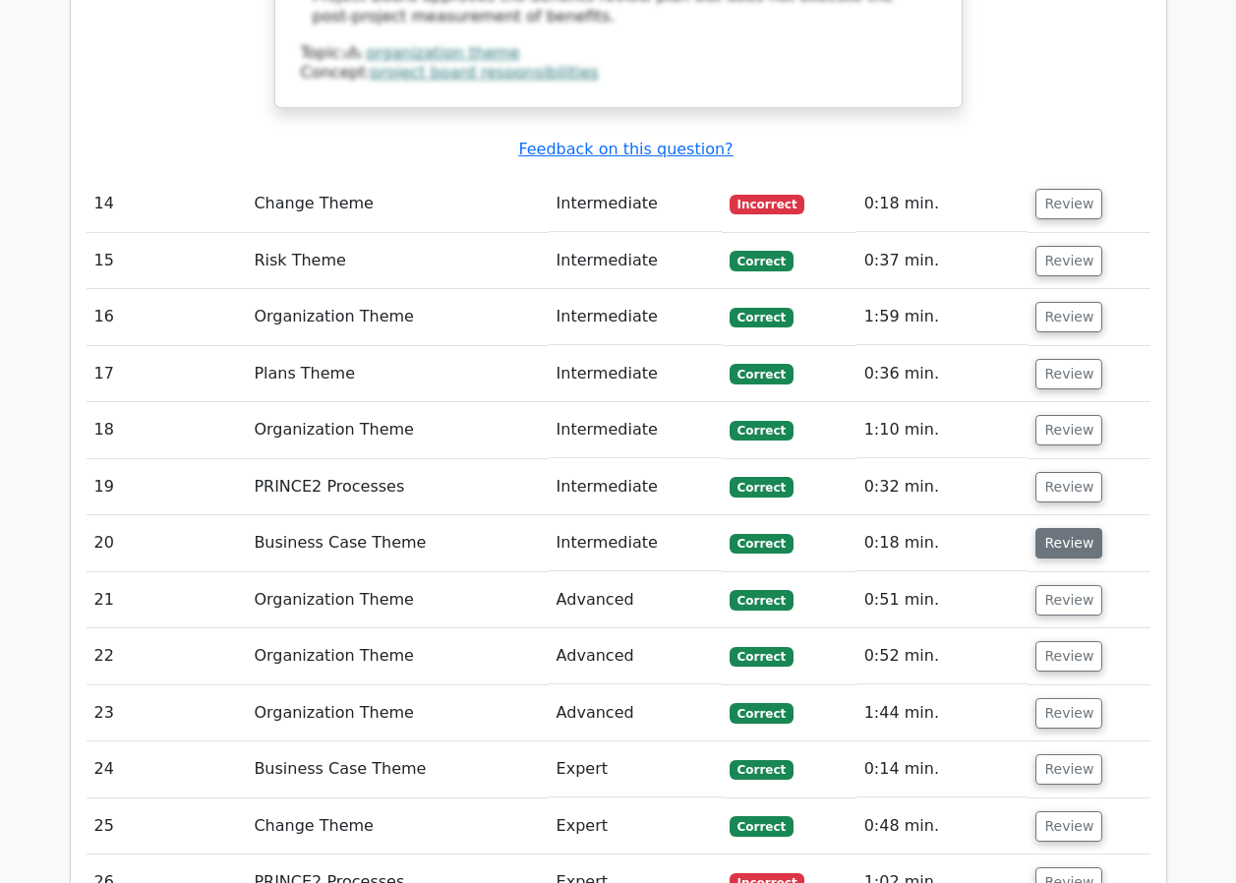
click at [1054, 528] on button "Review" at bounding box center [1069, 543] width 67 height 30
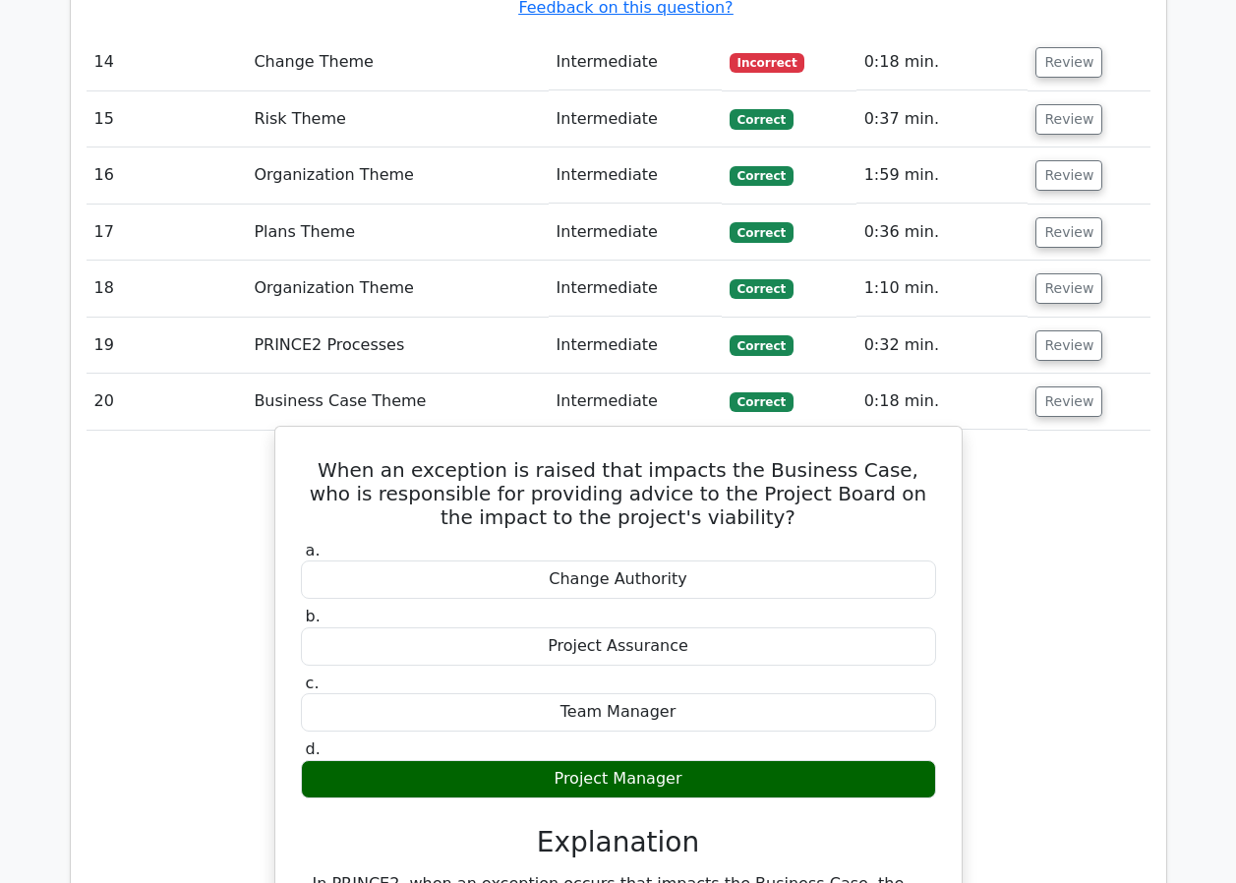
scroll to position [3639, 0]
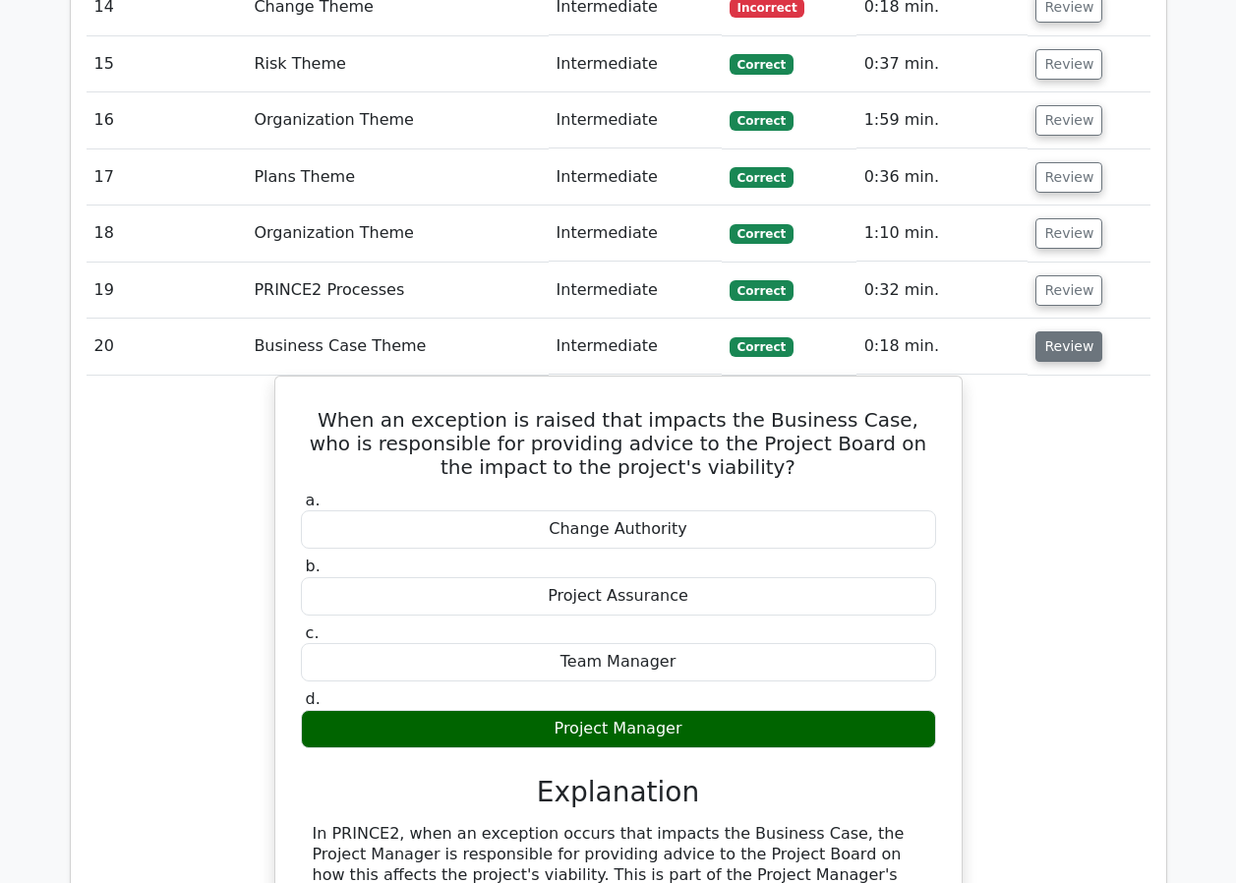
click at [1060, 331] on button "Review" at bounding box center [1069, 346] width 67 height 30
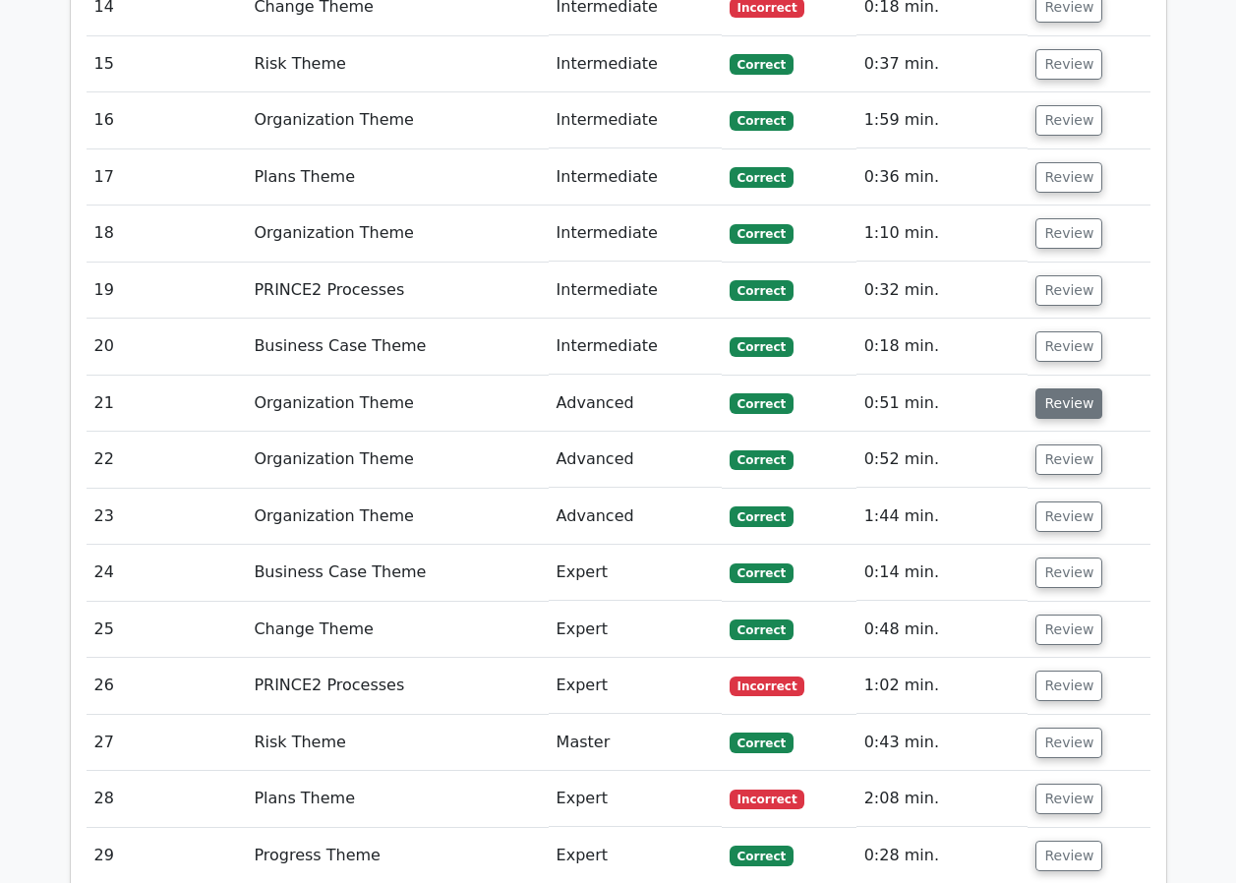
click at [1052, 388] on button "Review" at bounding box center [1069, 403] width 67 height 30
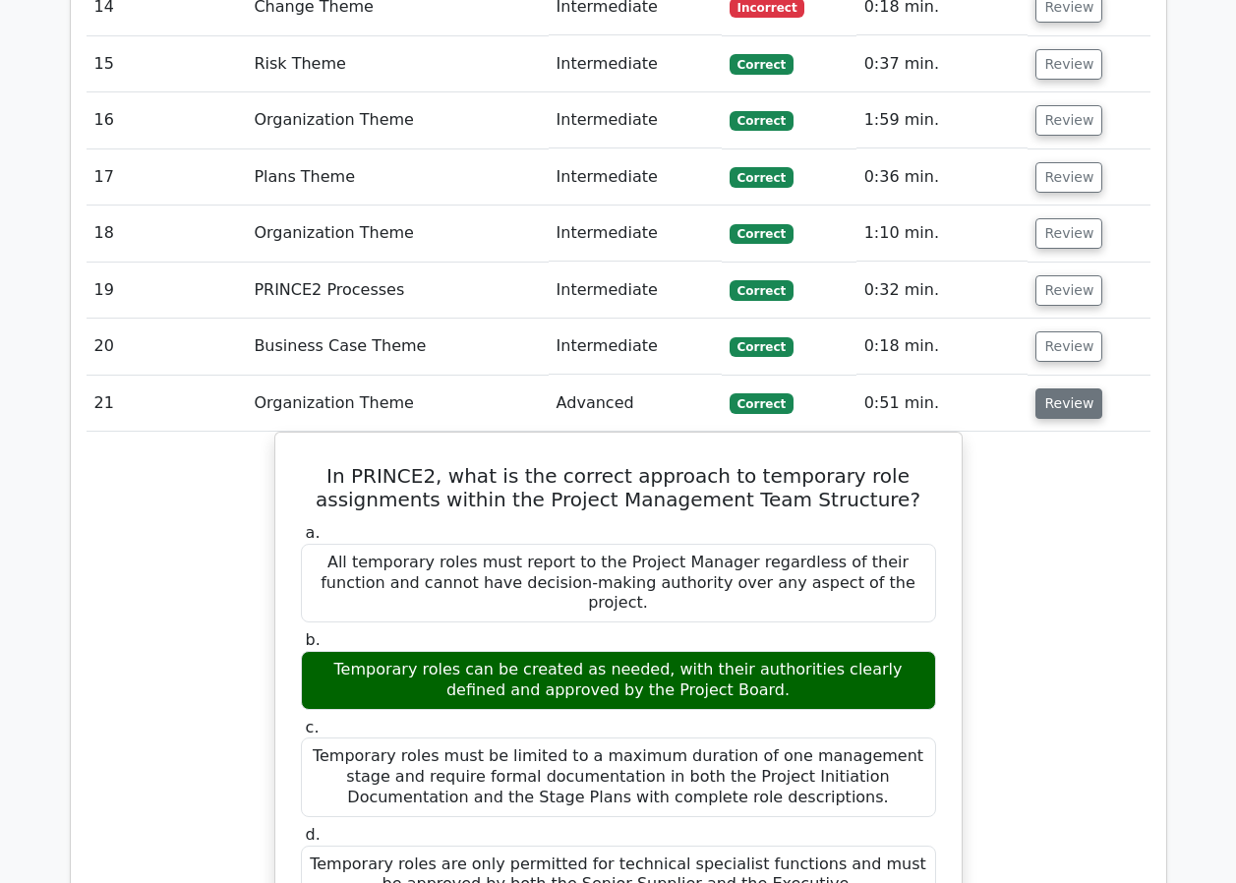
click at [1052, 388] on button "Review" at bounding box center [1069, 403] width 67 height 30
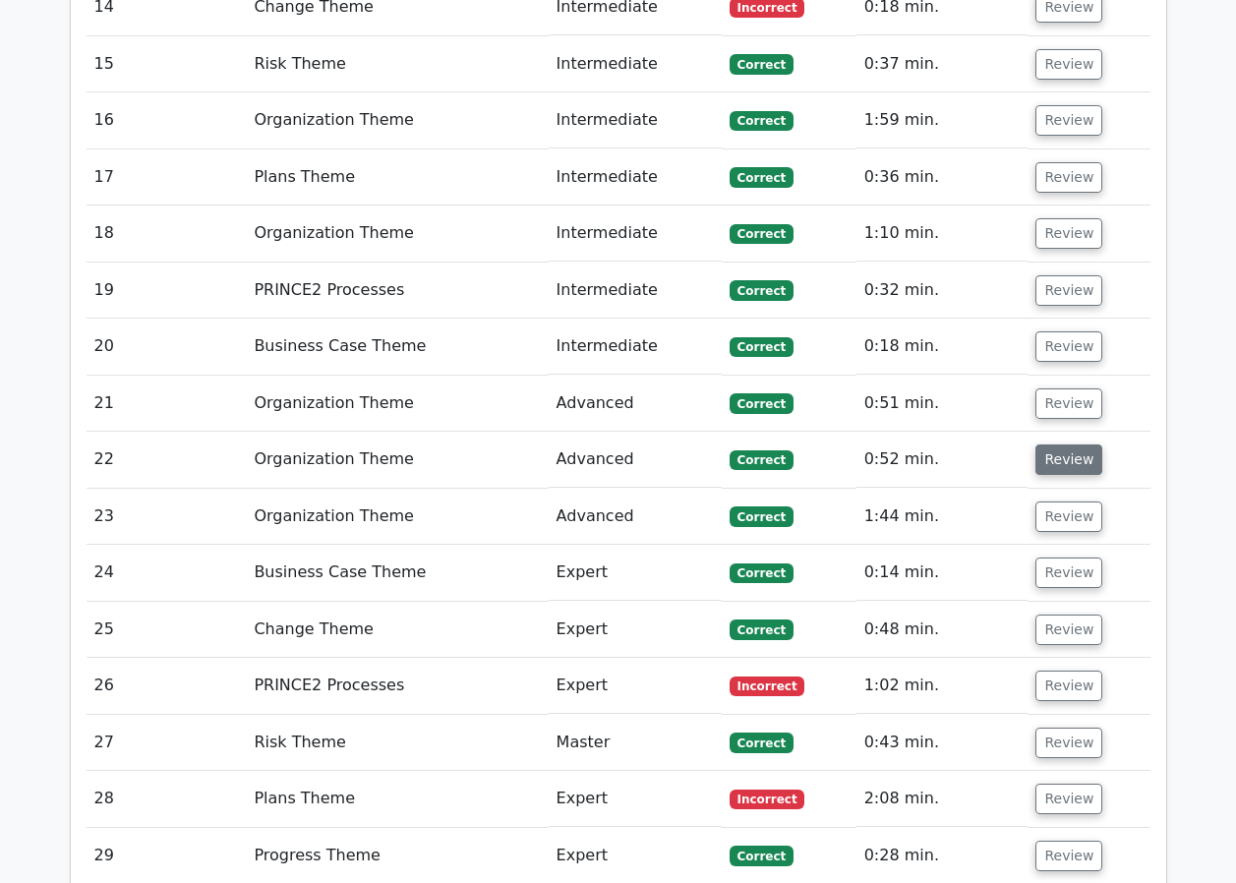
click at [1052, 445] on button "Review" at bounding box center [1069, 460] width 67 height 30
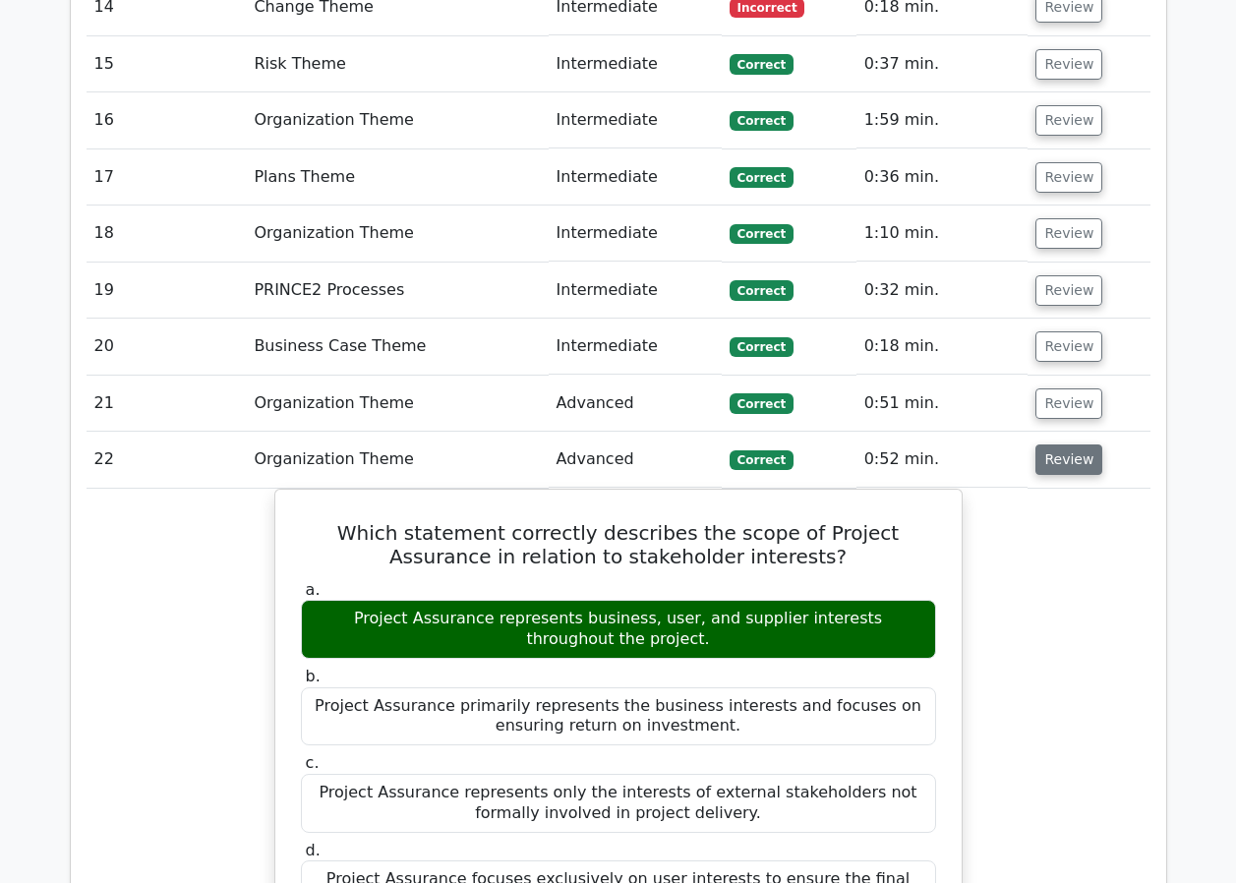
click at [1045, 445] on button "Review" at bounding box center [1069, 460] width 67 height 30
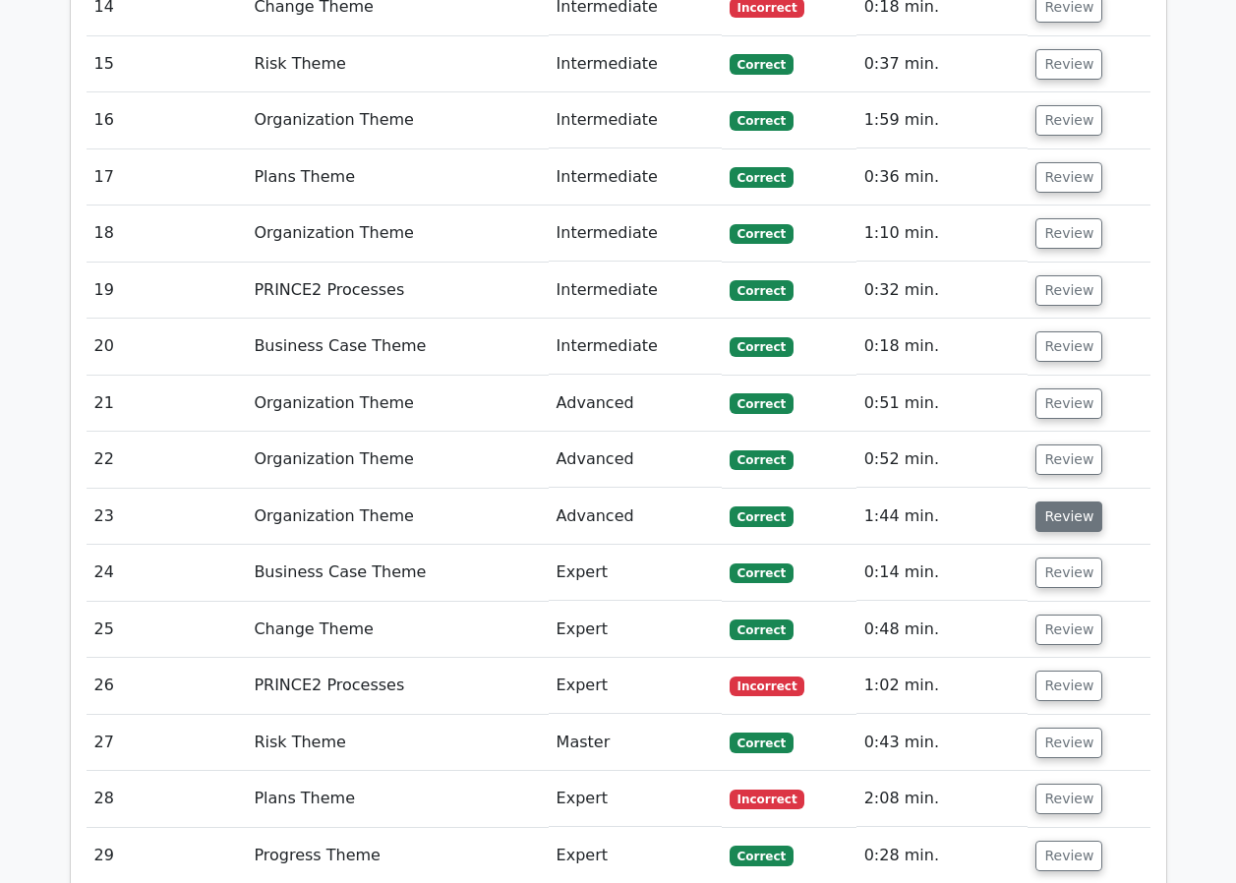
click at [1041, 502] on button "Review" at bounding box center [1069, 517] width 67 height 30
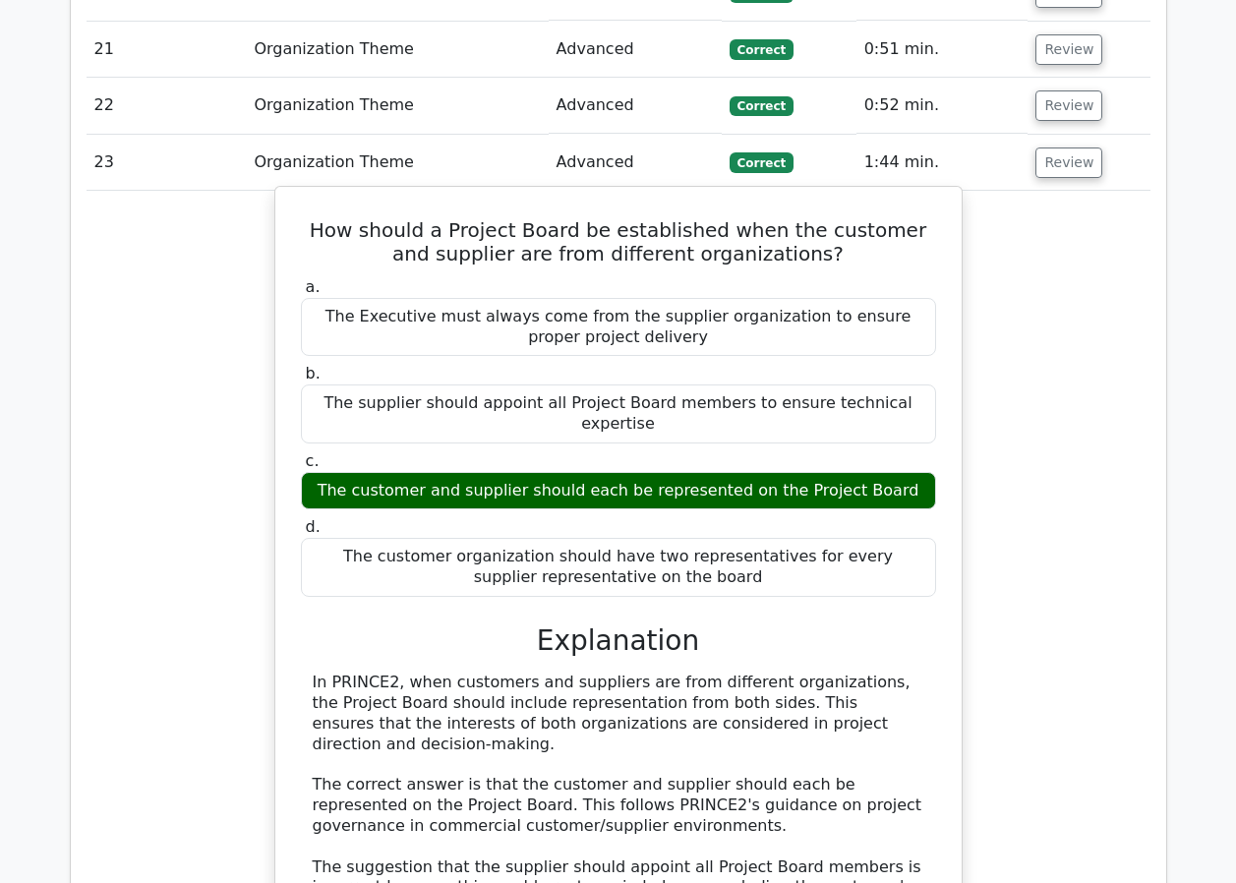
scroll to position [4032, 0]
